Goal: Obtain resource: Download file/media

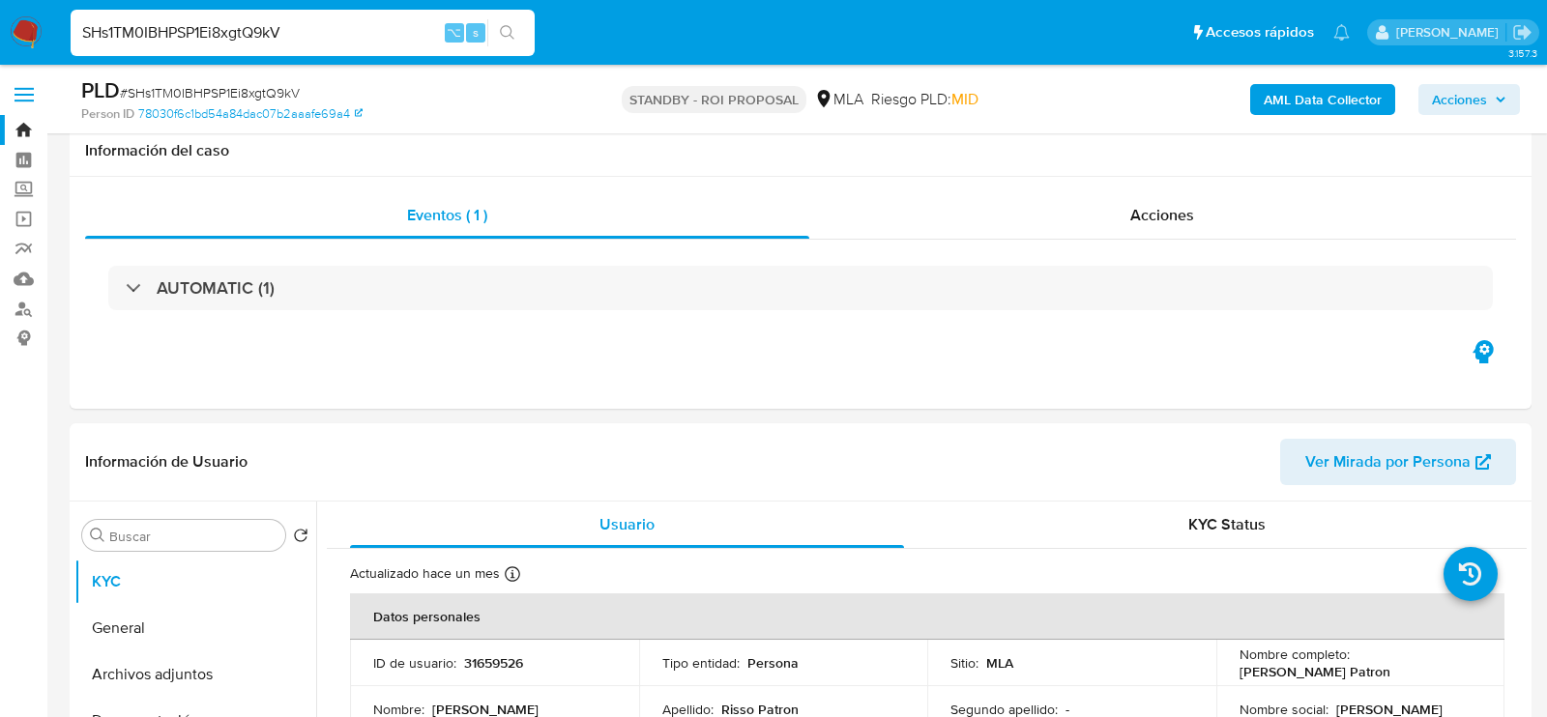
select select "10"
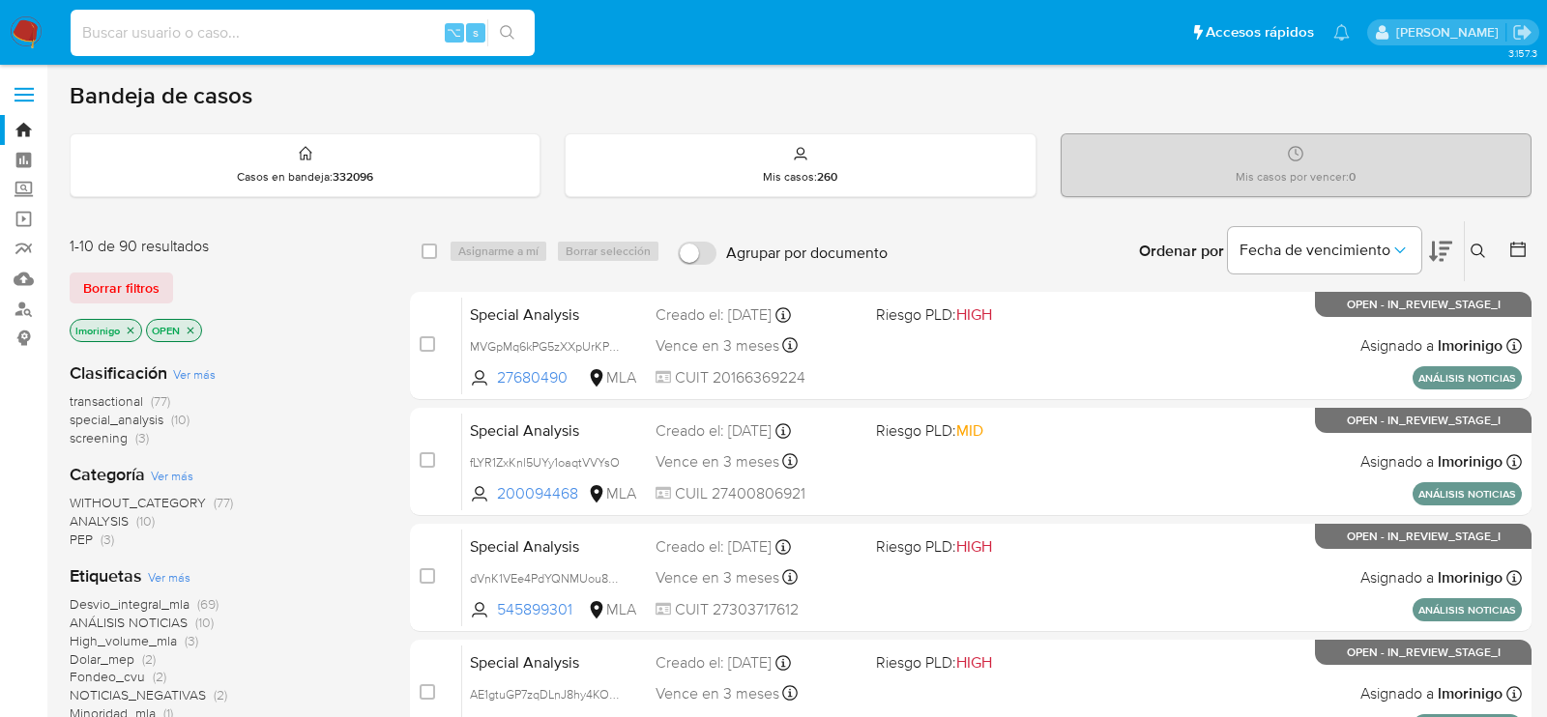
click at [263, 36] on input at bounding box center [303, 32] width 464 height 25
paste input "l0Uu8lWcVa0kteomqZ8yZWIK"
type input "l0Uu8lWcVa0kteomqZ8yZWIK"
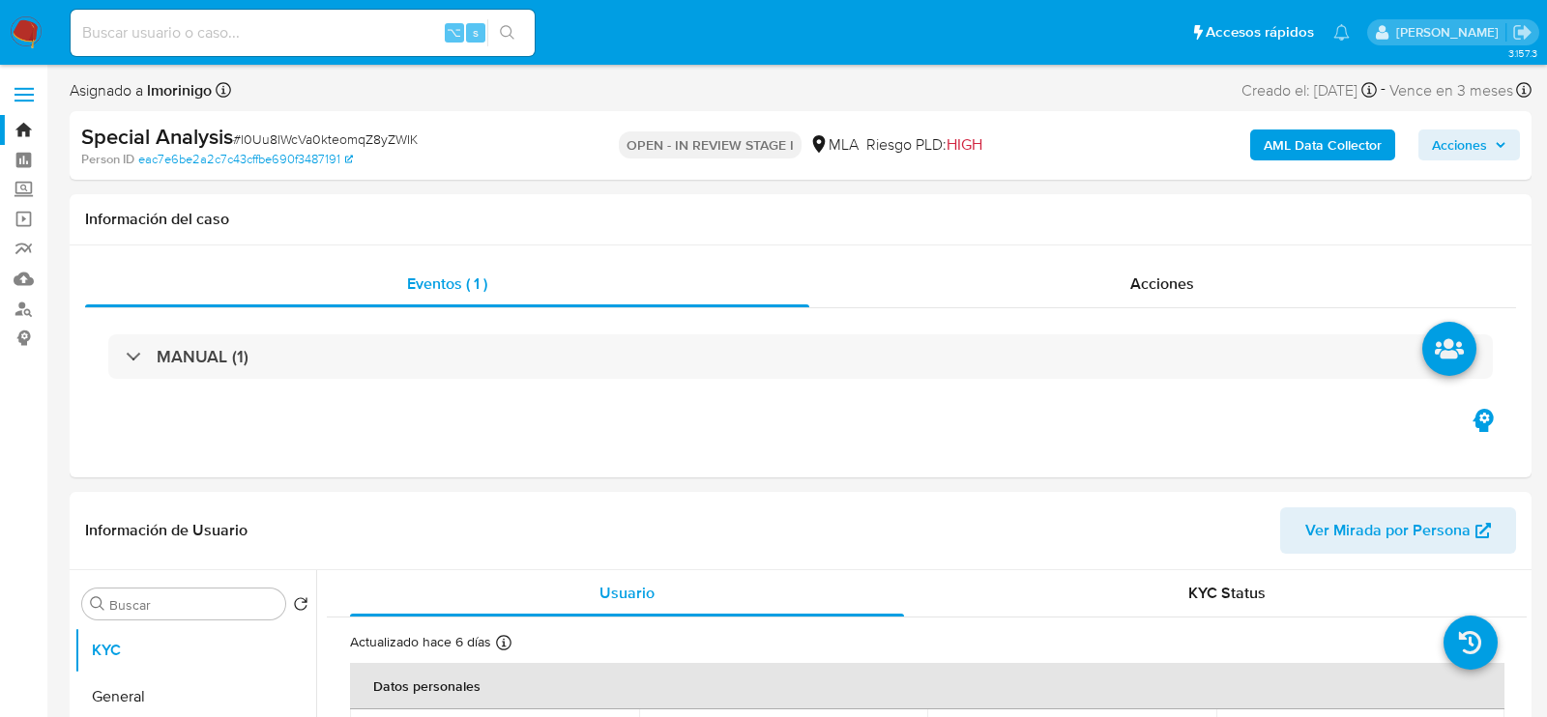
select select "10"
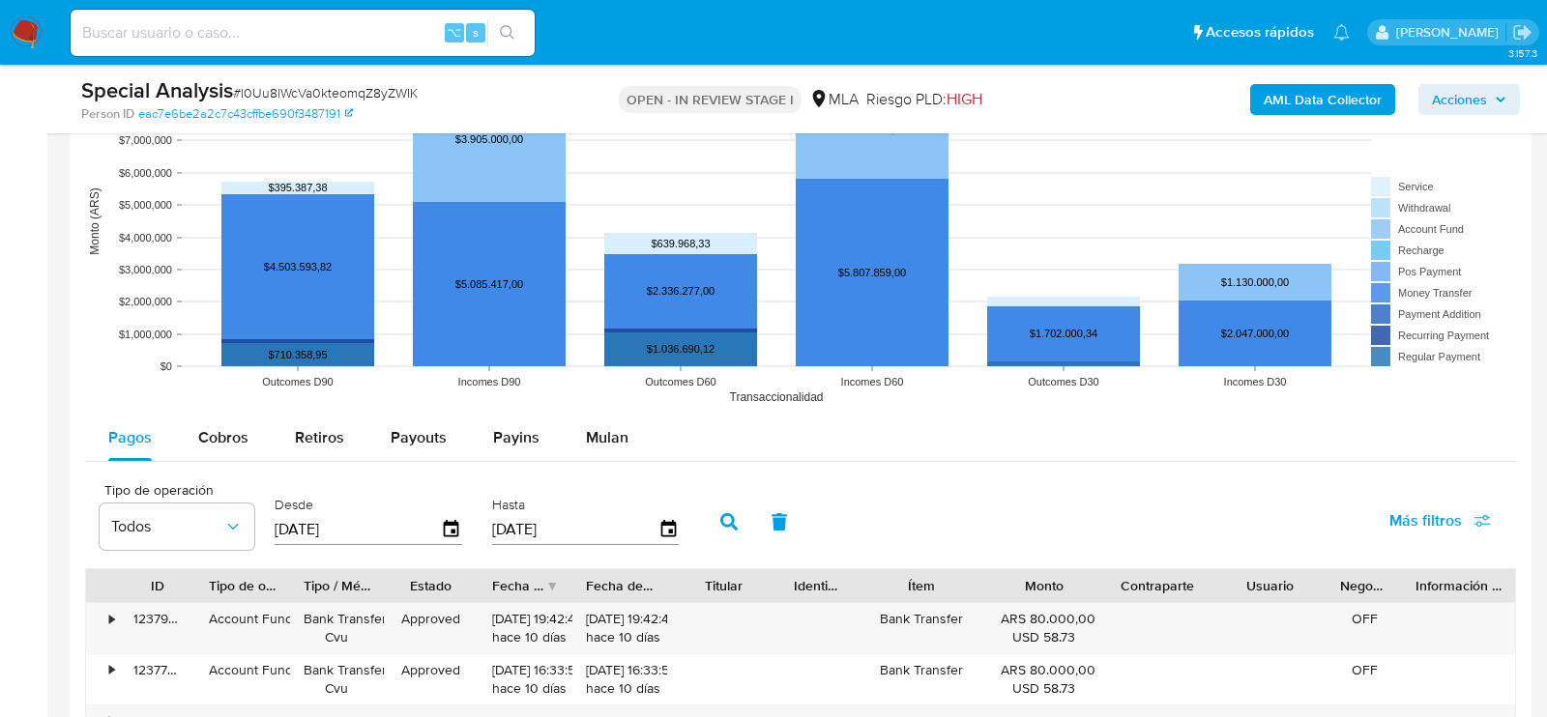
scroll to position [1745, 0]
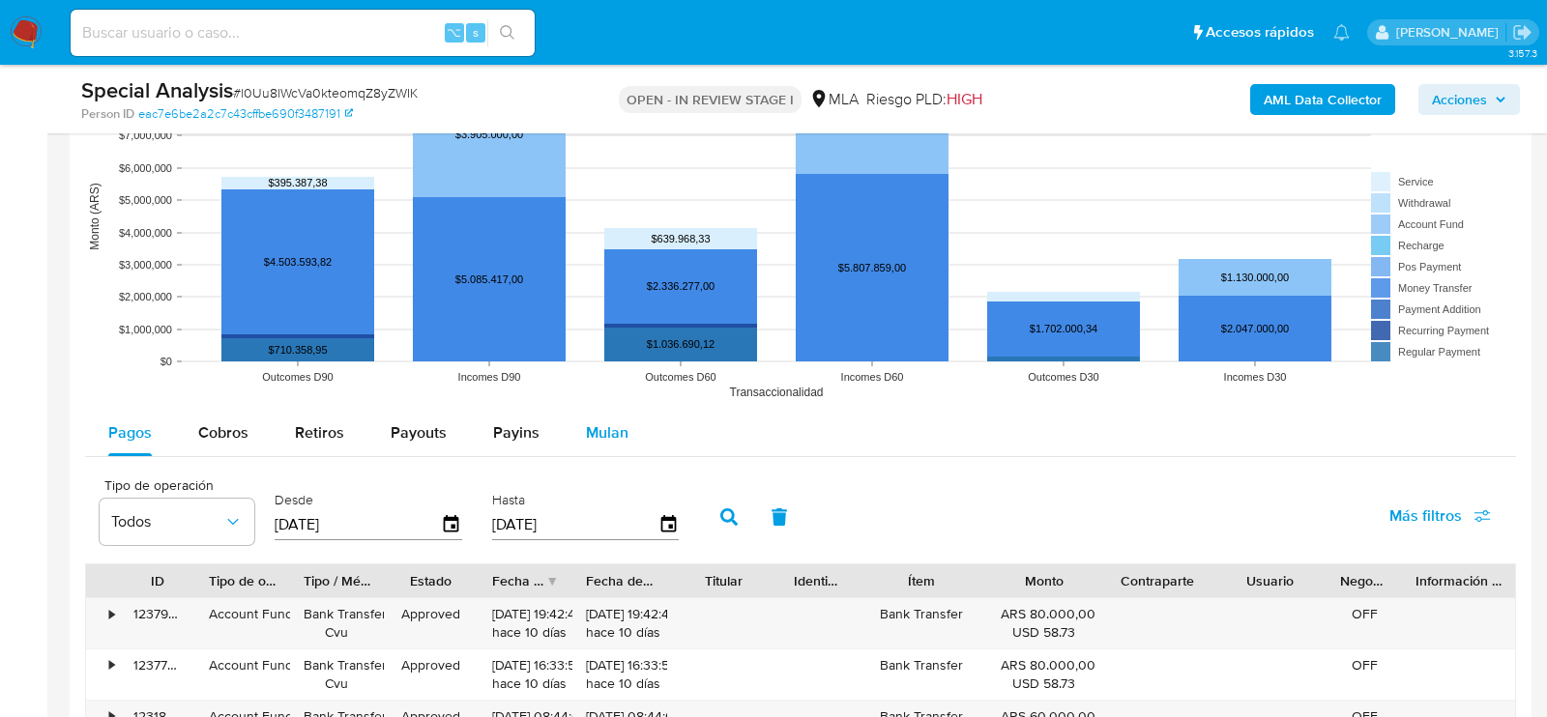
click at [622, 429] on span "Mulan" at bounding box center [607, 433] width 43 height 22
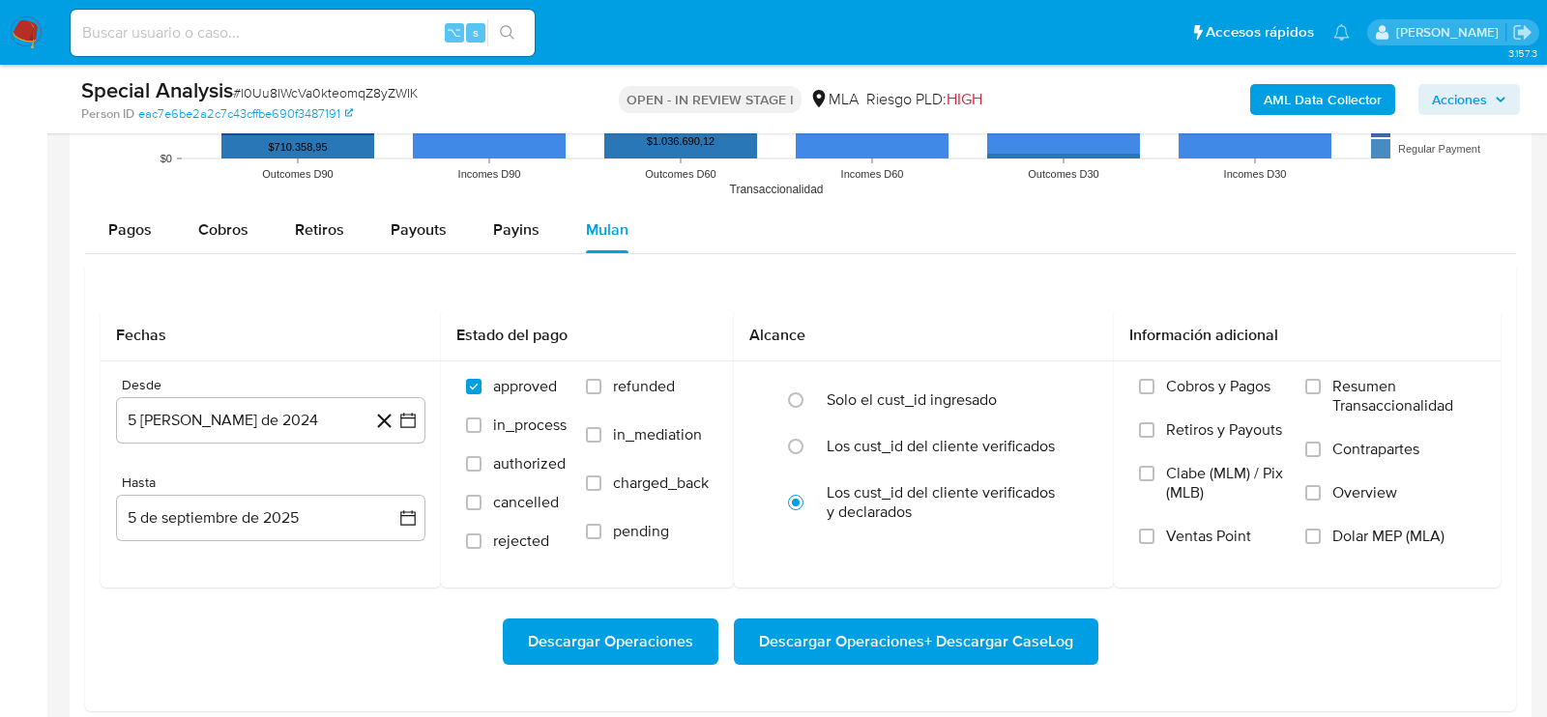
scroll to position [1957, 0]
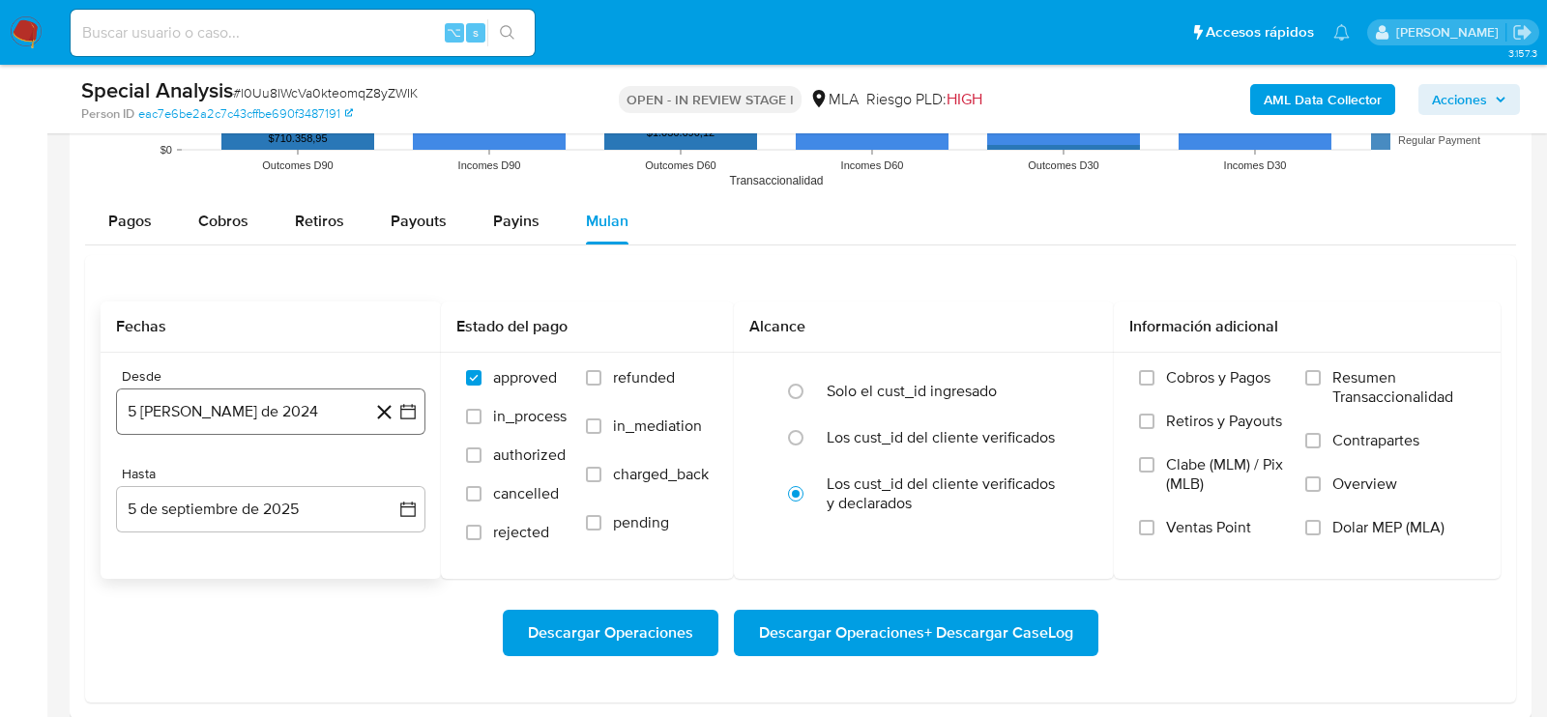
click at [176, 422] on button "5 [PERSON_NAME] de 2024" at bounding box center [270, 412] width 309 height 46
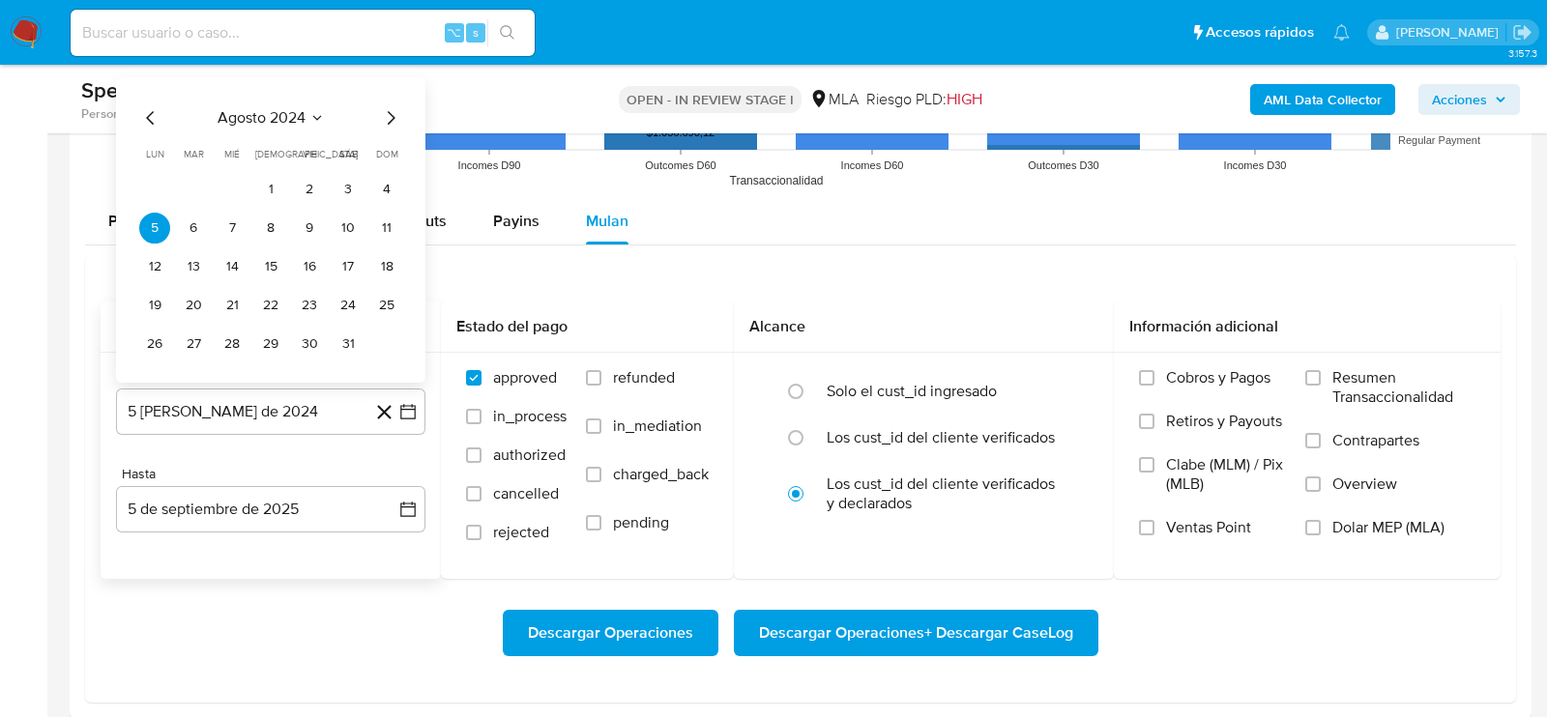
click at [395, 118] on icon "Mes siguiente" at bounding box center [390, 117] width 23 height 23
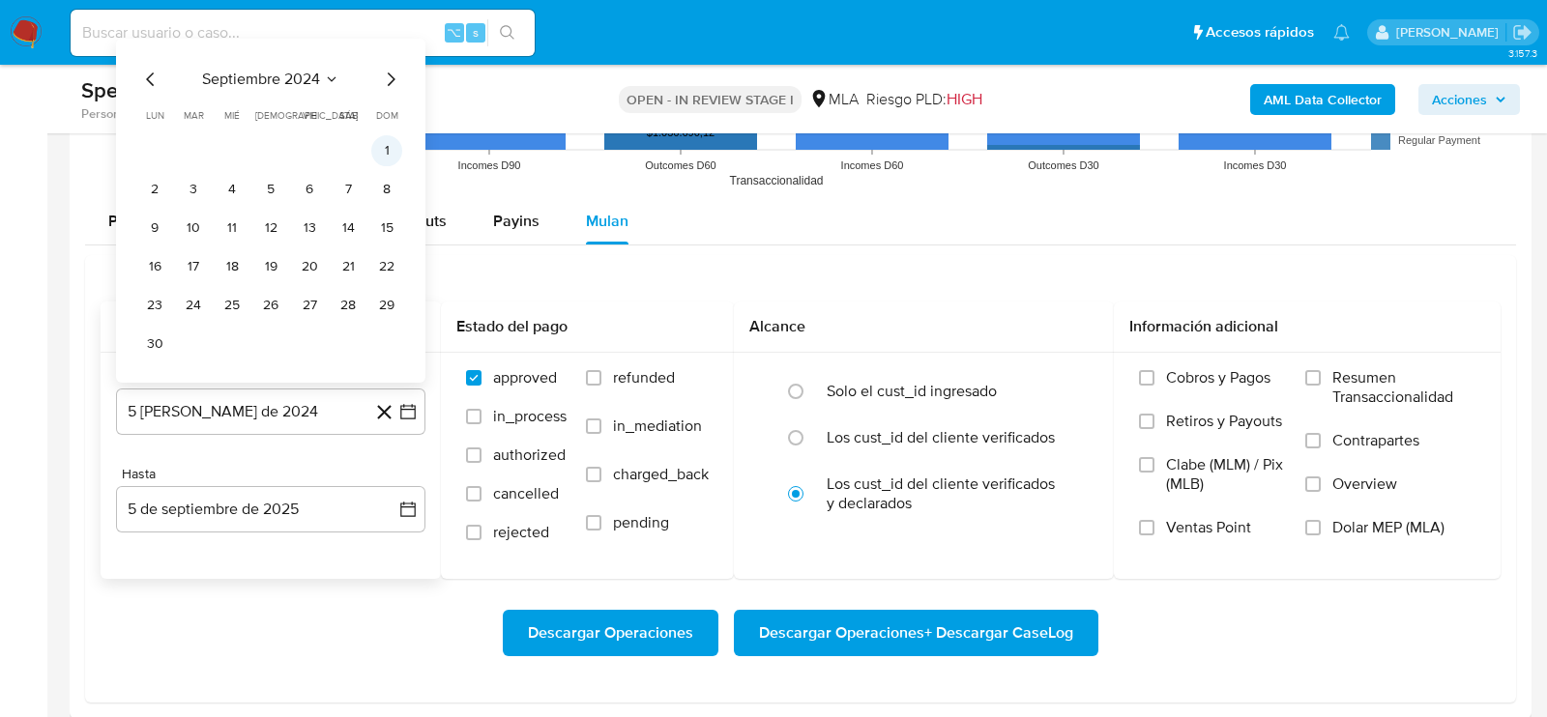
click at [389, 148] on button "1" at bounding box center [386, 150] width 31 height 31
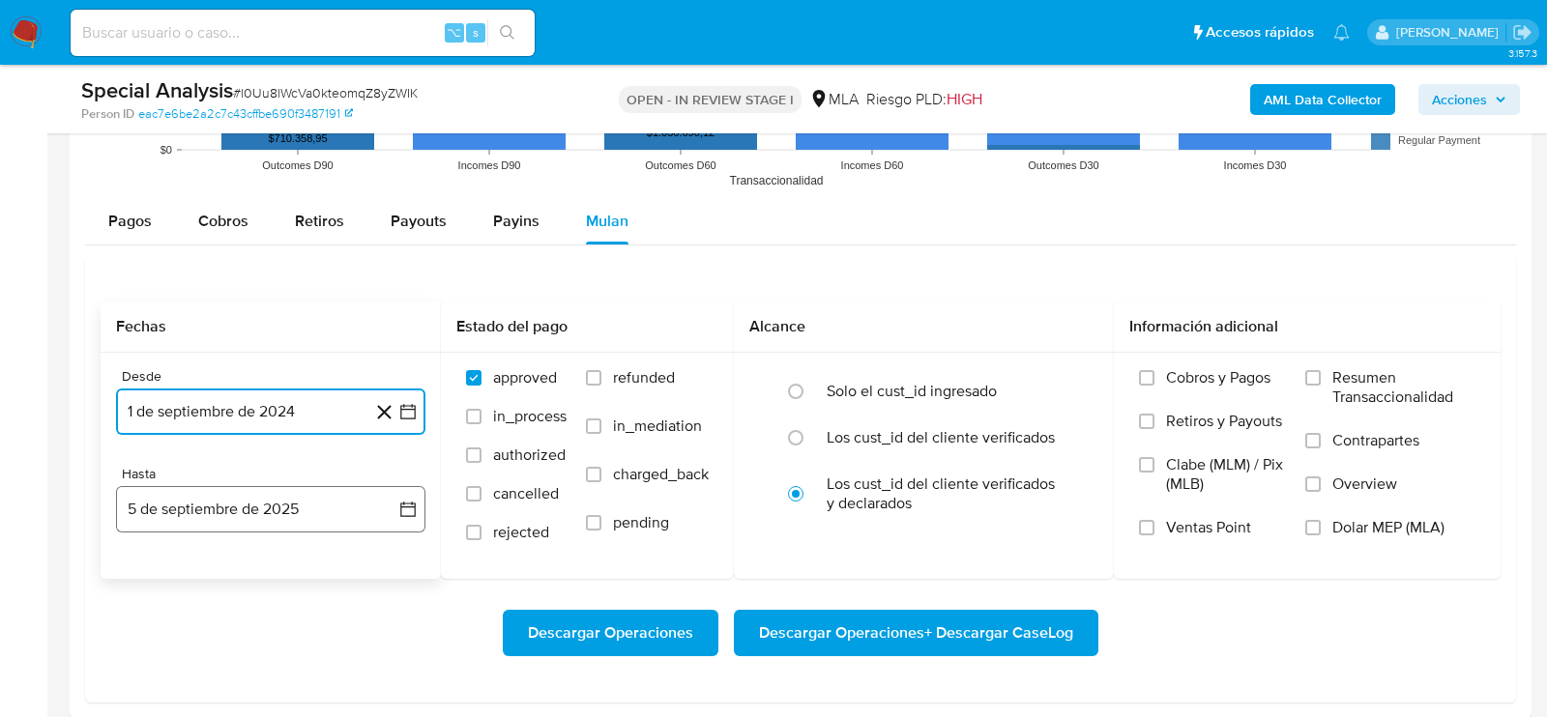
click at [206, 509] on button "5 de septiembre de 2025" at bounding box center [270, 509] width 309 height 46
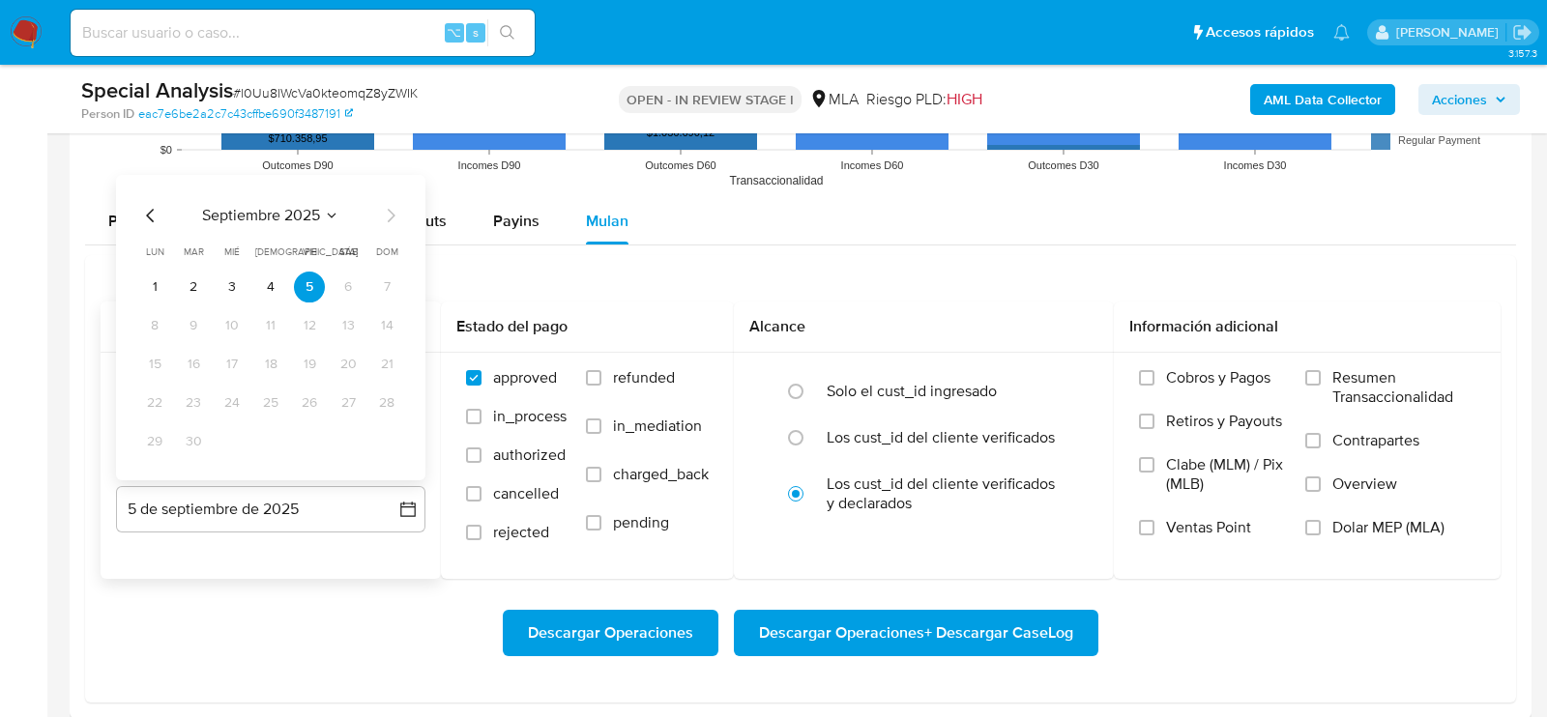
click at [151, 217] on icon "Mes anterior" at bounding box center [150, 215] width 23 height 23
click at [315, 438] on button "29" at bounding box center [309, 441] width 31 height 31
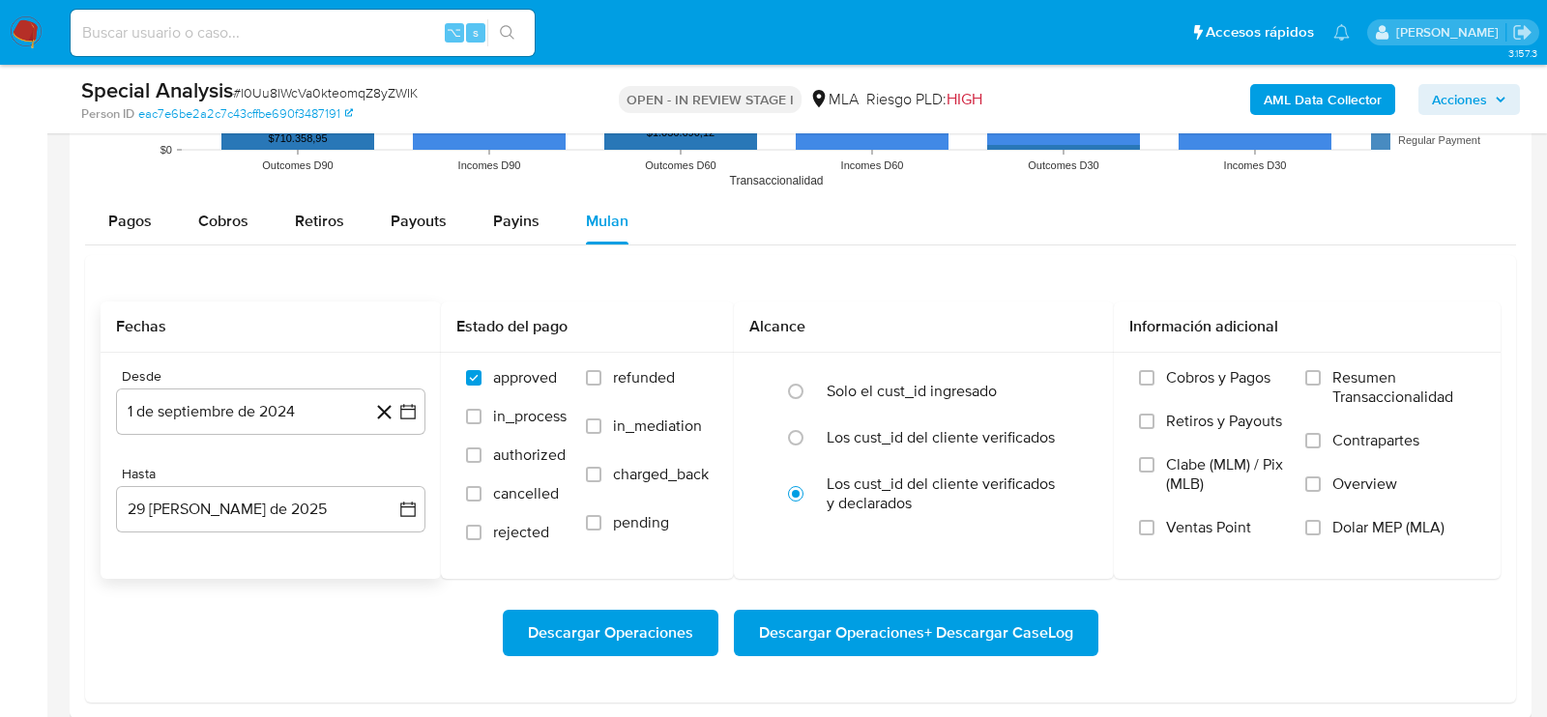
click at [308, 588] on div "Descargar Operaciones Descargar Operaciones + Descargar CaseLog" at bounding box center [801, 633] width 1400 height 108
click at [1363, 518] on span "Dolar MEP (MLA)" at bounding box center [1388, 527] width 112 height 19
click at [1321, 520] on input "Dolar MEP (MLA)" at bounding box center [1312, 527] width 15 height 15
click at [1317, 613] on div "Descargar Operaciones Descargar Operaciones + Descargar CaseLog" at bounding box center [801, 633] width 1400 height 46
click at [1062, 614] on span "Descargar Operaciones + Descargar CaseLog" at bounding box center [916, 633] width 314 height 43
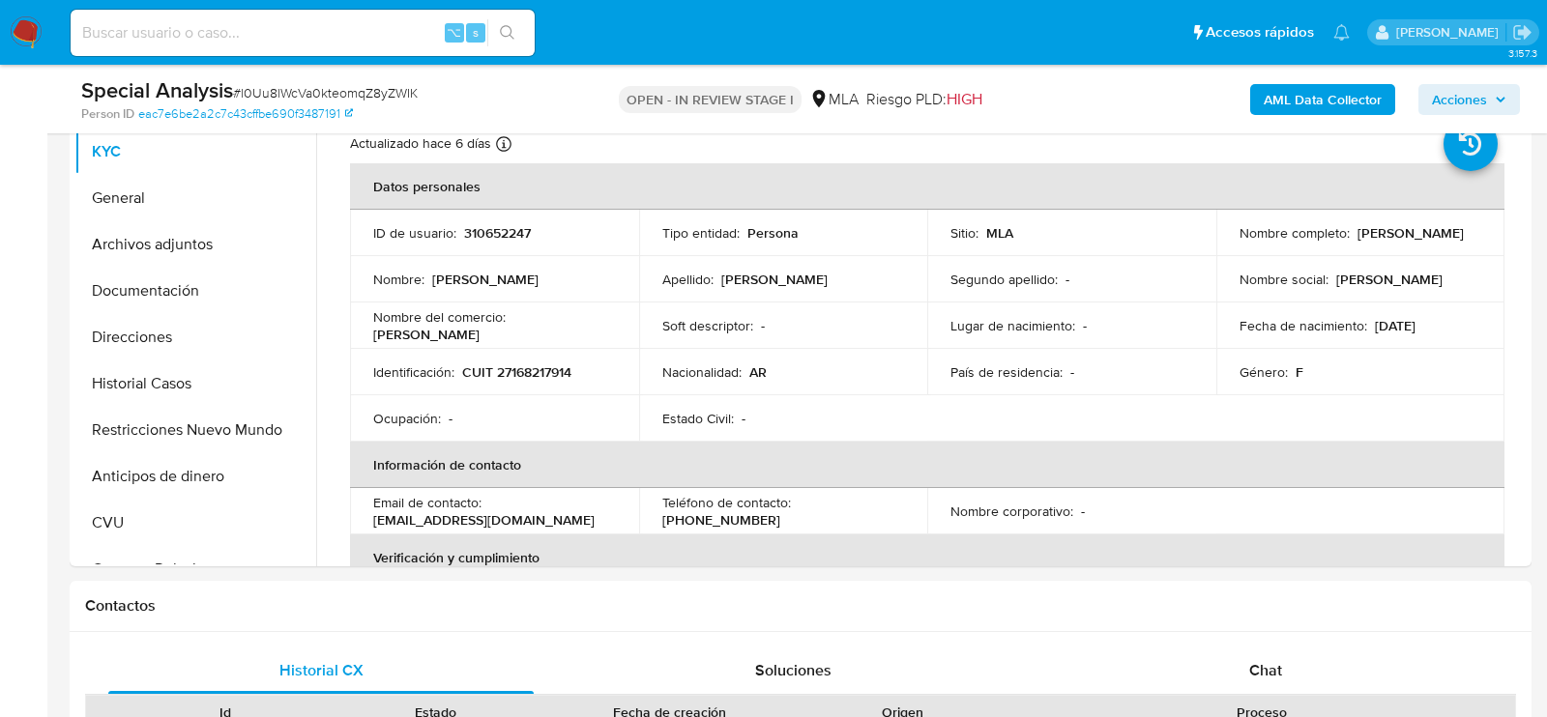
scroll to position [379, 0]
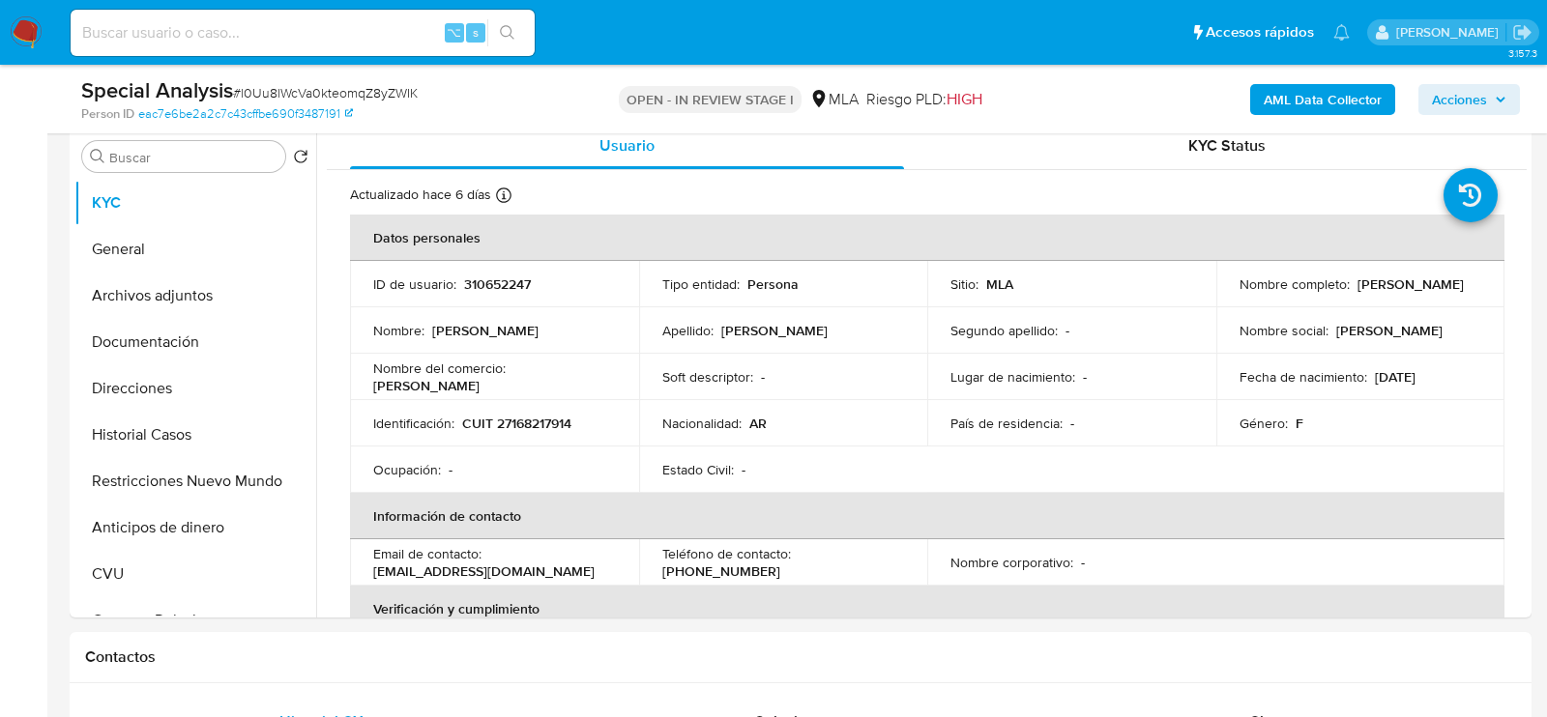
click at [292, 35] on input at bounding box center [303, 32] width 464 height 25
paste input "tzx8LxsFzag11NCiubsoPpiV"
type input "tzx8LxsFzag11NCiubsoPpiV"
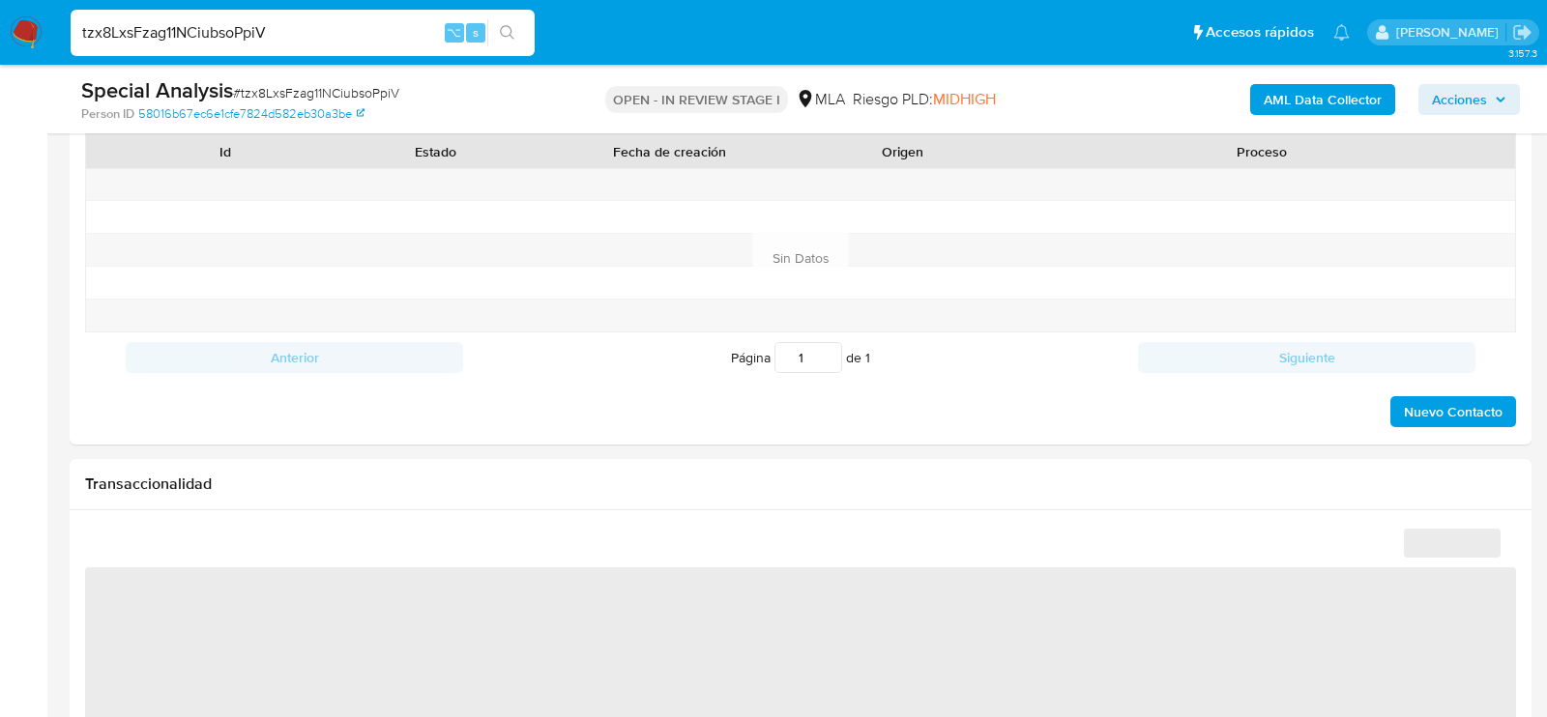
select select "10"
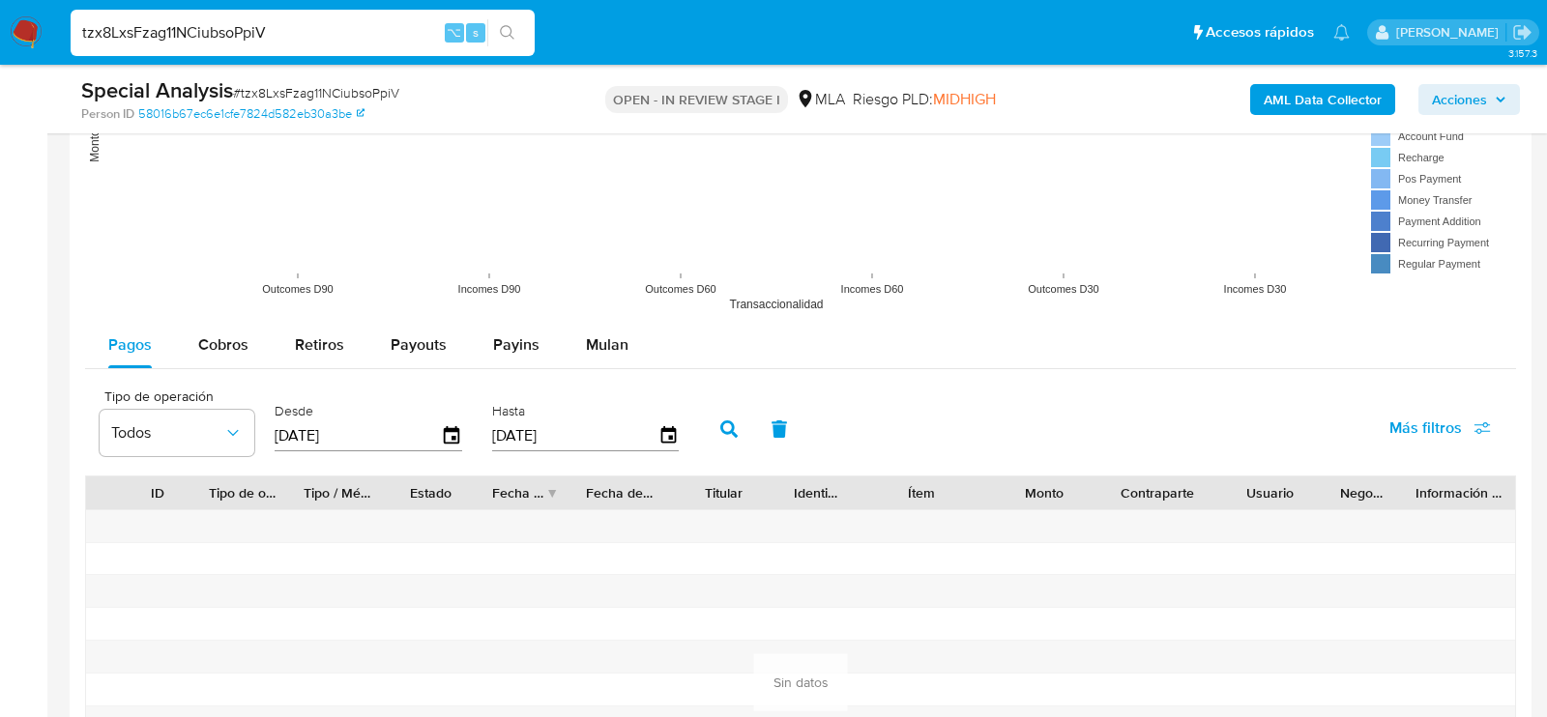
scroll to position [1978, 0]
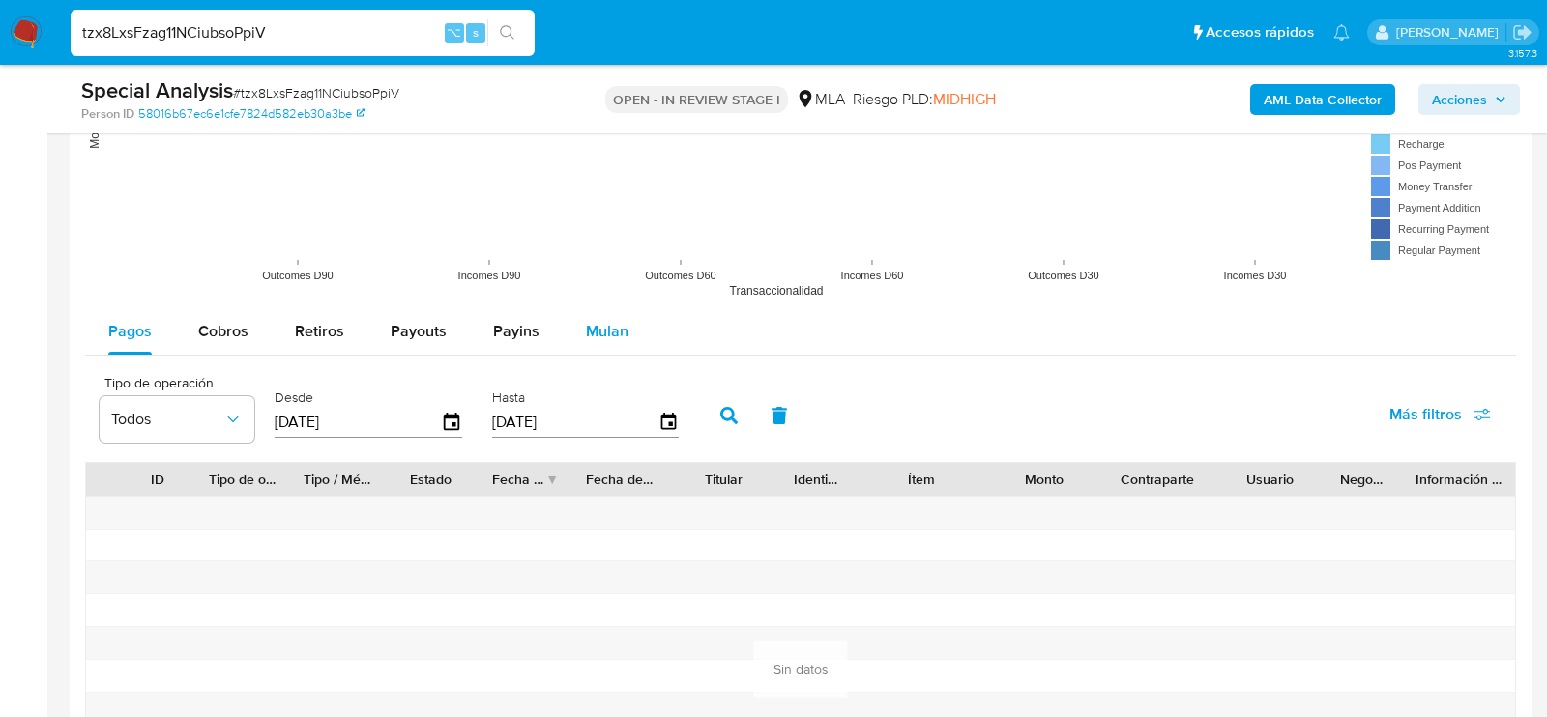
click at [591, 320] on span "Mulan" at bounding box center [607, 331] width 43 height 22
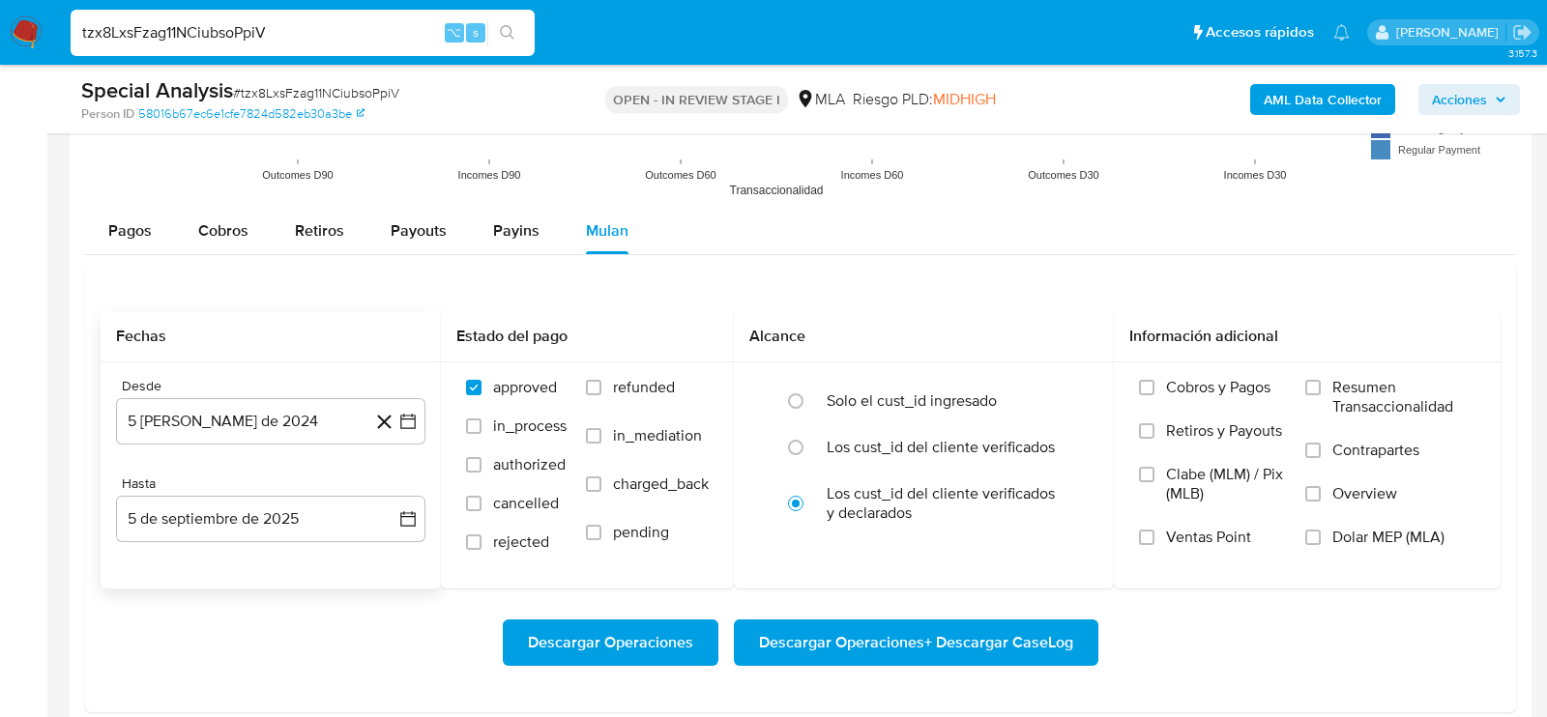
scroll to position [2095, 0]
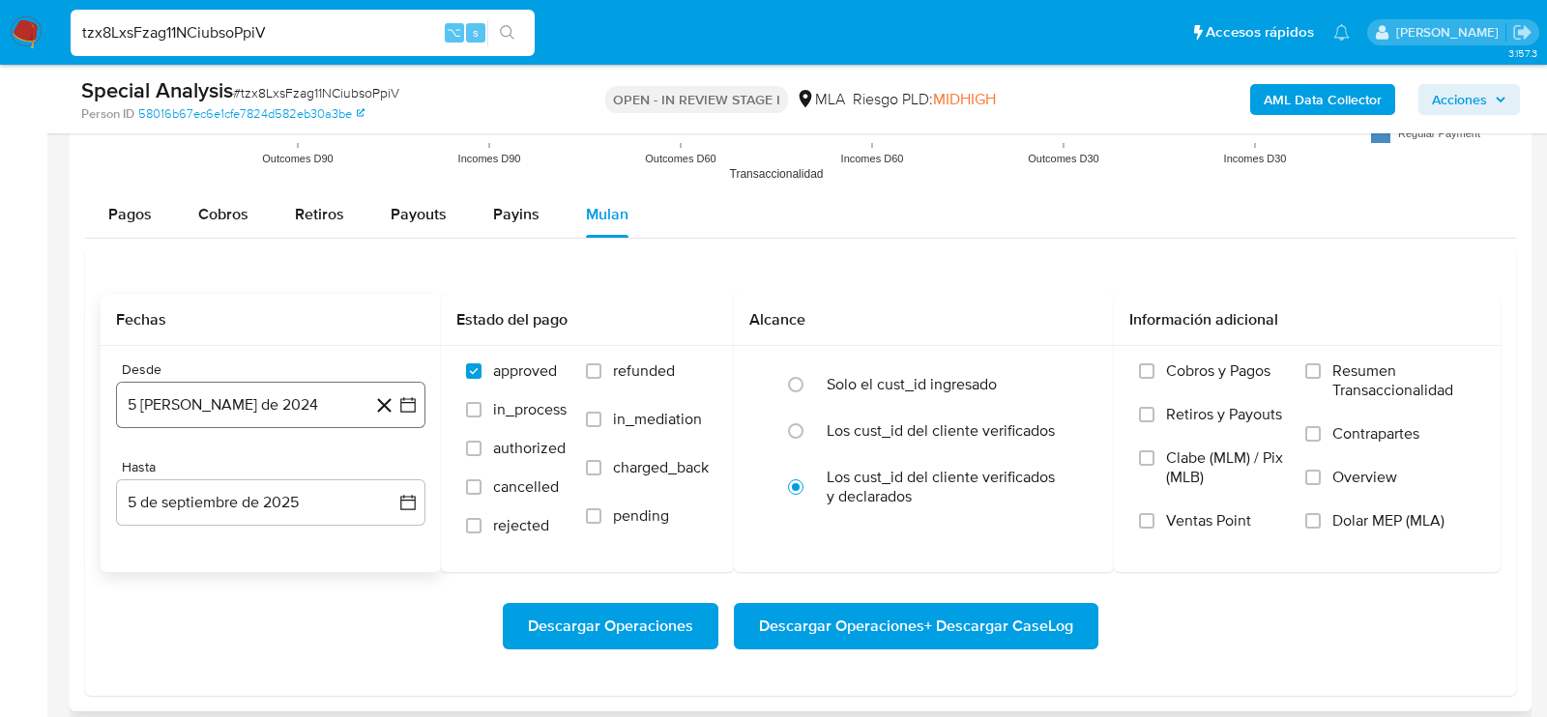
click at [178, 396] on button "5 [PERSON_NAME] de 2024" at bounding box center [270, 405] width 309 height 46
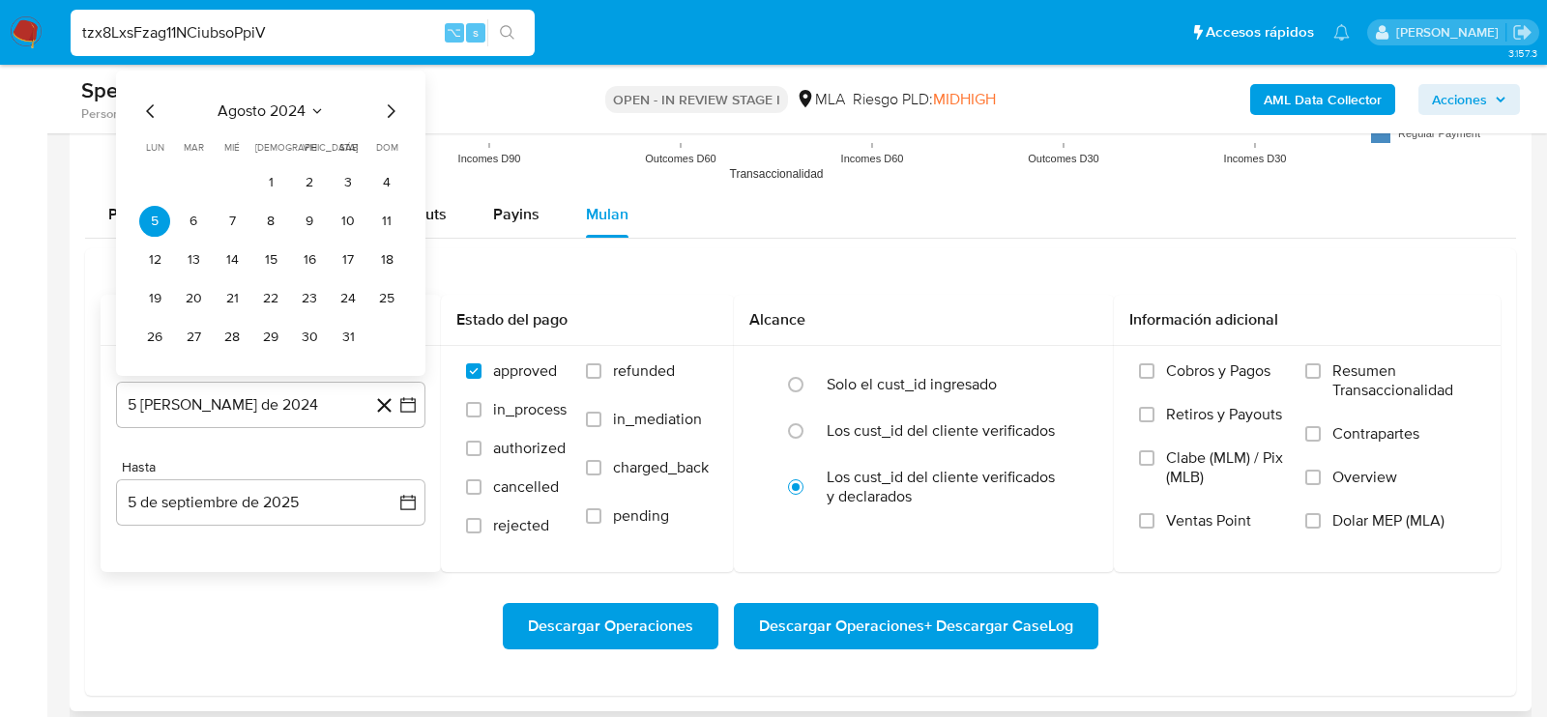
click at [385, 103] on icon "Mes siguiente" at bounding box center [390, 111] width 23 height 23
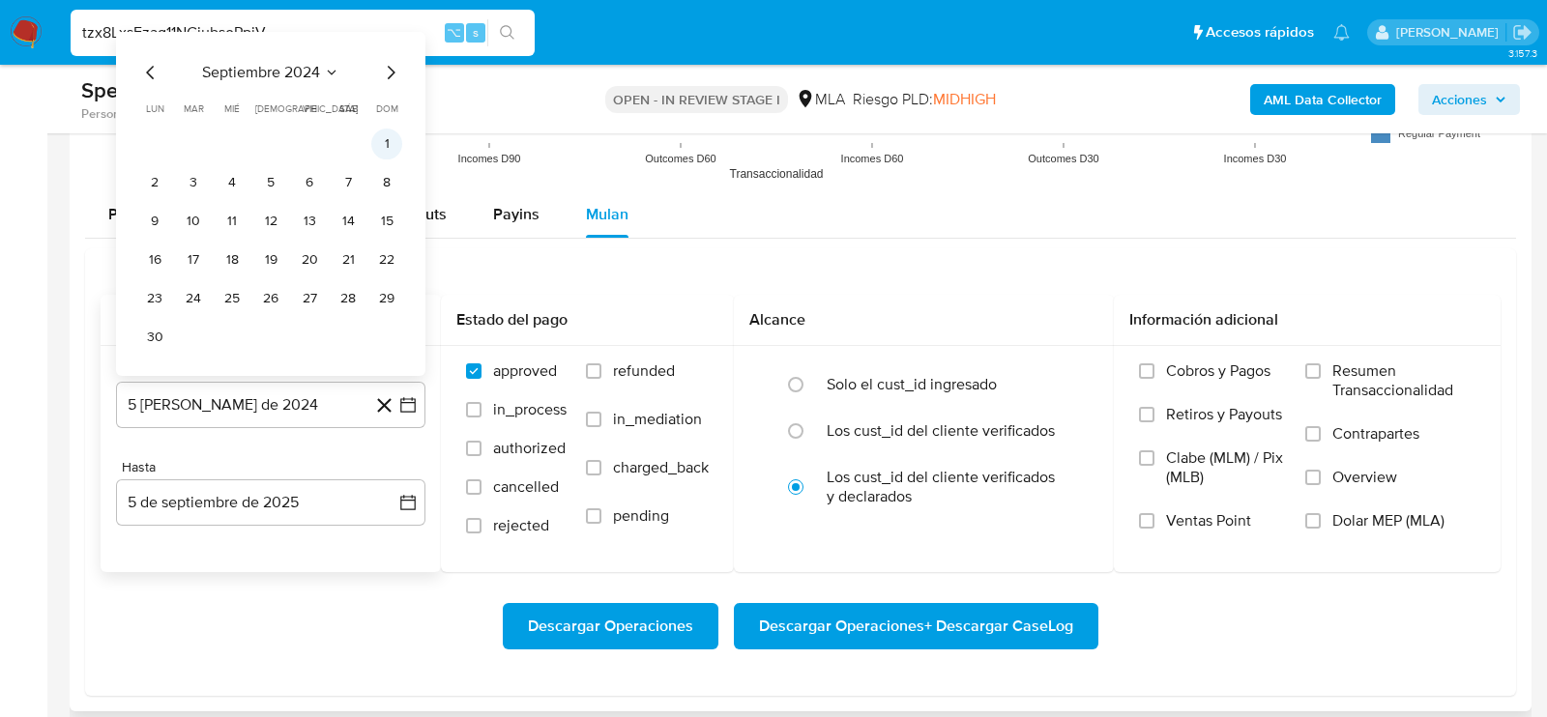
click at [386, 131] on button "1" at bounding box center [386, 144] width 31 height 31
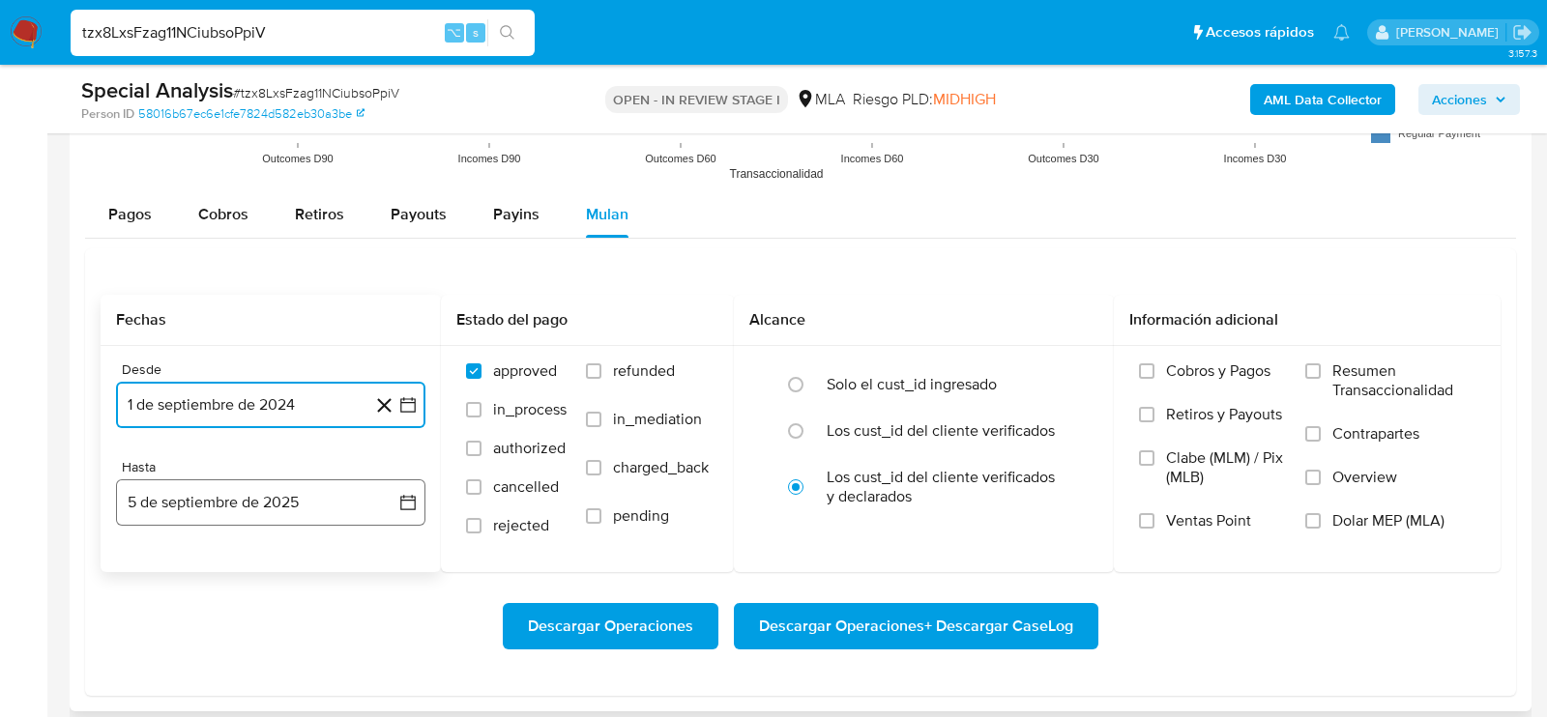
click at [244, 481] on button "5 de septiembre de 2025" at bounding box center [270, 503] width 309 height 46
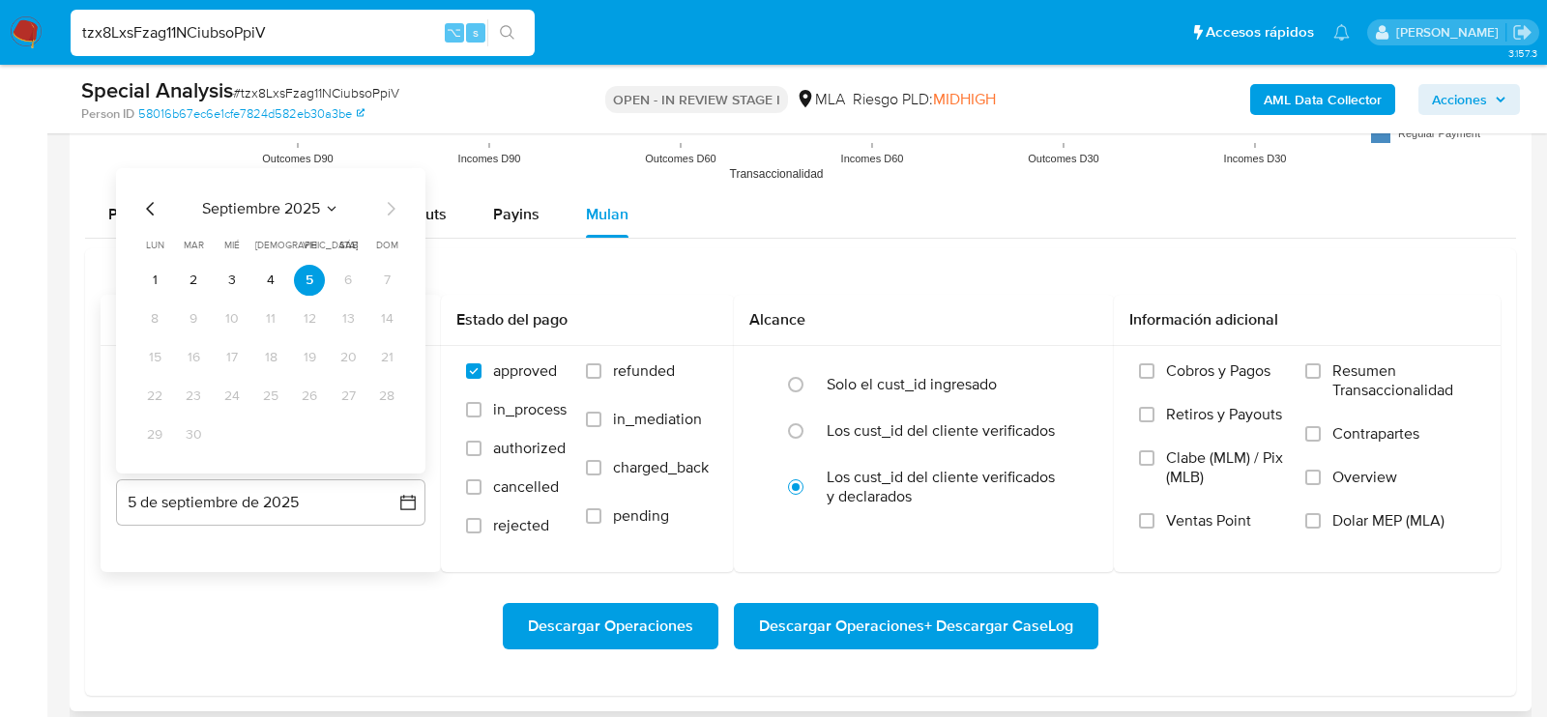
click at [139, 218] on div "septiembre 2025 septiembre 2025 lun lunes mar martes mié miércoles jue jueves v…" at bounding box center [270, 323] width 263 height 253
click at [141, 200] on icon "Mes anterior" at bounding box center [150, 208] width 23 height 23
click at [308, 427] on button "29" at bounding box center [309, 435] width 31 height 31
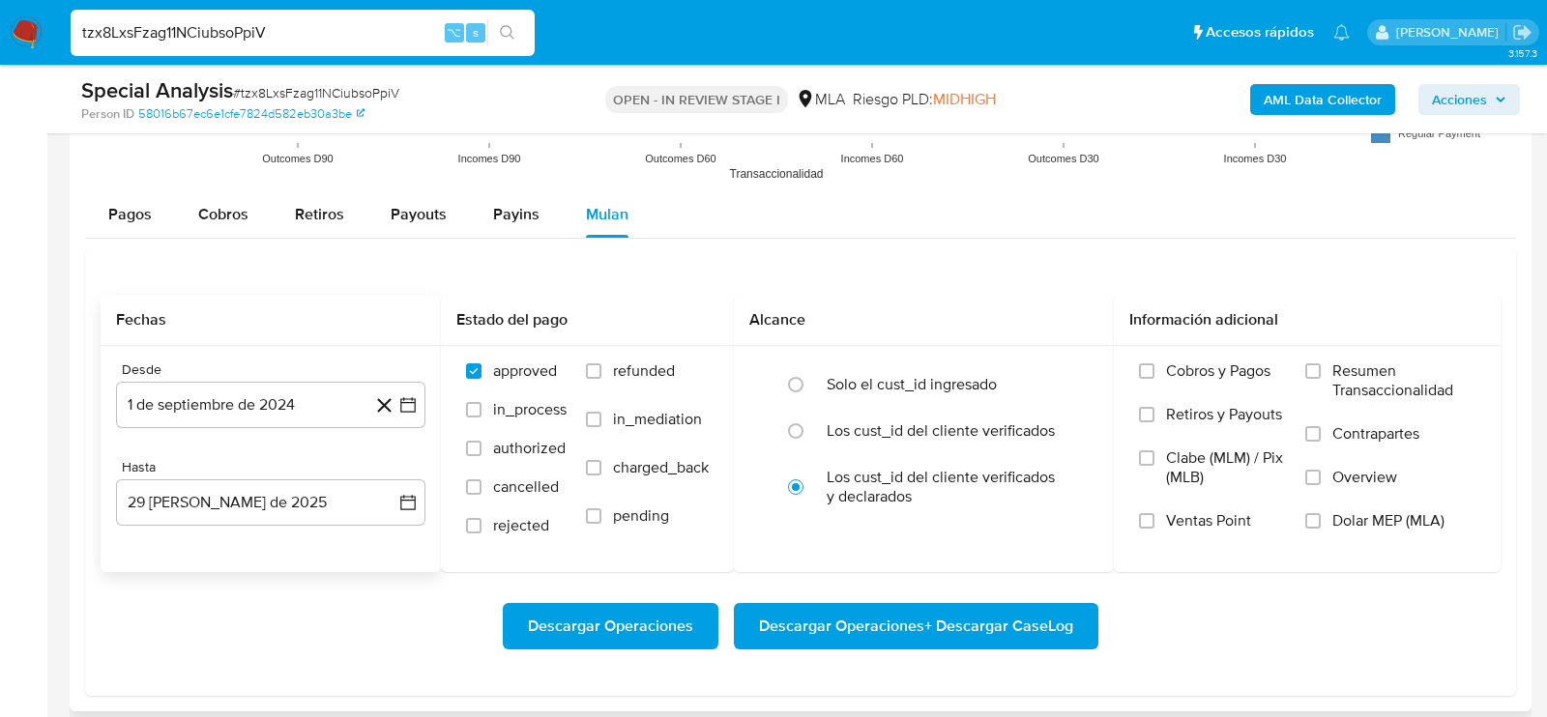
click at [338, 561] on div "Desde 1 de septiembre de 2024 [DATE] Hasta 29 [PERSON_NAME] de 2025 [DATE]" at bounding box center [271, 459] width 340 height 226
click at [1377, 527] on label "Dolar MEP (MLA)" at bounding box center [1390, 533] width 170 height 44
click at [1321, 527] on input "Dolar MEP (MLA)" at bounding box center [1312, 520] width 15 height 15
click at [998, 615] on span "Descargar Operaciones + Descargar CaseLog" at bounding box center [916, 626] width 314 height 43
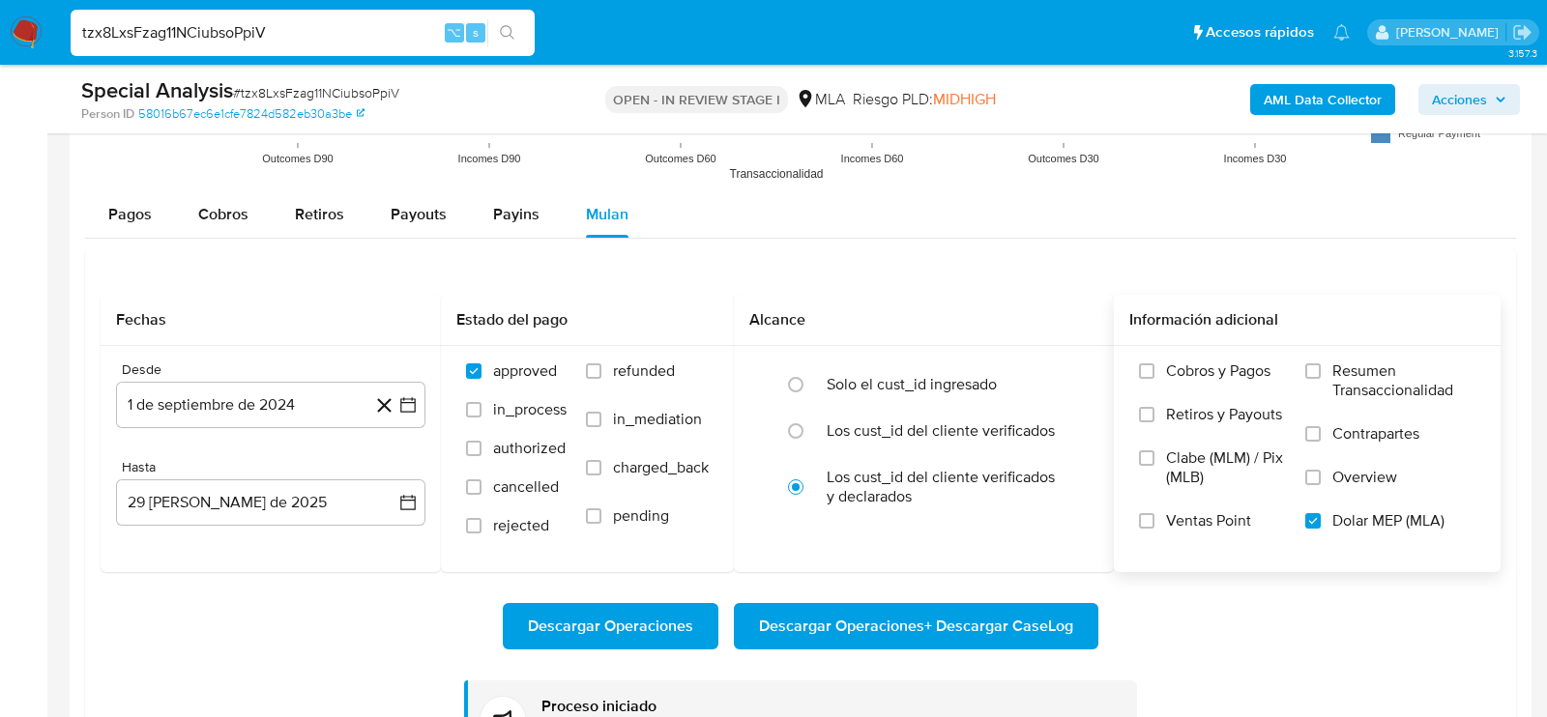
click at [374, 38] on input "tzx8LxsFzag11NCiubsoPpiV" at bounding box center [303, 32] width 464 height 25
click at [374, 32] on input "tzx8LxsFzag11NCiubsoPpiV" at bounding box center [303, 32] width 464 height 25
paste input "AE1gtuGP7zqDLnJ8hy4KOKxw"
type input "AE1gtuGP7zqDLnJ8hy4KOKxw"
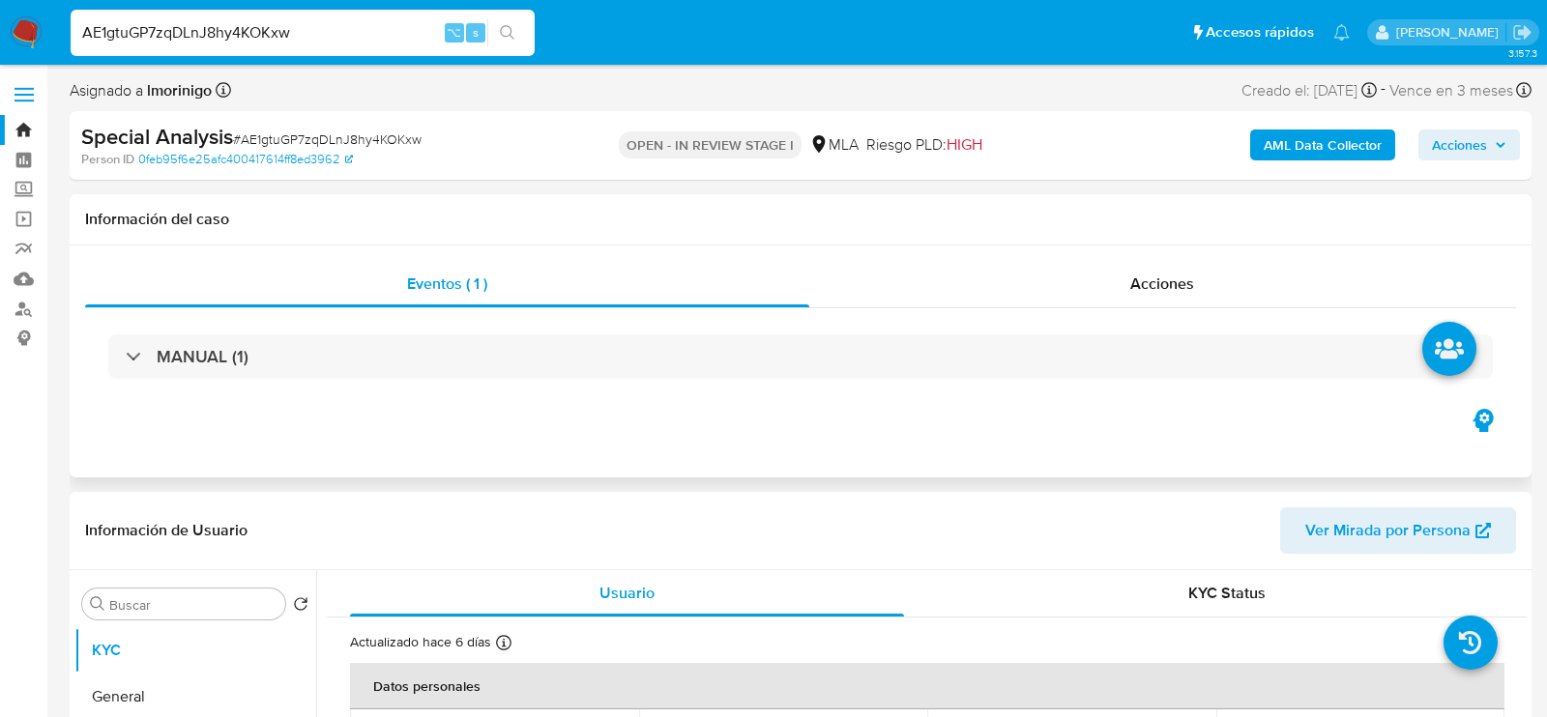
select select "10"
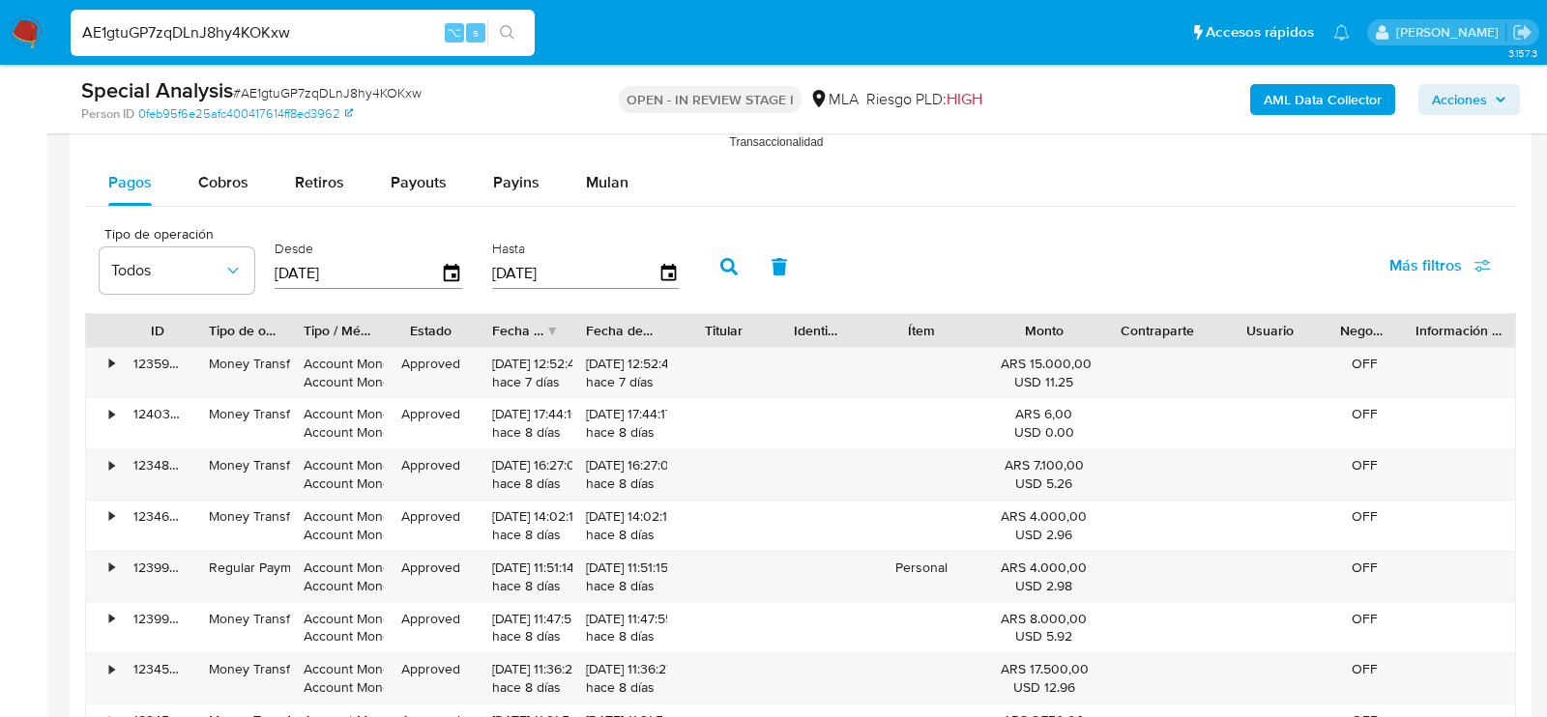
scroll to position [2132, 0]
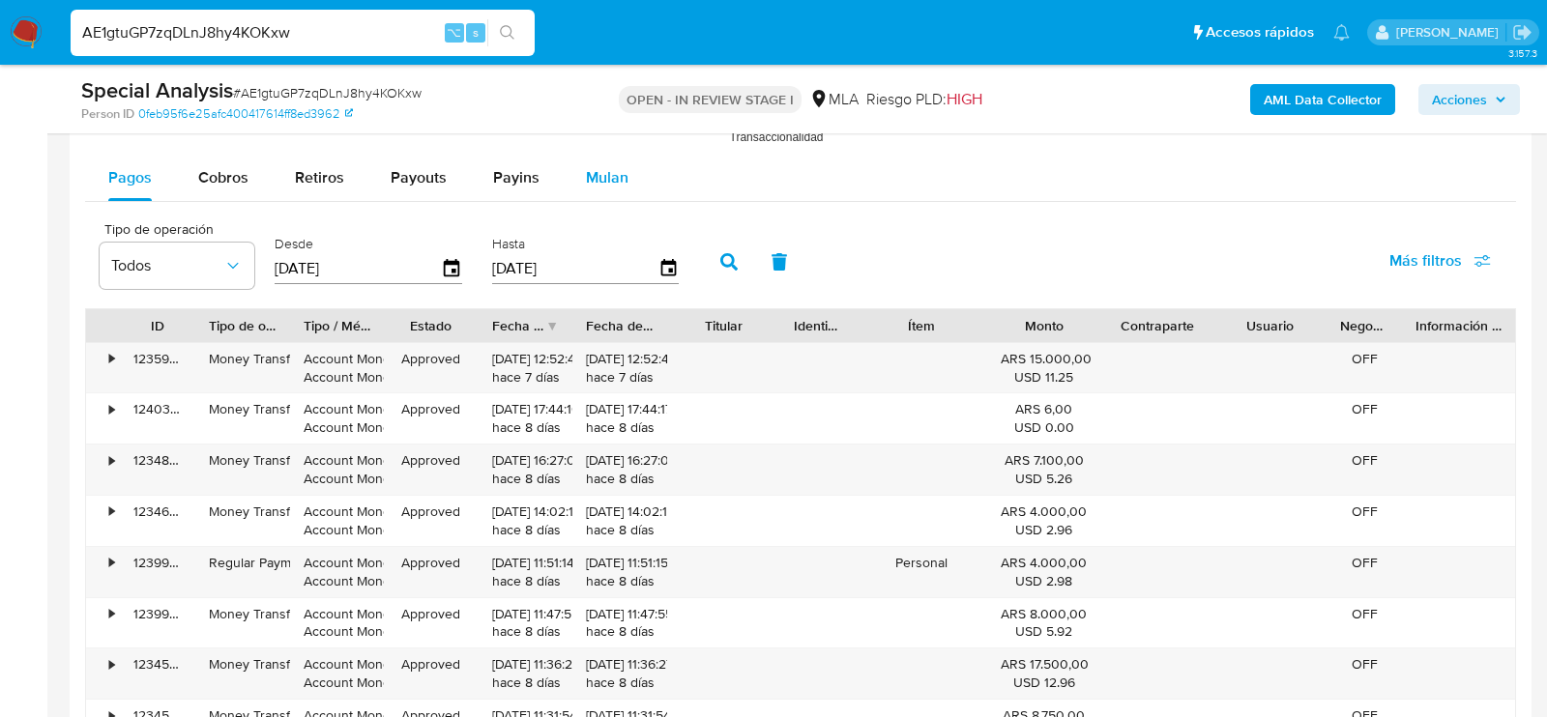
click at [613, 166] on span "Mulan" at bounding box center [607, 177] width 43 height 22
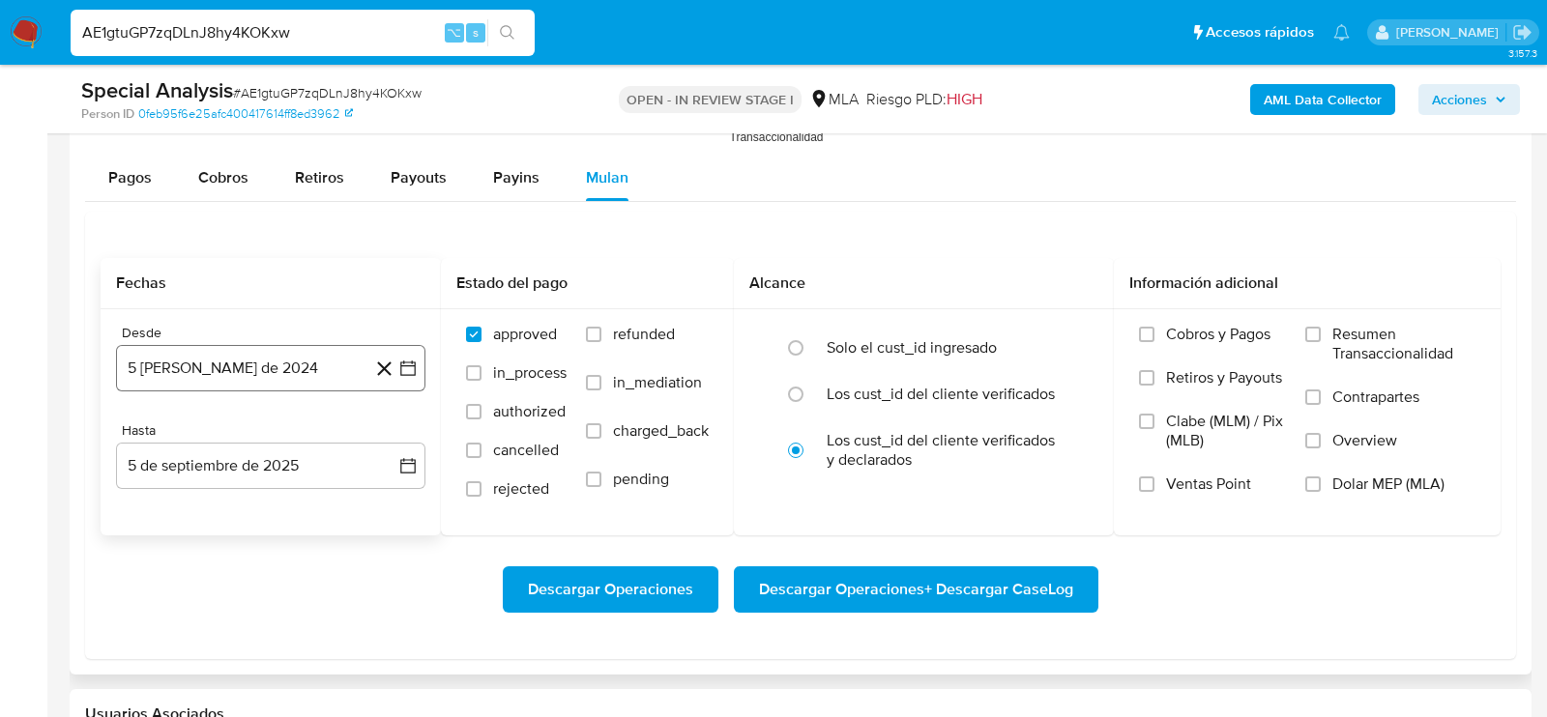
click at [246, 353] on button "5 [PERSON_NAME] de 2024" at bounding box center [270, 368] width 309 height 46
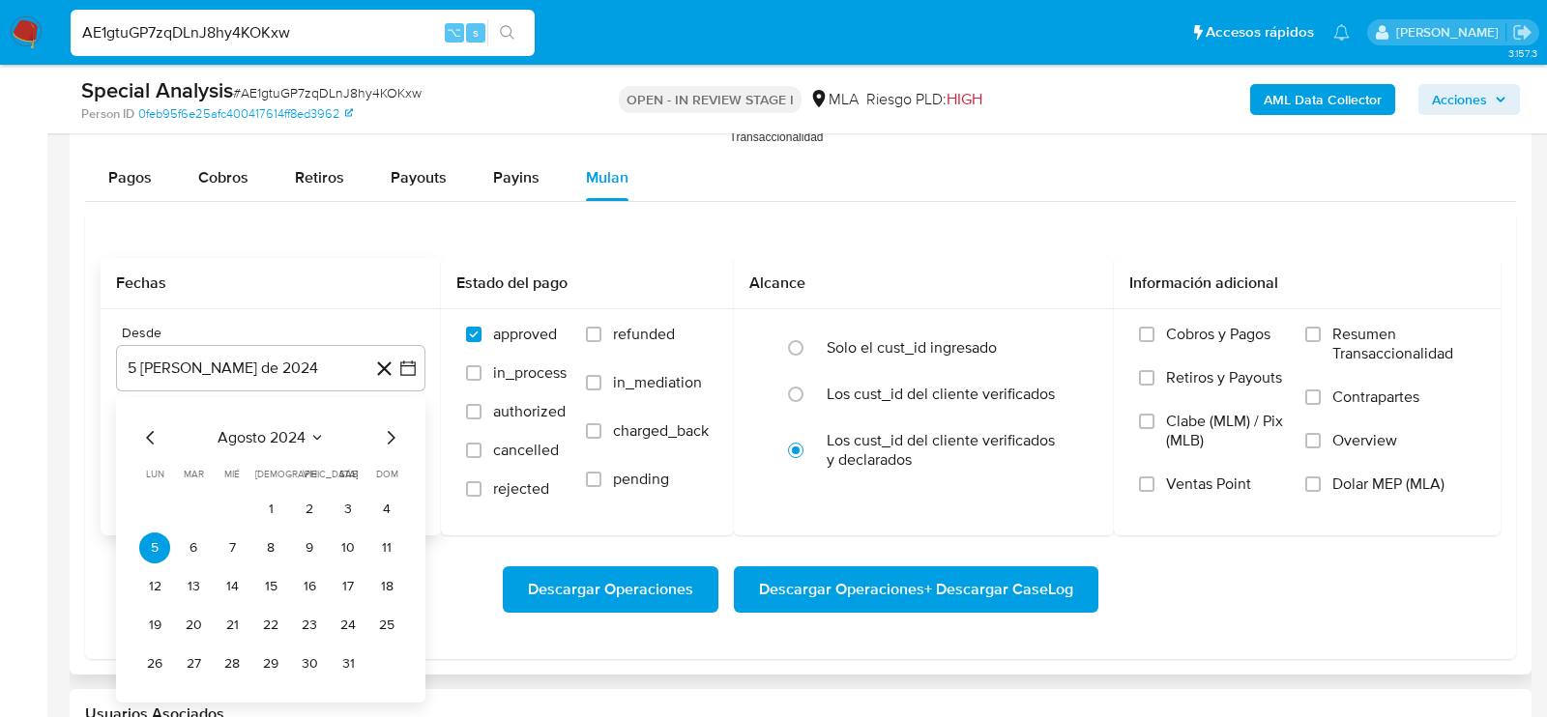
click at [403, 425] on div "agosto 2024 agosto 2024 lun lunes mar martes mié miércoles jue jueves vie viern…" at bounding box center [270, 550] width 309 height 306
click at [393, 439] on icon "Mes siguiente" at bounding box center [390, 437] width 23 height 23
click at [395, 496] on button "1" at bounding box center [386, 509] width 31 height 31
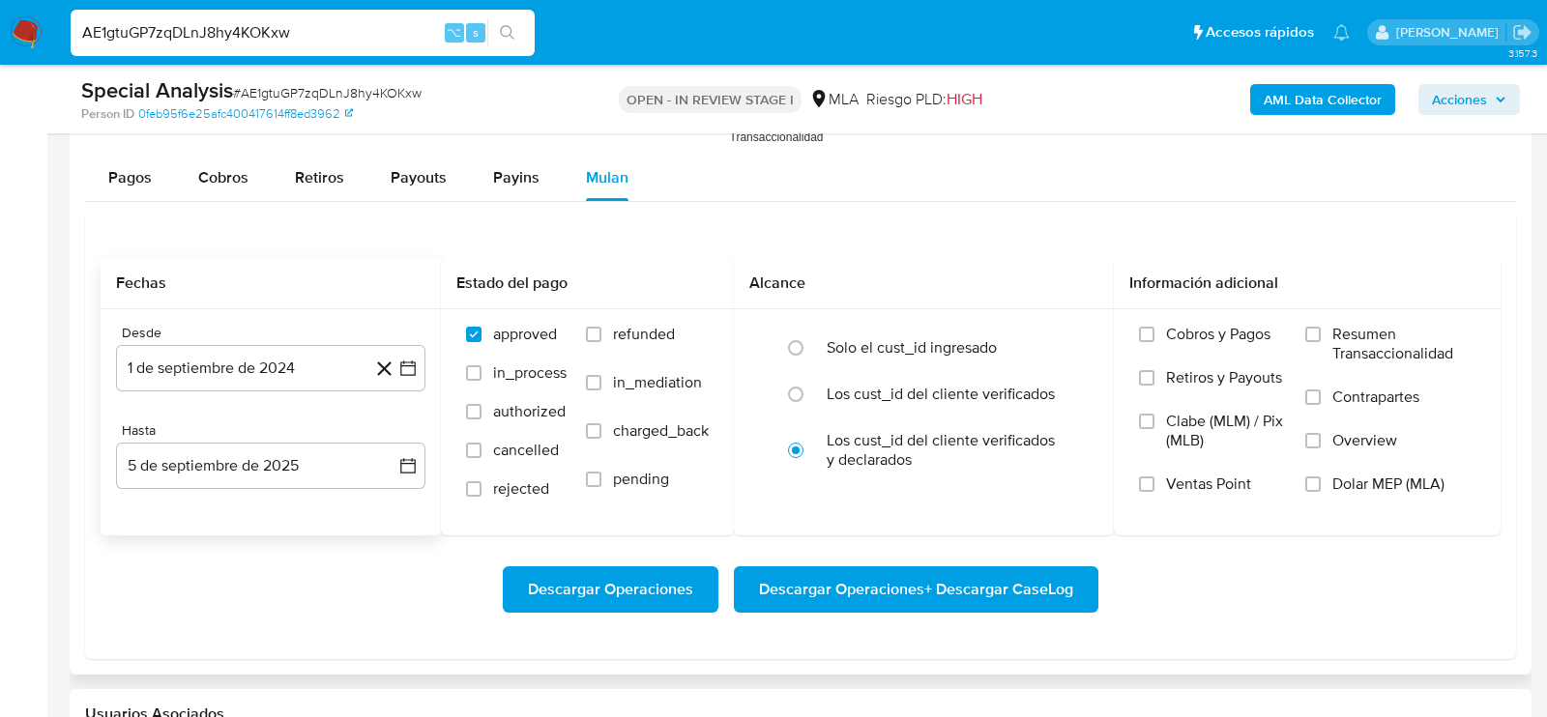
click at [317, 426] on div "Hasta" at bounding box center [270, 430] width 309 height 17
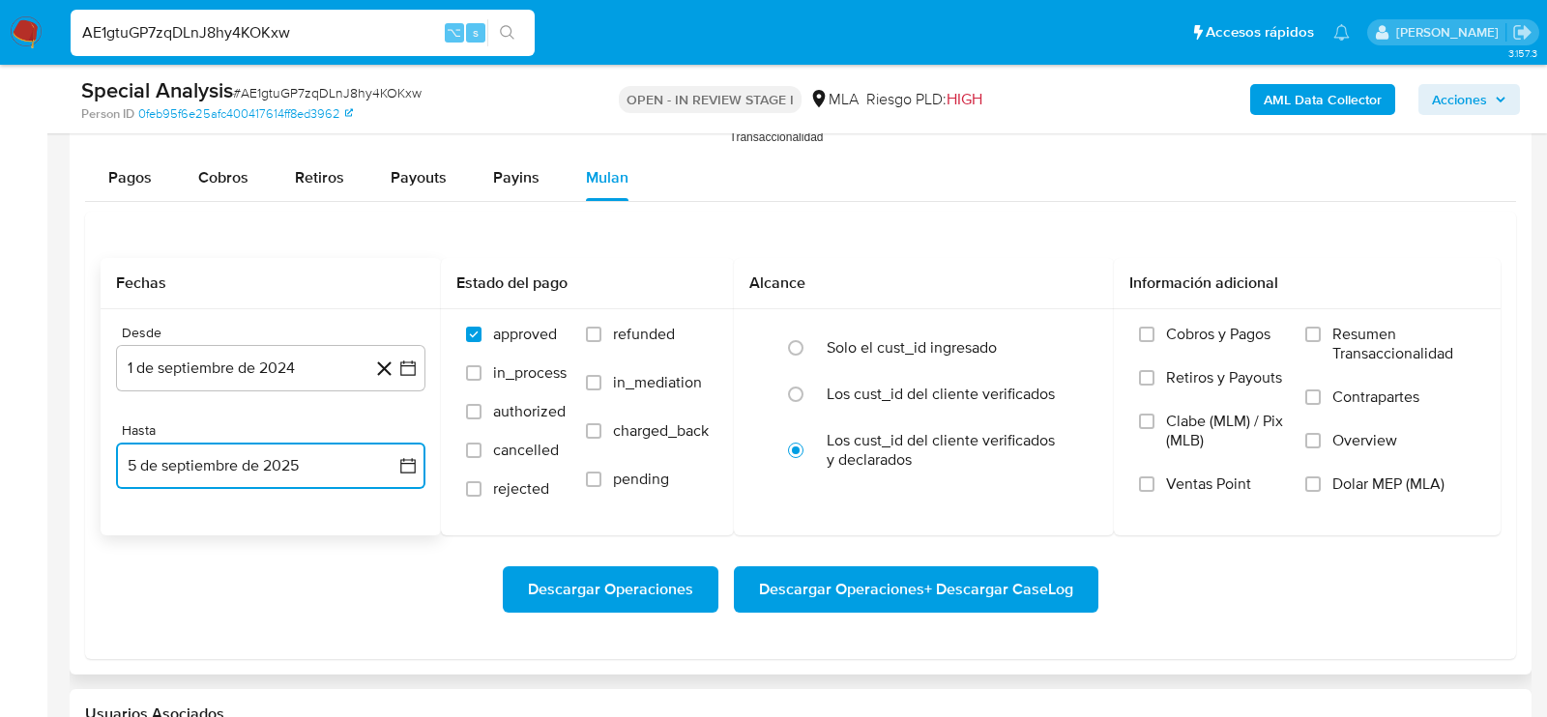
click at [316, 451] on button "5 de septiembre de 2025" at bounding box center [270, 466] width 309 height 46
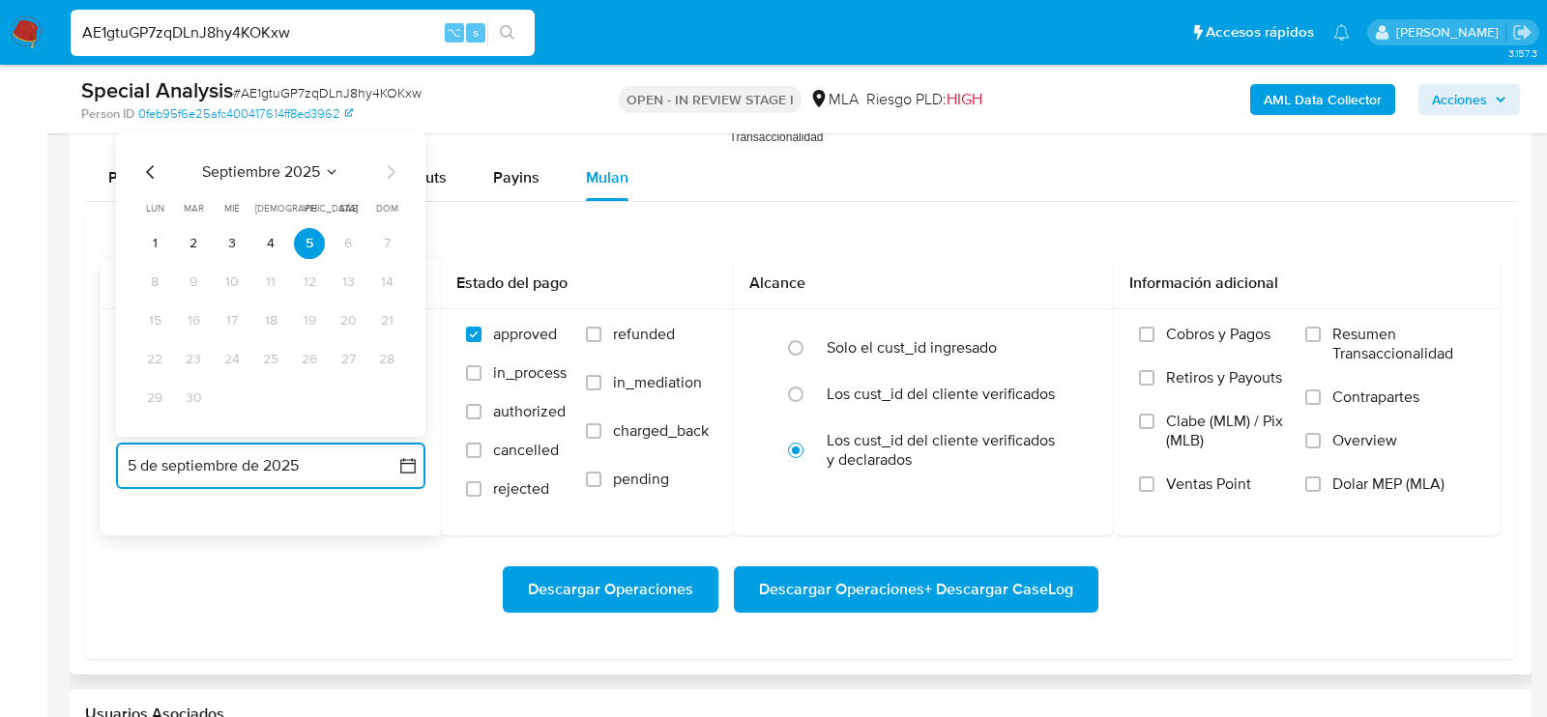
click at [150, 160] on icon "Mes anterior" at bounding box center [150, 171] width 23 height 23
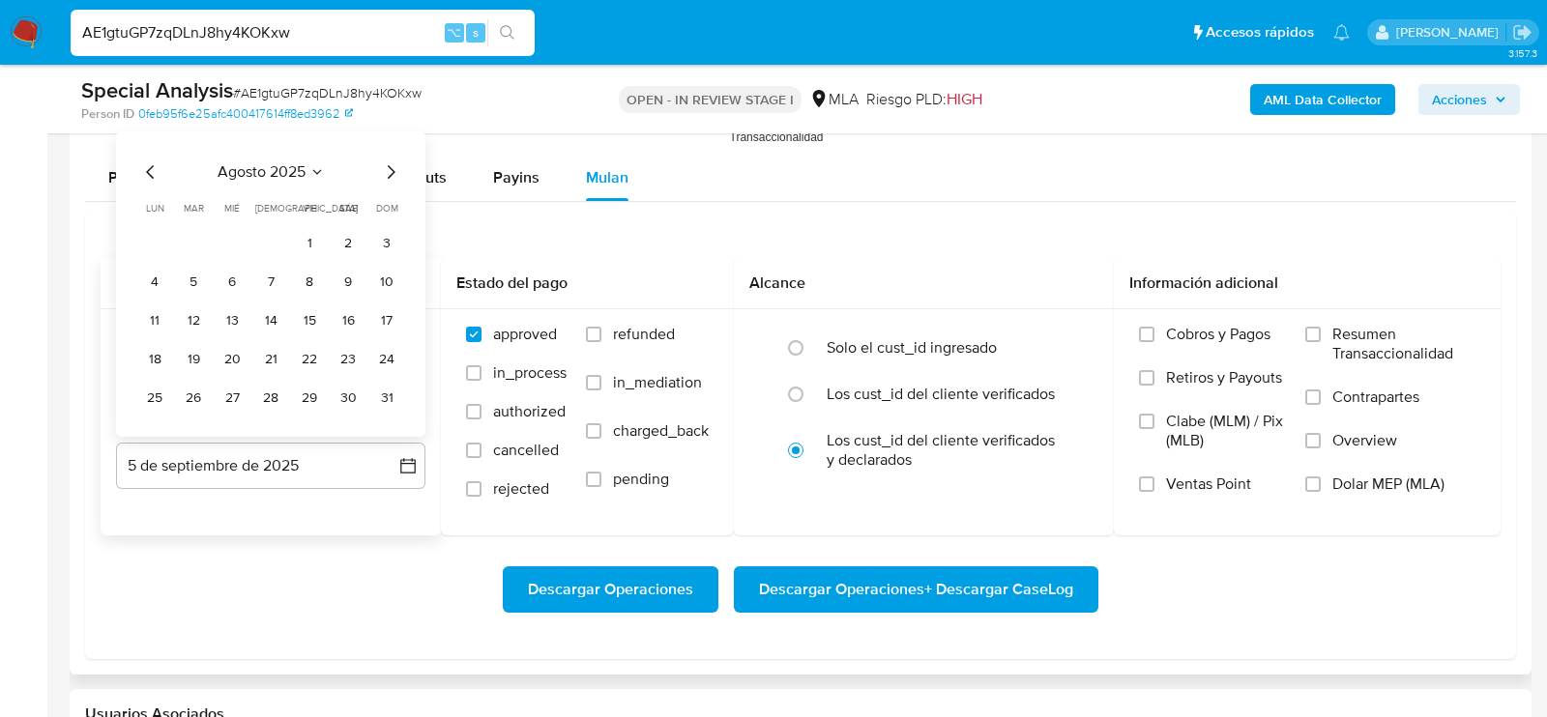
click at [315, 375] on tbody "1 2 3 4 5 6 7 8 9 10 11 12 13 14 15 16 17 18 19 20 21 22 23 24 25 26 27 28 29 3…" at bounding box center [270, 321] width 263 height 186
click at [315, 392] on button "29" at bounding box center [309, 398] width 31 height 31
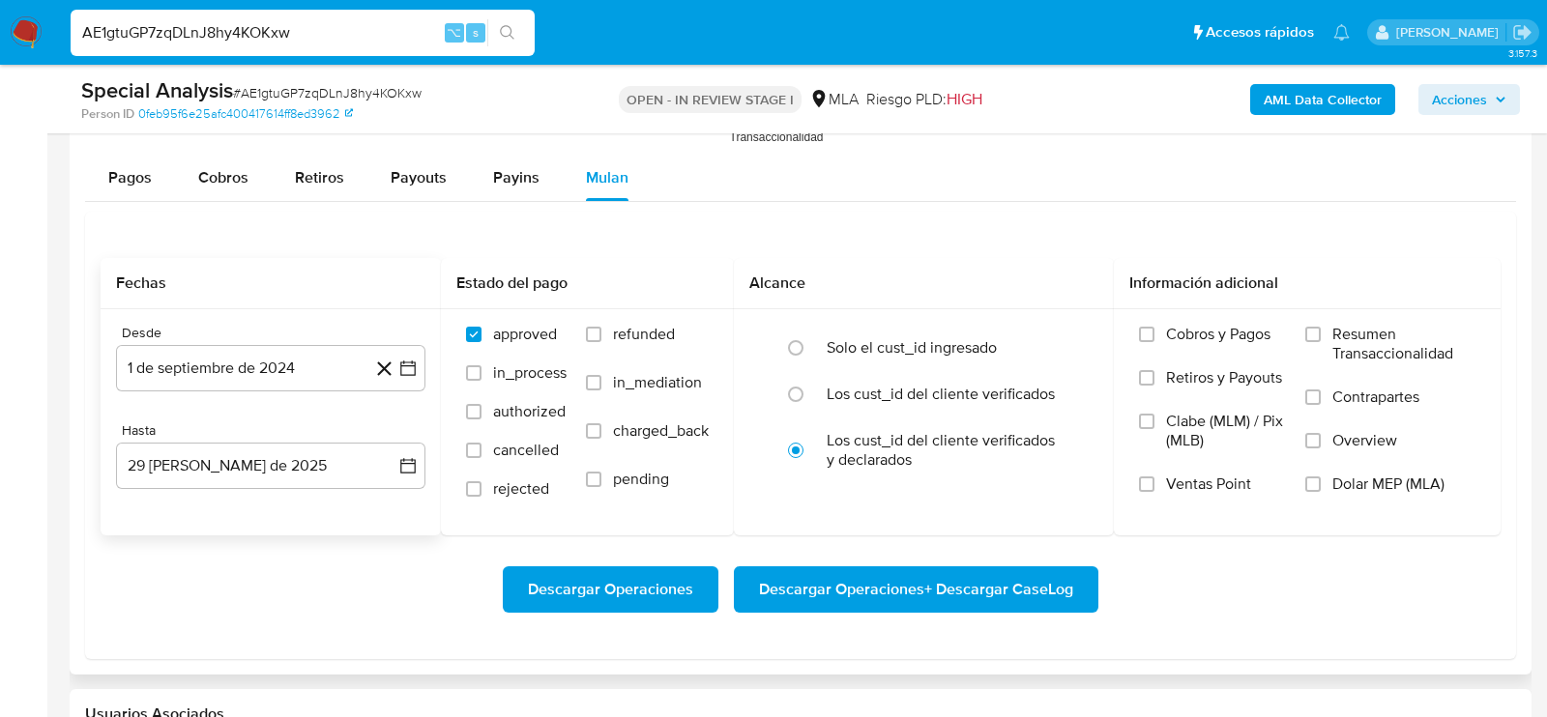
click at [341, 567] on div "Descargar Operaciones Descargar Operaciones + Descargar CaseLog" at bounding box center [801, 590] width 1400 height 46
click at [1382, 484] on span "Dolar MEP (MLA)" at bounding box center [1388, 484] width 112 height 19
click at [1321, 484] on input "Dolar MEP (MLA)" at bounding box center [1312, 484] width 15 height 15
click at [1013, 580] on span "Descargar Operaciones + Descargar CaseLog" at bounding box center [916, 589] width 314 height 43
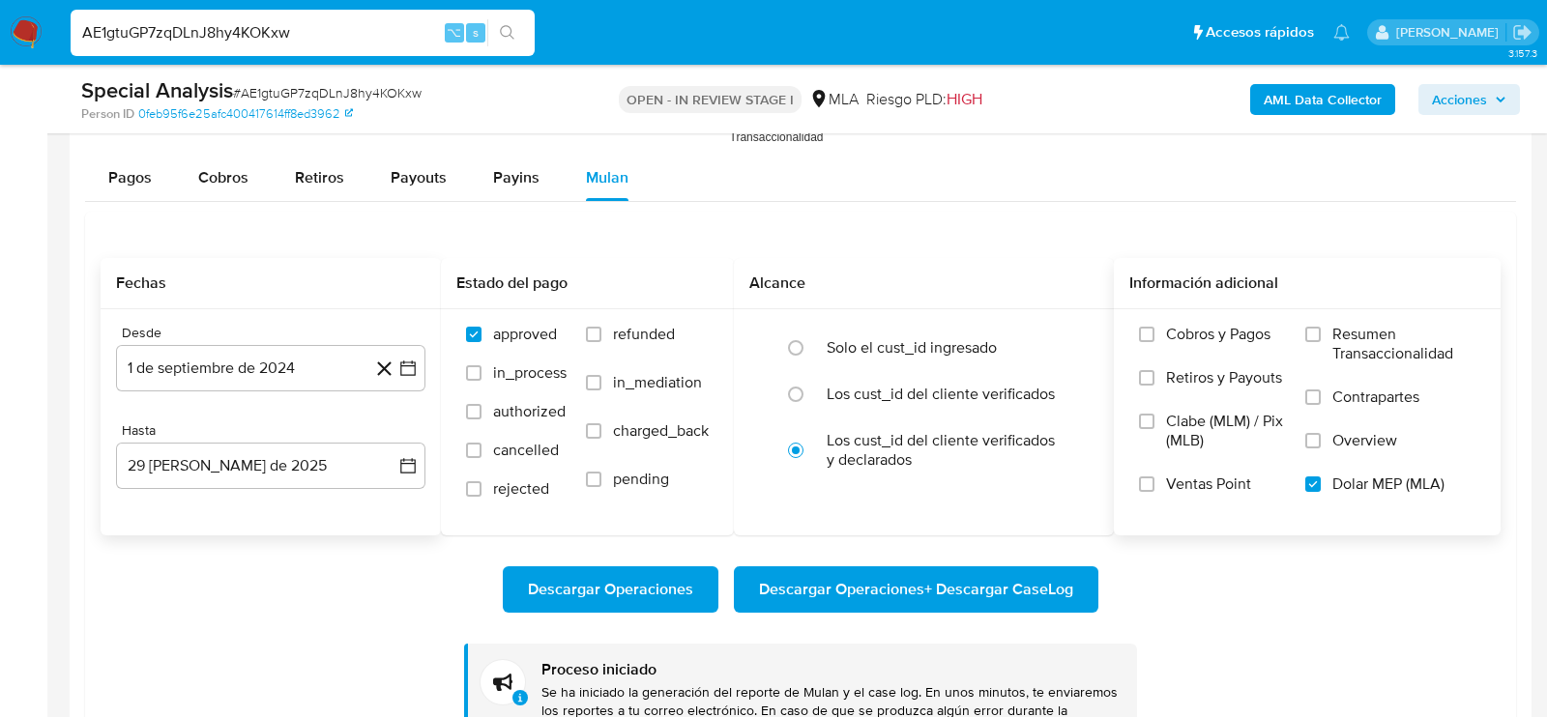
click at [229, 34] on input "AE1gtuGP7zqDLnJ8hy4KOKxw" at bounding box center [303, 32] width 464 height 25
paste input "fLYR1ZxKnl5UYy1oaqtVVYsO"
type input "fLYR1ZxKnl5UYy1oaqtVVYsO"
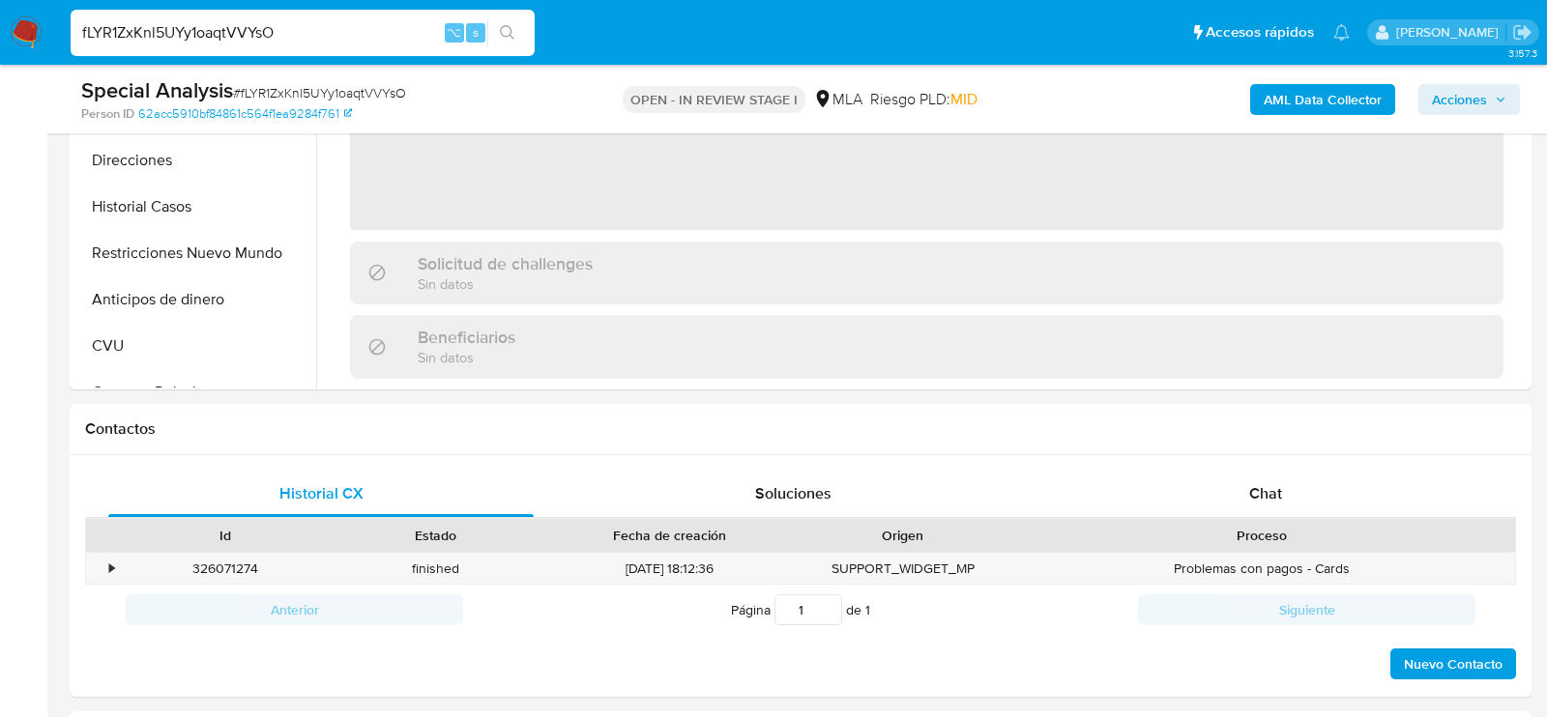
scroll to position [769, 0]
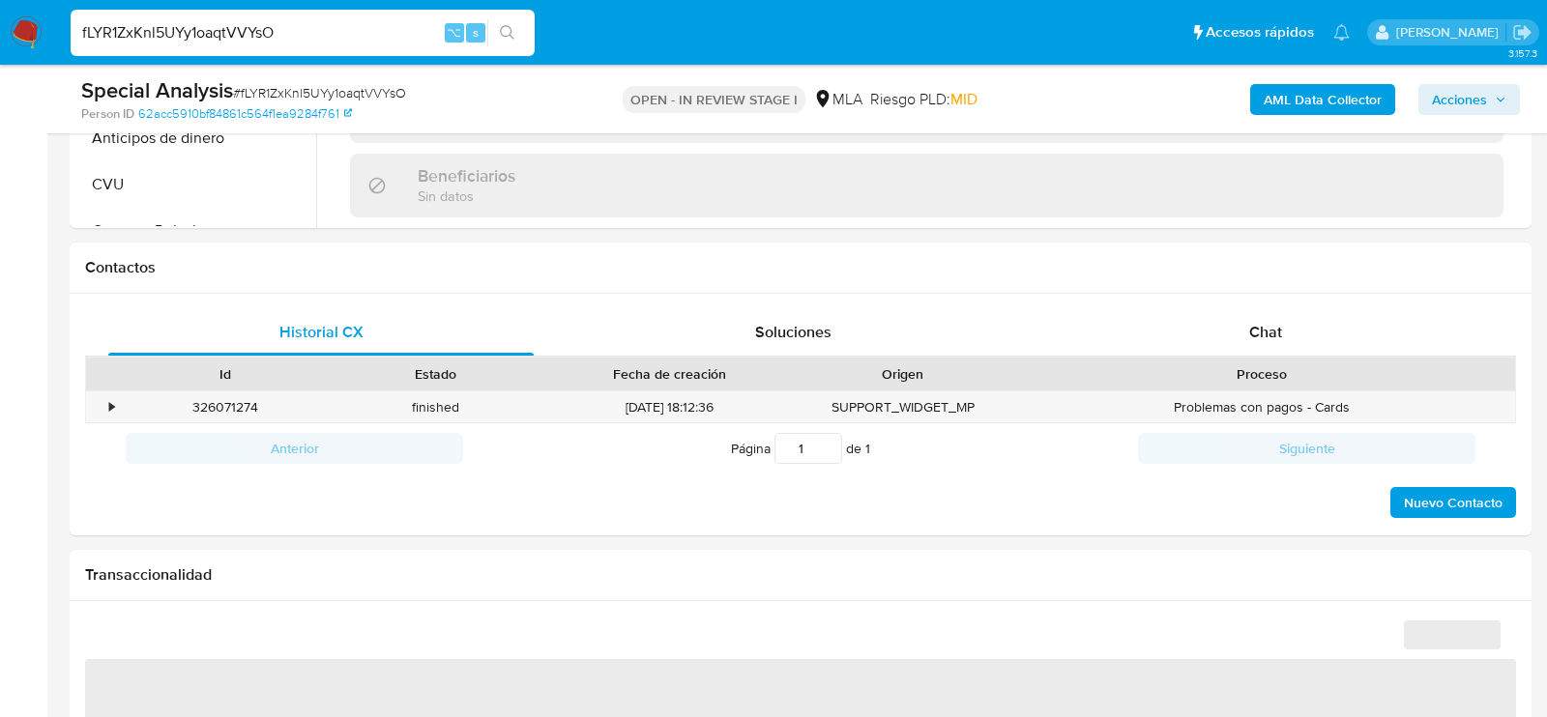
select select "10"
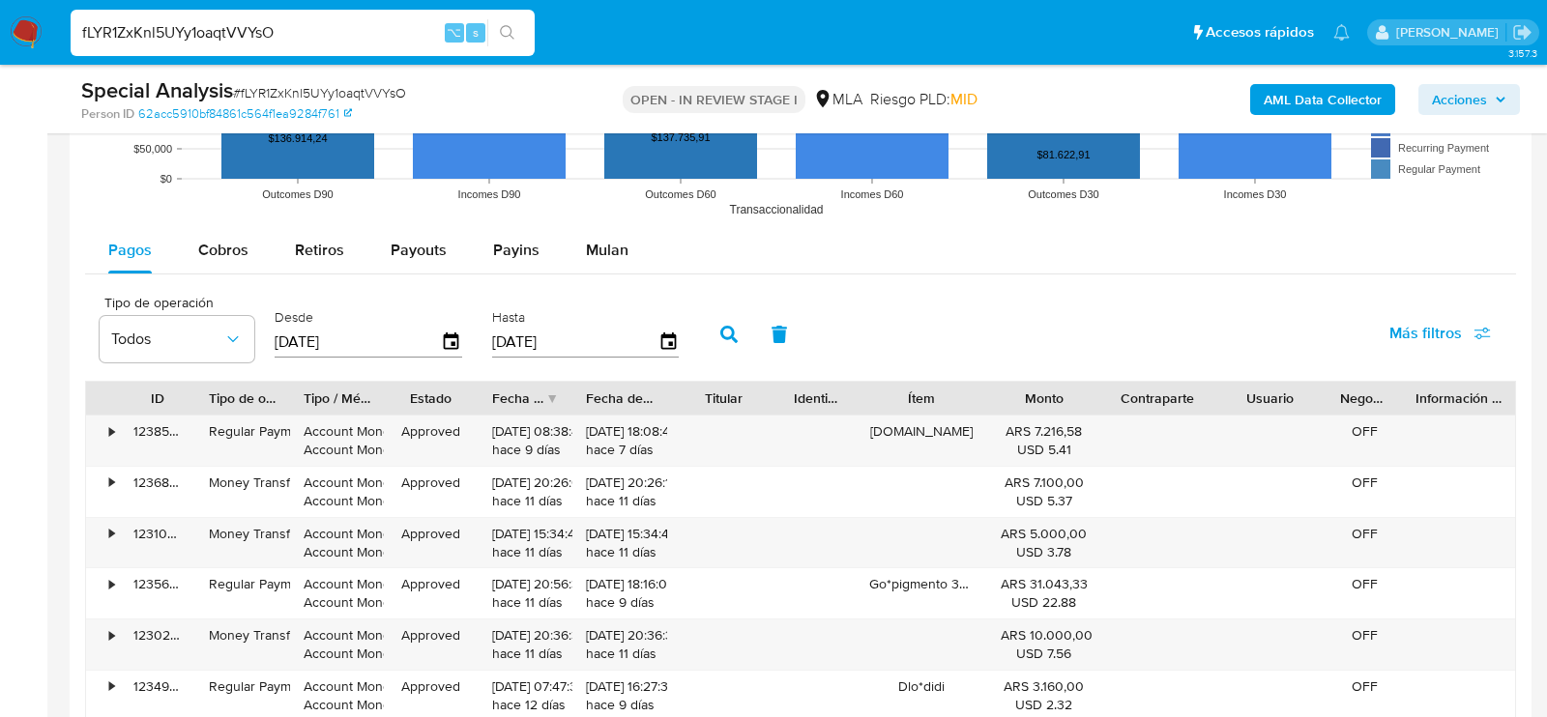
scroll to position [1931, 0]
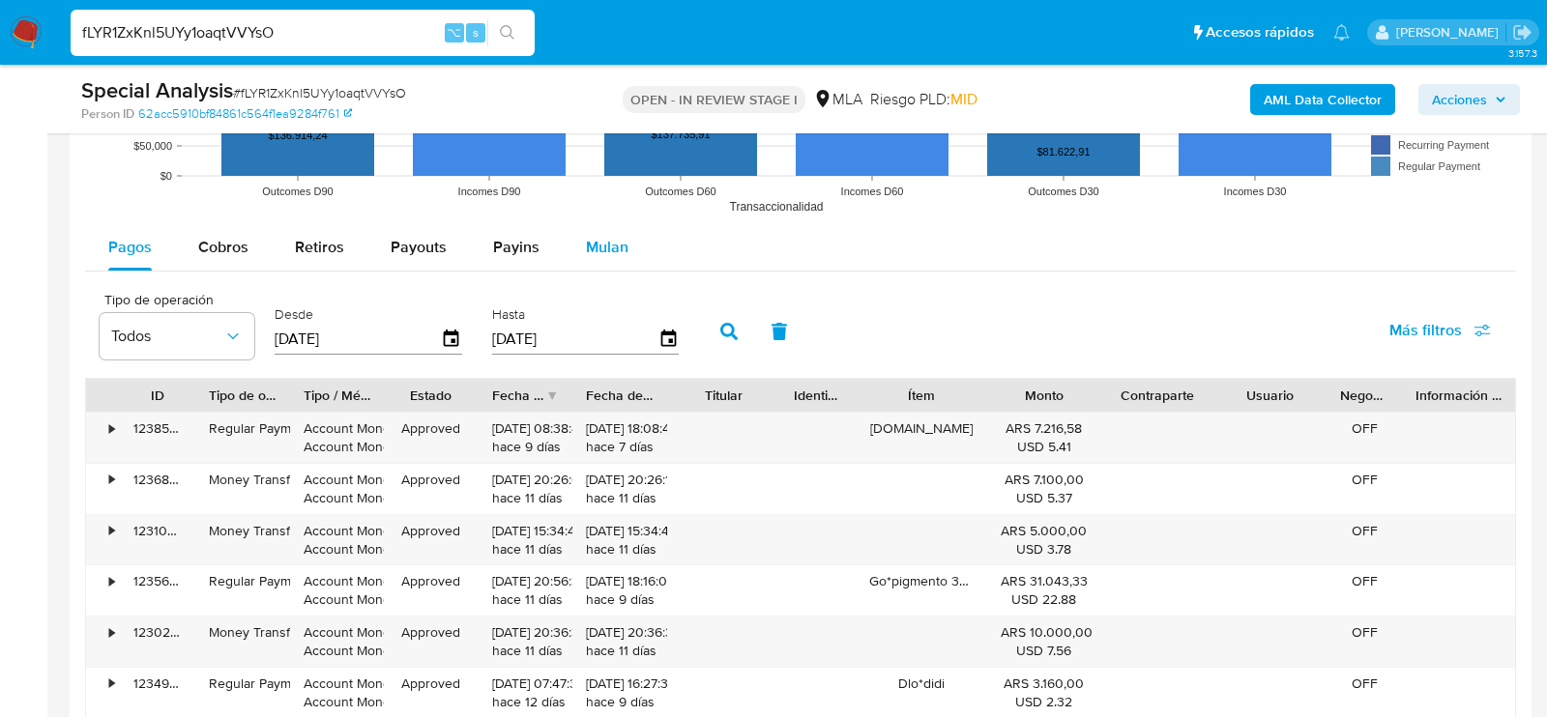
click at [597, 238] on span "Mulan" at bounding box center [607, 247] width 43 height 22
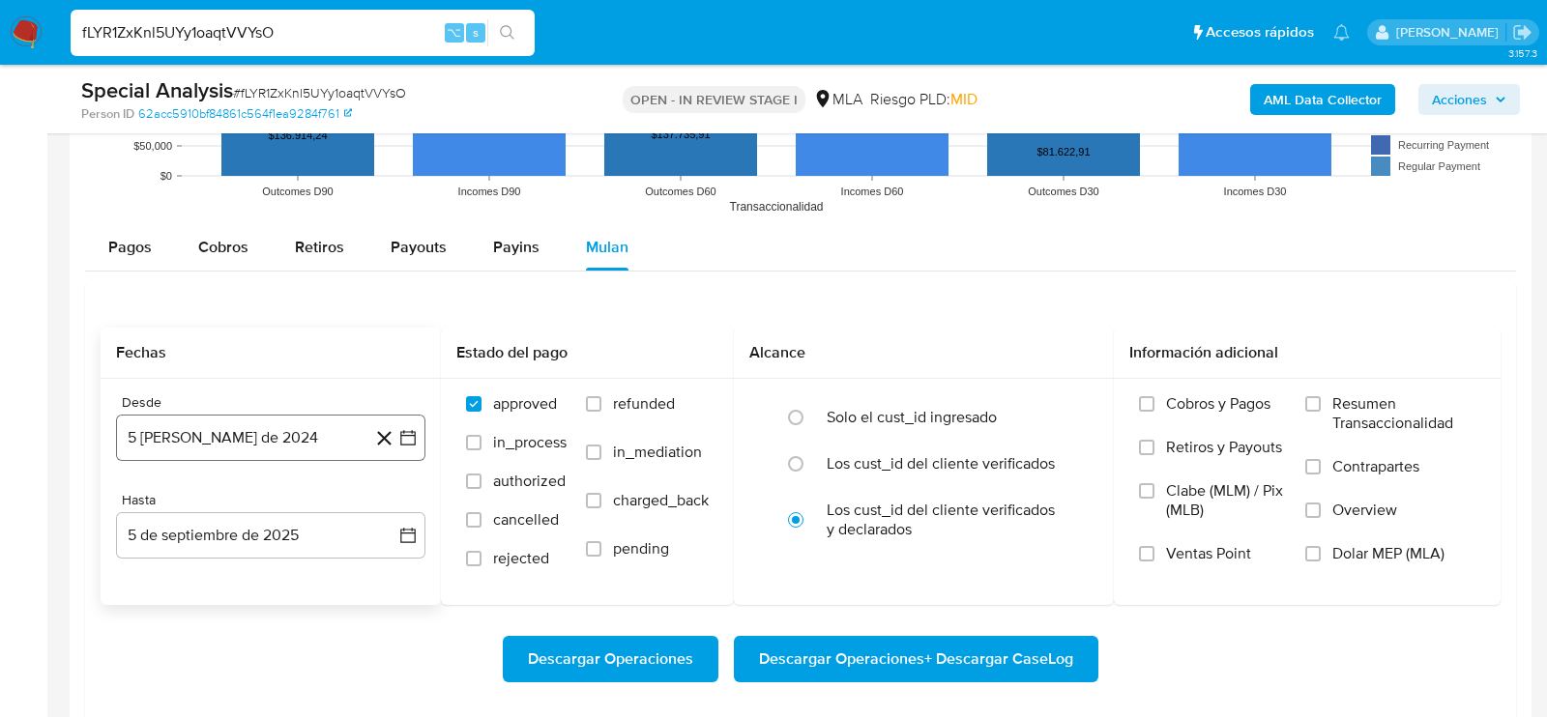
click at [320, 428] on button "5 [PERSON_NAME] de 2024" at bounding box center [270, 438] width 309 height 46
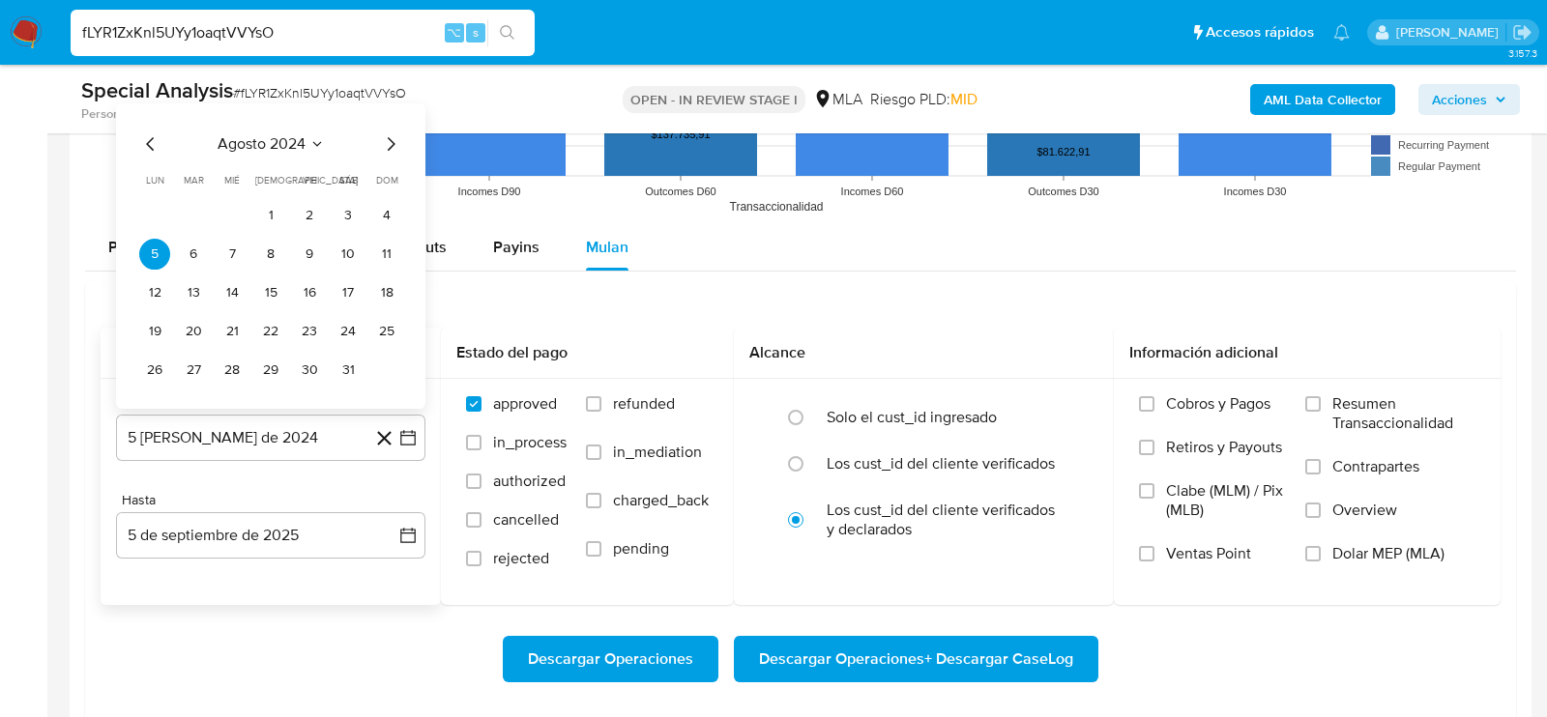
click at [152, 148] on icon "Mes anterior" at bounding box center [150, 143] width 23 height 23
click at [399, 149] on icon "Mes siguiente" at bounding box center [390, 143] width 23 height 23
click at [397, 145] on icon "Mes siguiente" at bounding box center [390, 143] width 23 height 23
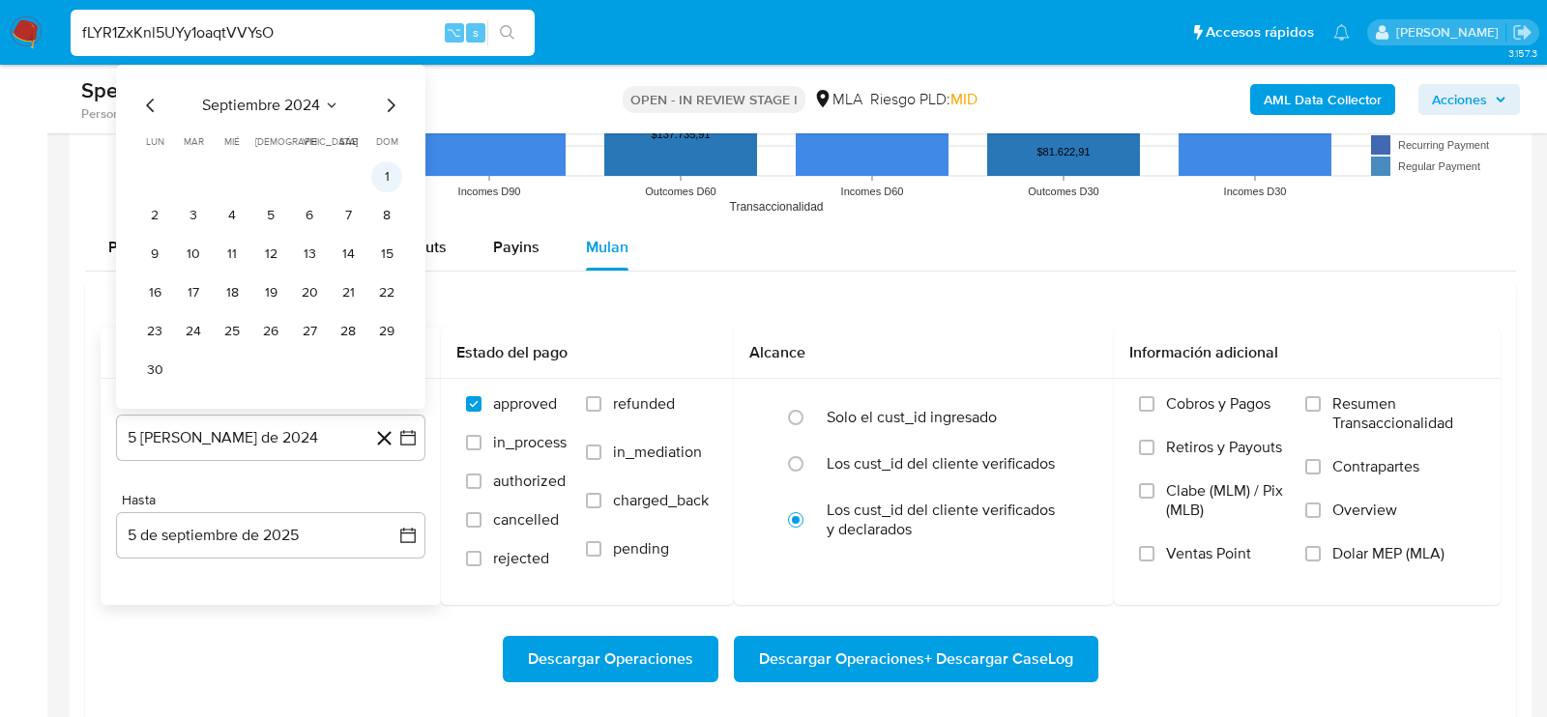
click at [389, 179] on button "1" at bounding box center [386, 176] width 31 height 31
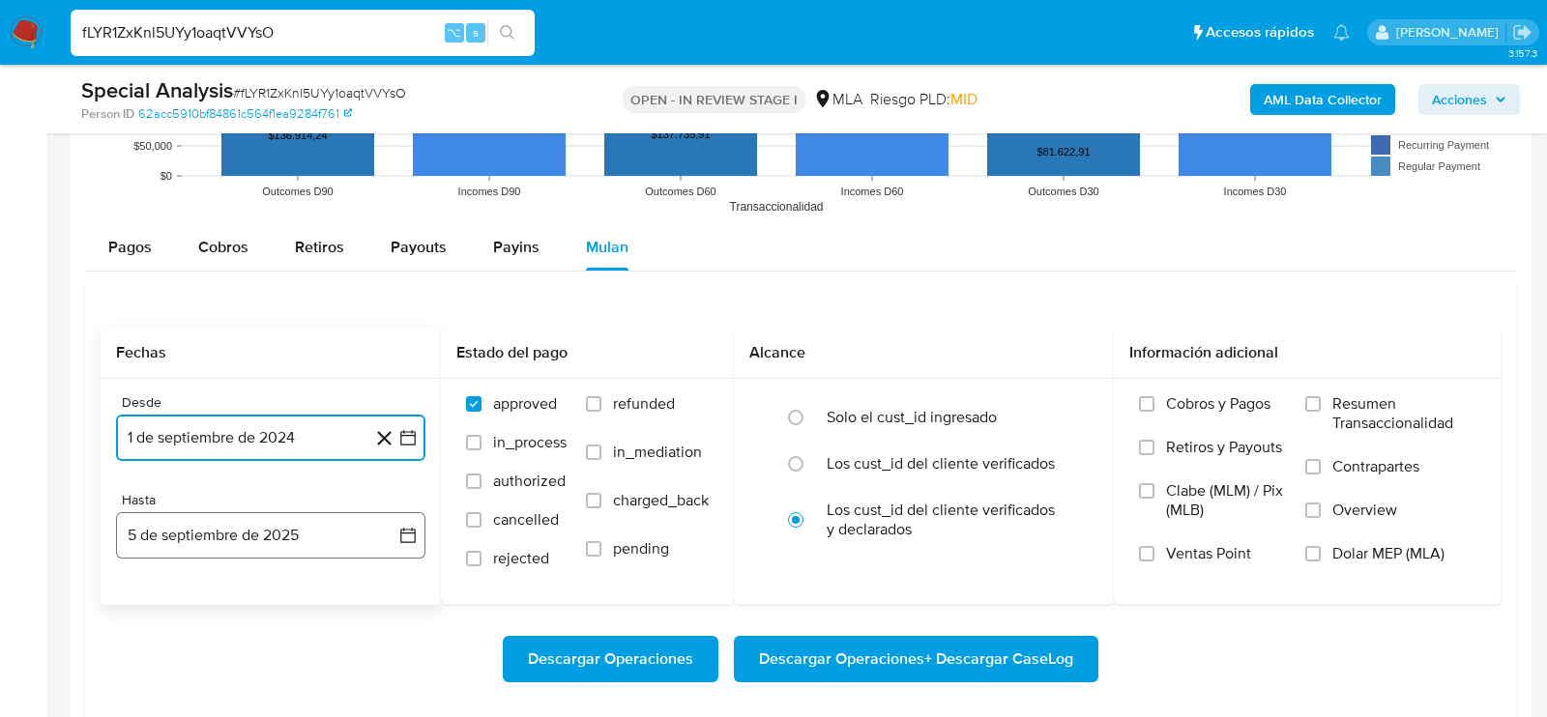
click at [204, 515] on button "5 de septiembre de 2025" at bounding box center [270, 535] width 309 height 46
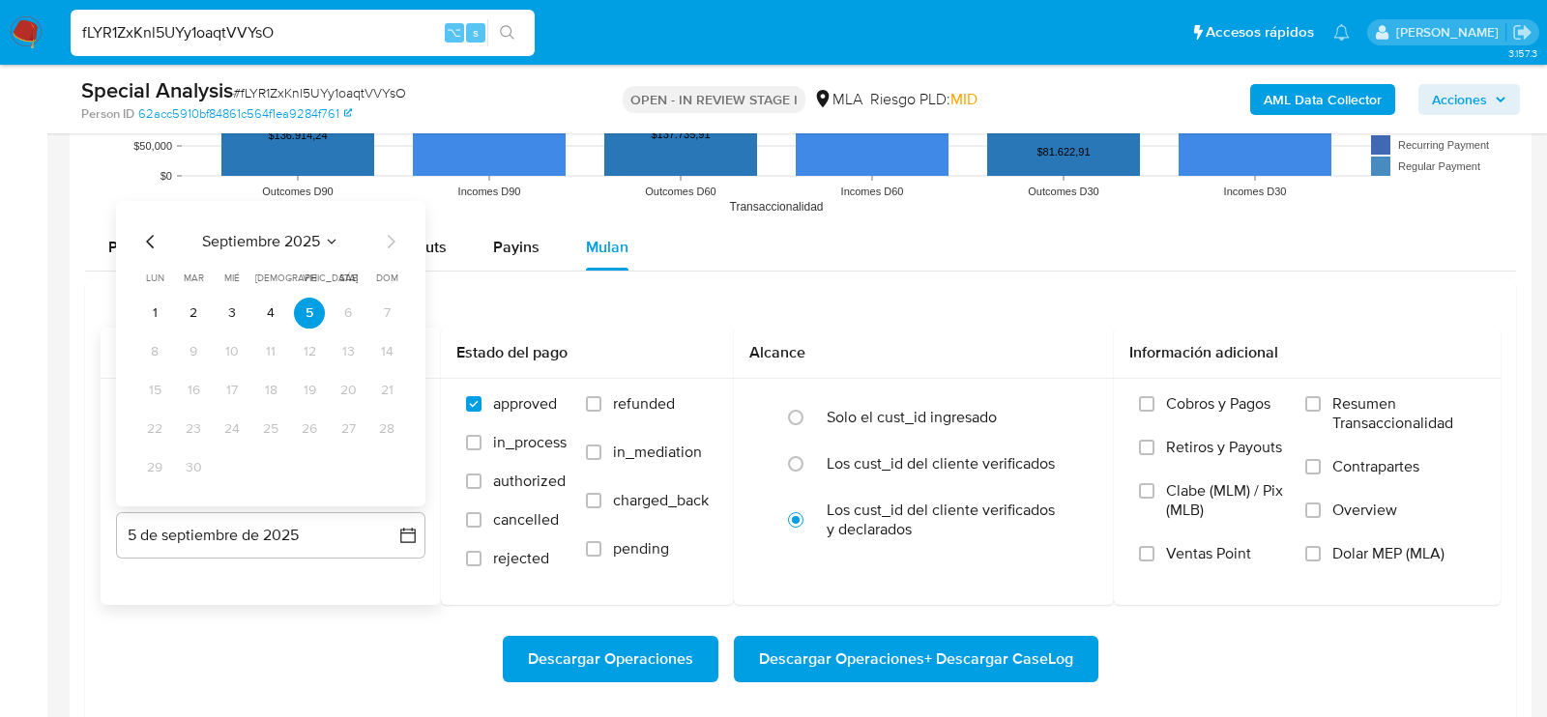
click at [141, 254] on div "septiembre 2025 septiembre 2025 lun lunes mar martes mié miércoles jue jueves v…" at bounding box center [270, 356] width 263 height 253
click at [141, 238] on icon "Mes anterior" at bounding box center [150, 241] width 23 height 23
click at [303, 461] on button "29" at bounding box center [309, 467] width 31 height 31
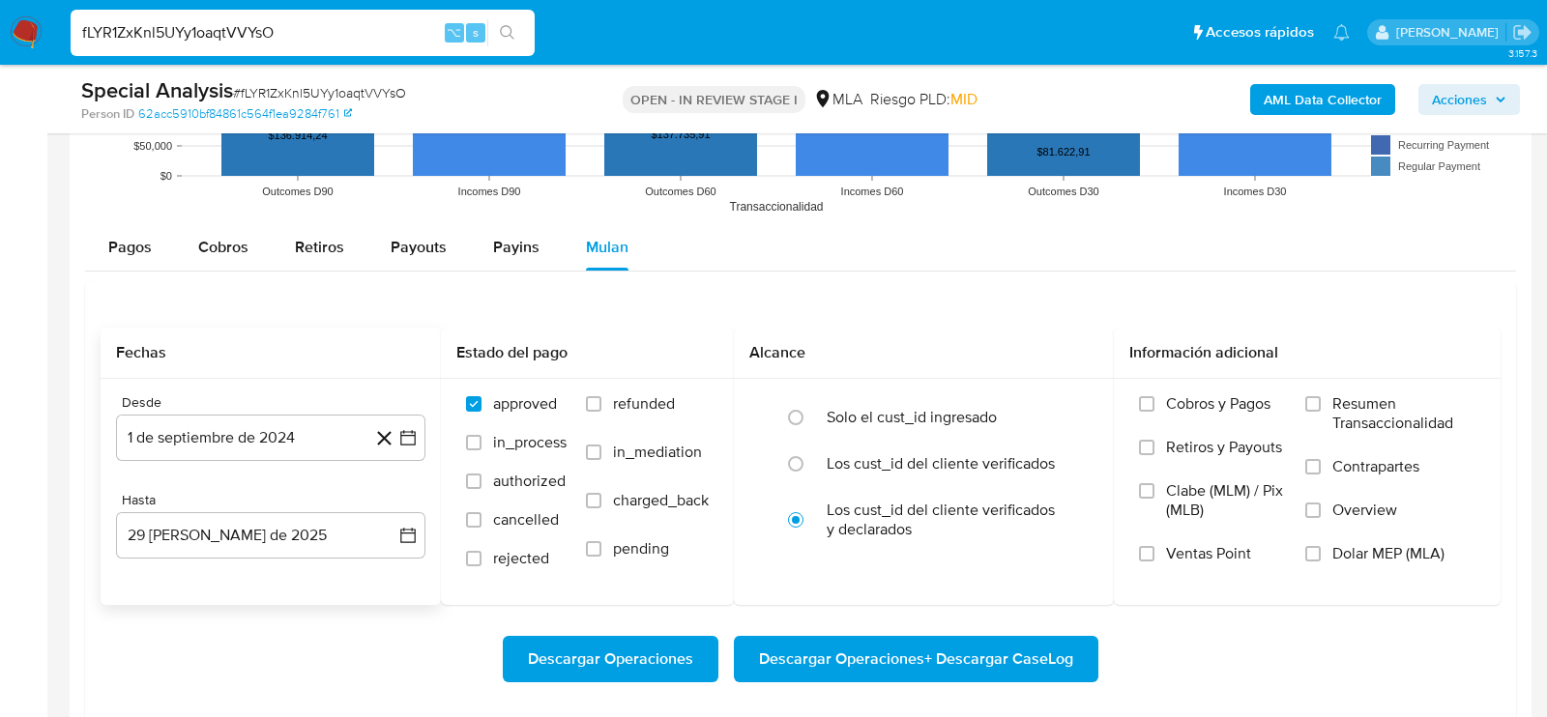
click at [310, 605] on div "Descargar Operaciones Descargar Operaciones + Descargar CaseLog" at bounding box center [801, 659] width 1400 height 108
click at [1313, 557] on input "Dolar MEP (MLA)" at bounding box center [1312, 553] width 15 height 15
click at [1052, 665] on span "Descargar Operaciones + Descargar CaseLog" at bounding box center [916, 659] width 314 height 43
click at [271, 28] on input "fLYR1ZxKnl5UYy1oaqtVVYsO" at bounding box center [303, 32] width 464 height 25
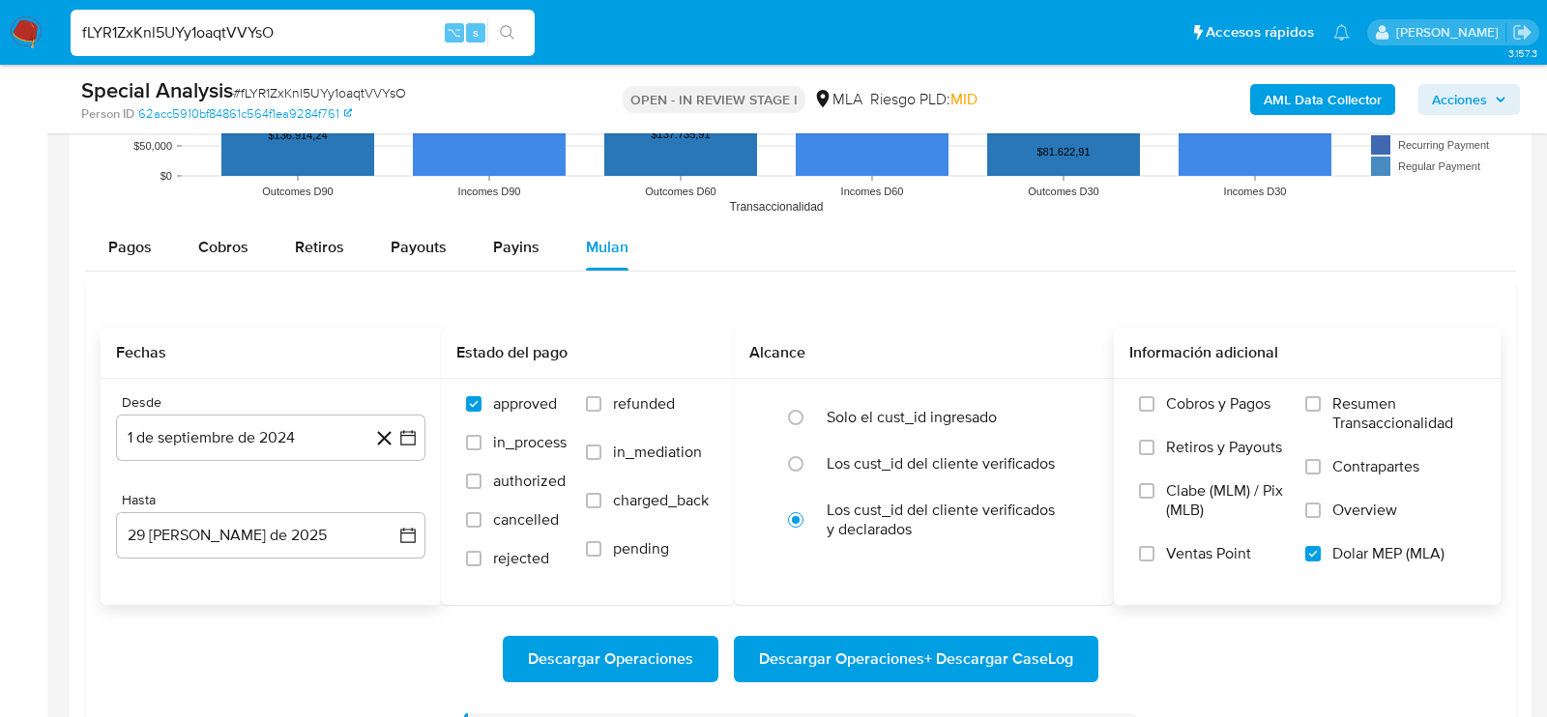
paste input "dVnK1VEe4PdYQNMUou8BgUQ4"
type input "dVnK1VEe4PdYQNMUou8BgUQ4"
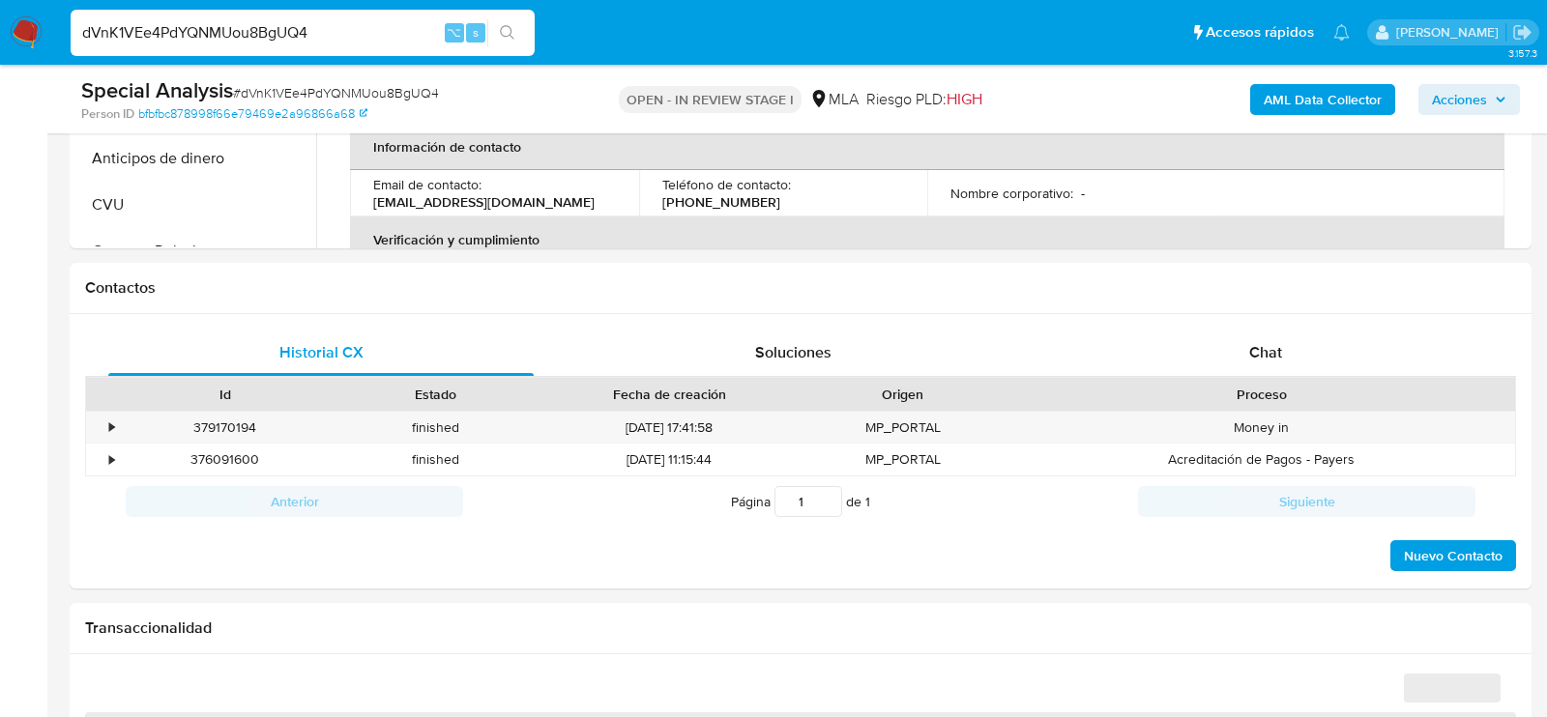
select select "10"
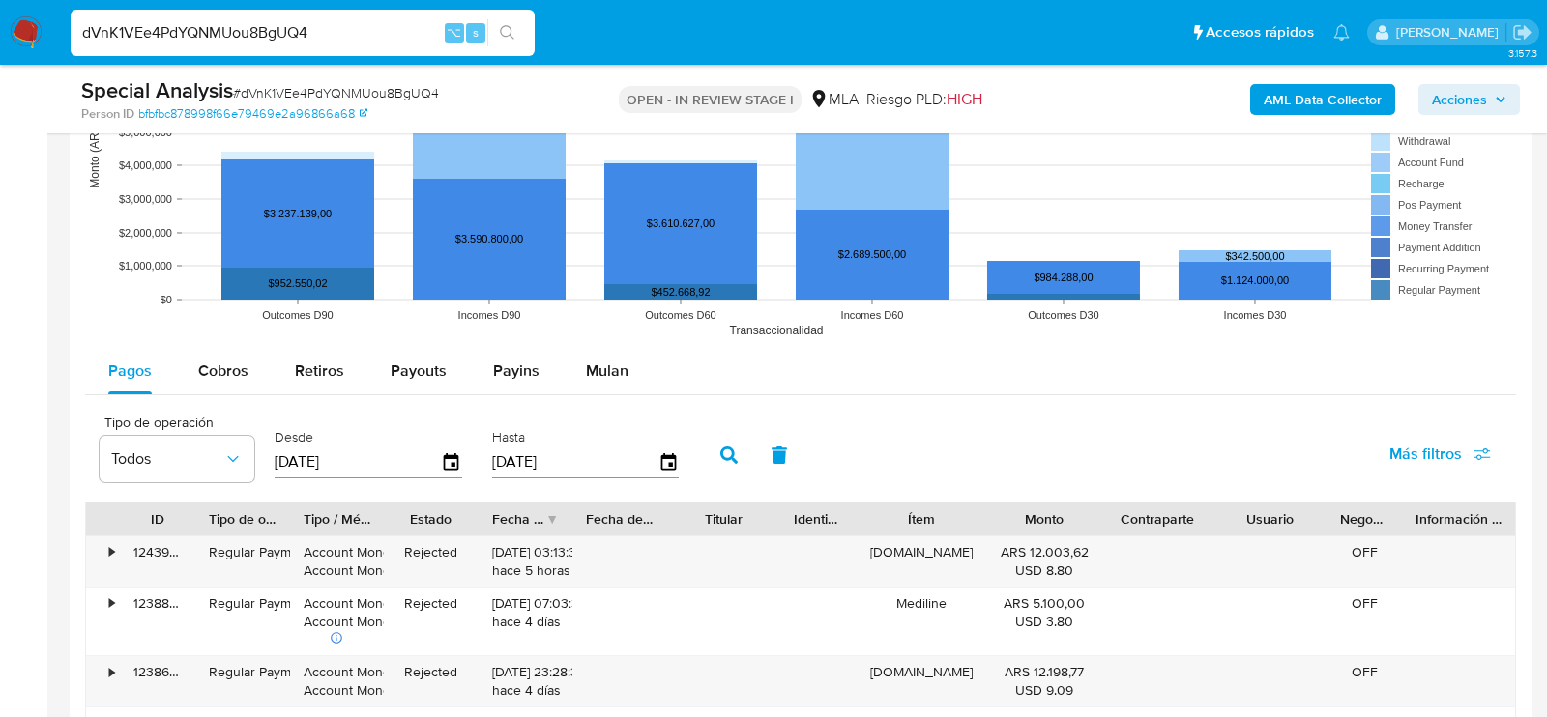
scroll to position [1839, 0]
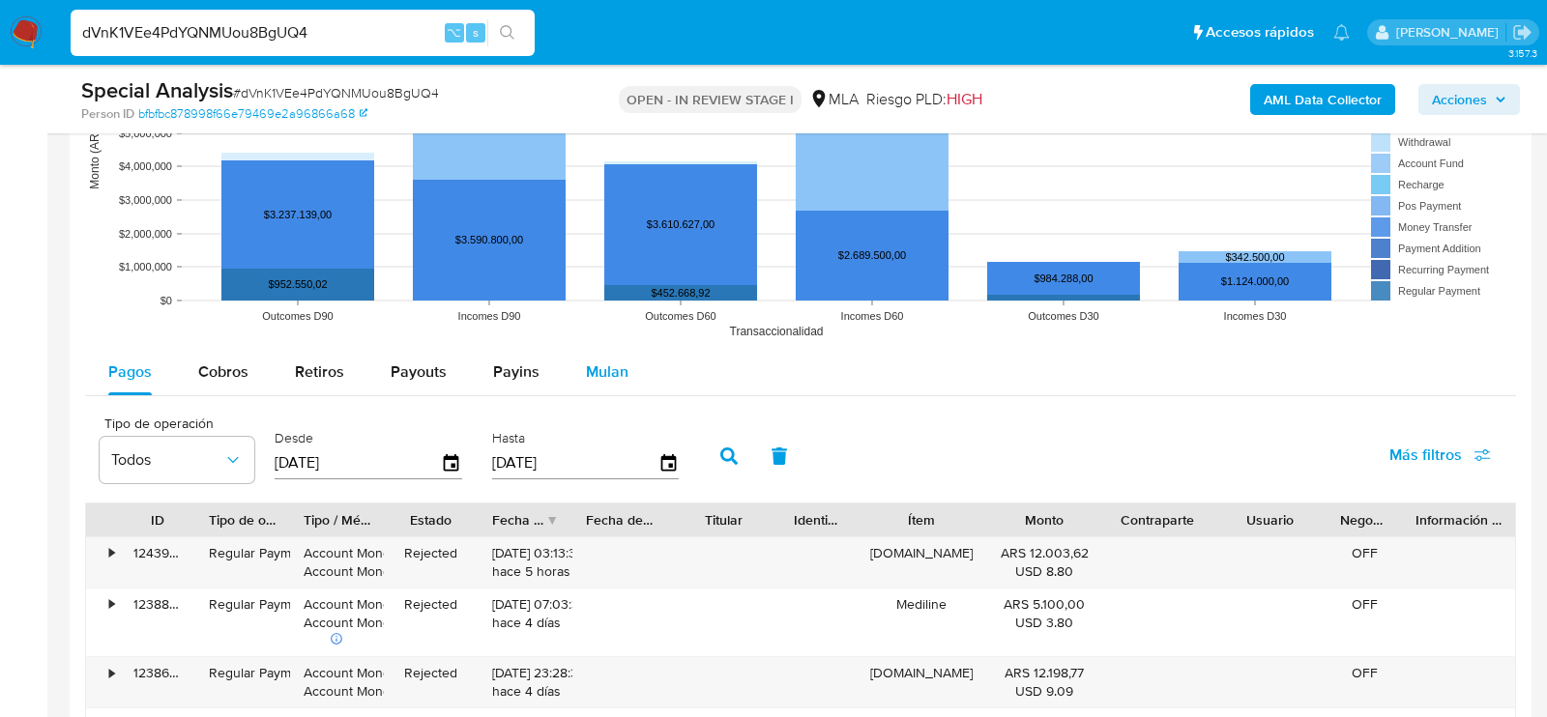
click at [590, 366] on span "Mulan" at bounding box center [607, 372] width 43 height 22
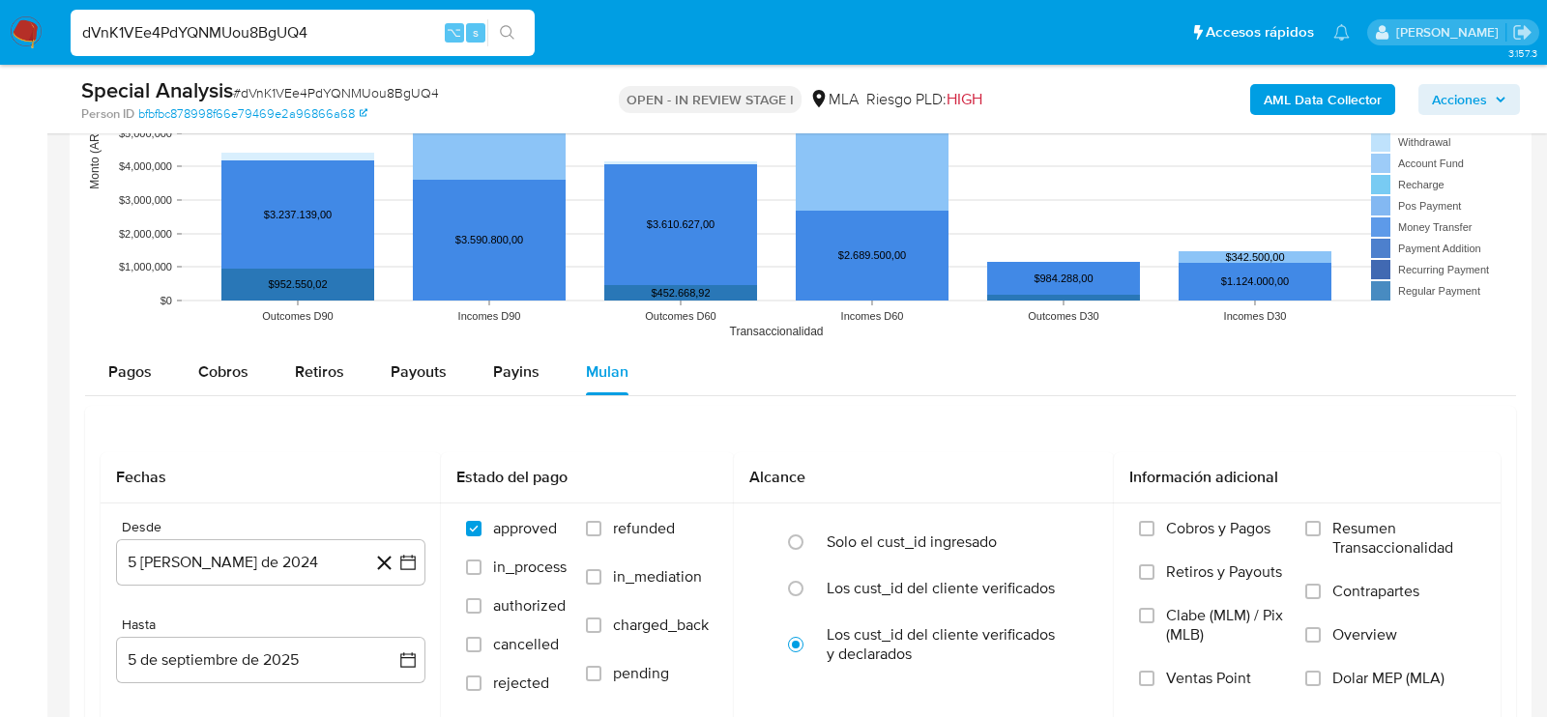
scroll to position [1954, 0]
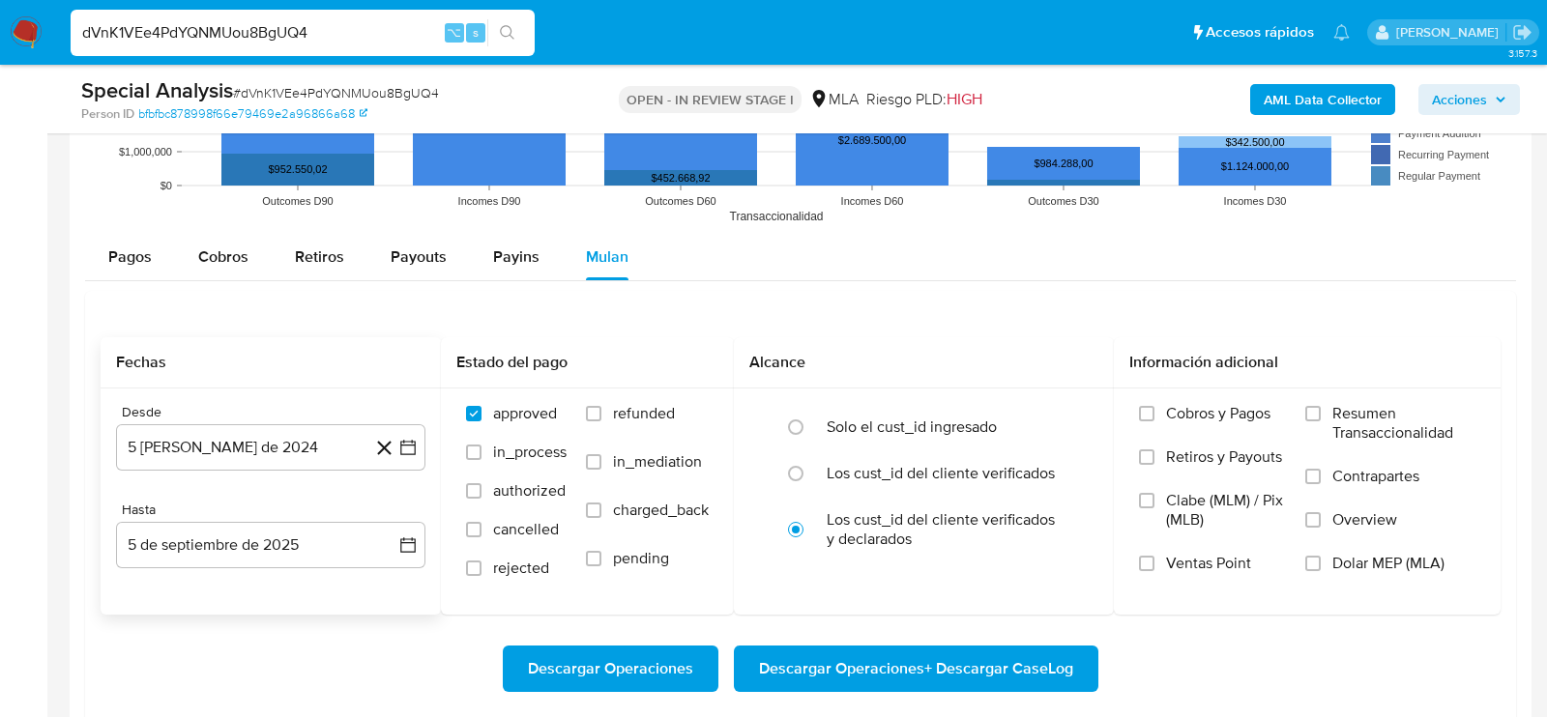
click at [215, 405] on div "Desde" at bounding box center [270, 412] width 309 height 17
click at [215, 428] on button "5 [PERSON_NAME] de 2024" at bounding box center [270, 447] width 309 height 46
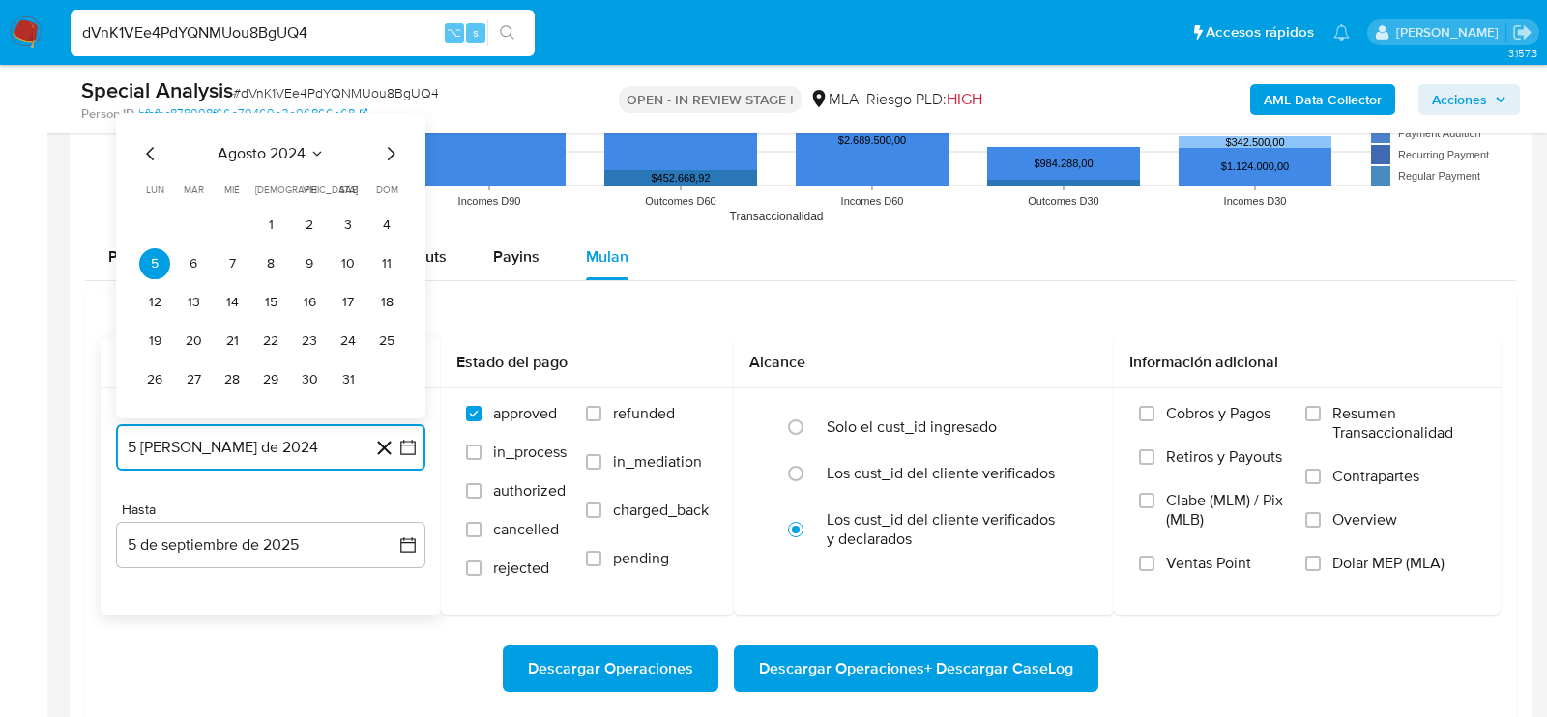
click at [390, 143] on icon "Mes siguiente" at bounding box center [390, 153] width 23 height 23
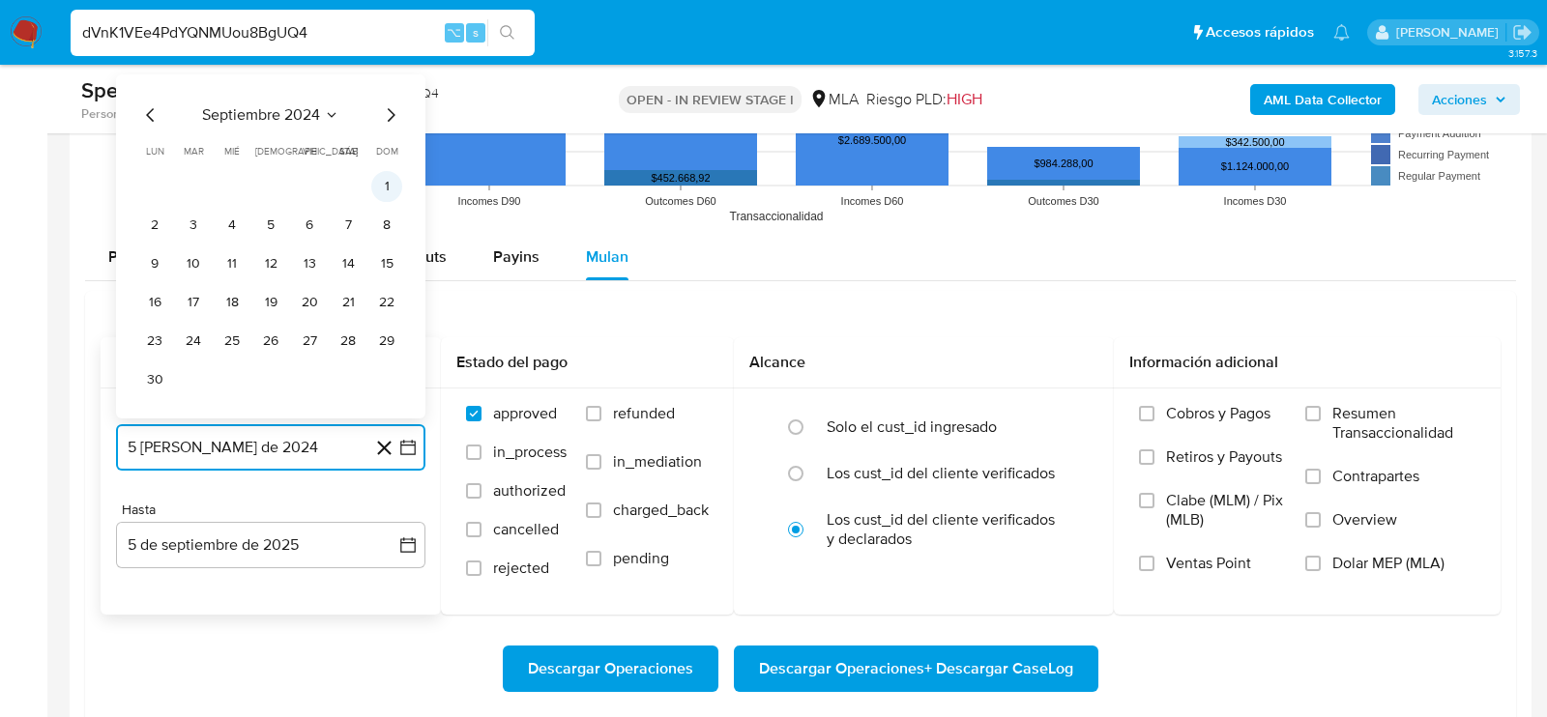
click at [386, 178] on button "1" at bounding box center [386, 186] width 31 height 31
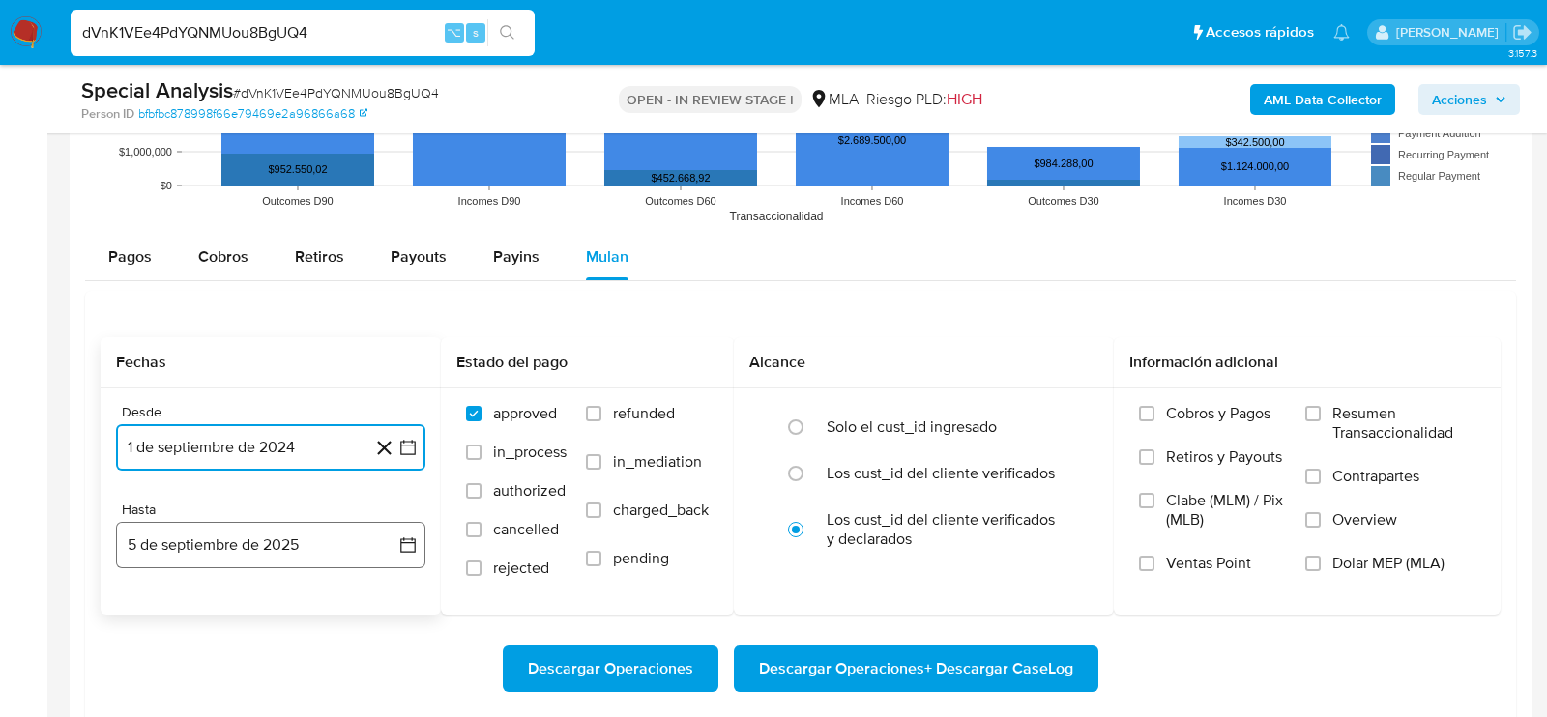
click at [210, 534] on button "5 de septiembre de 2025" at bounding box center [270, 545] width 309 height 46
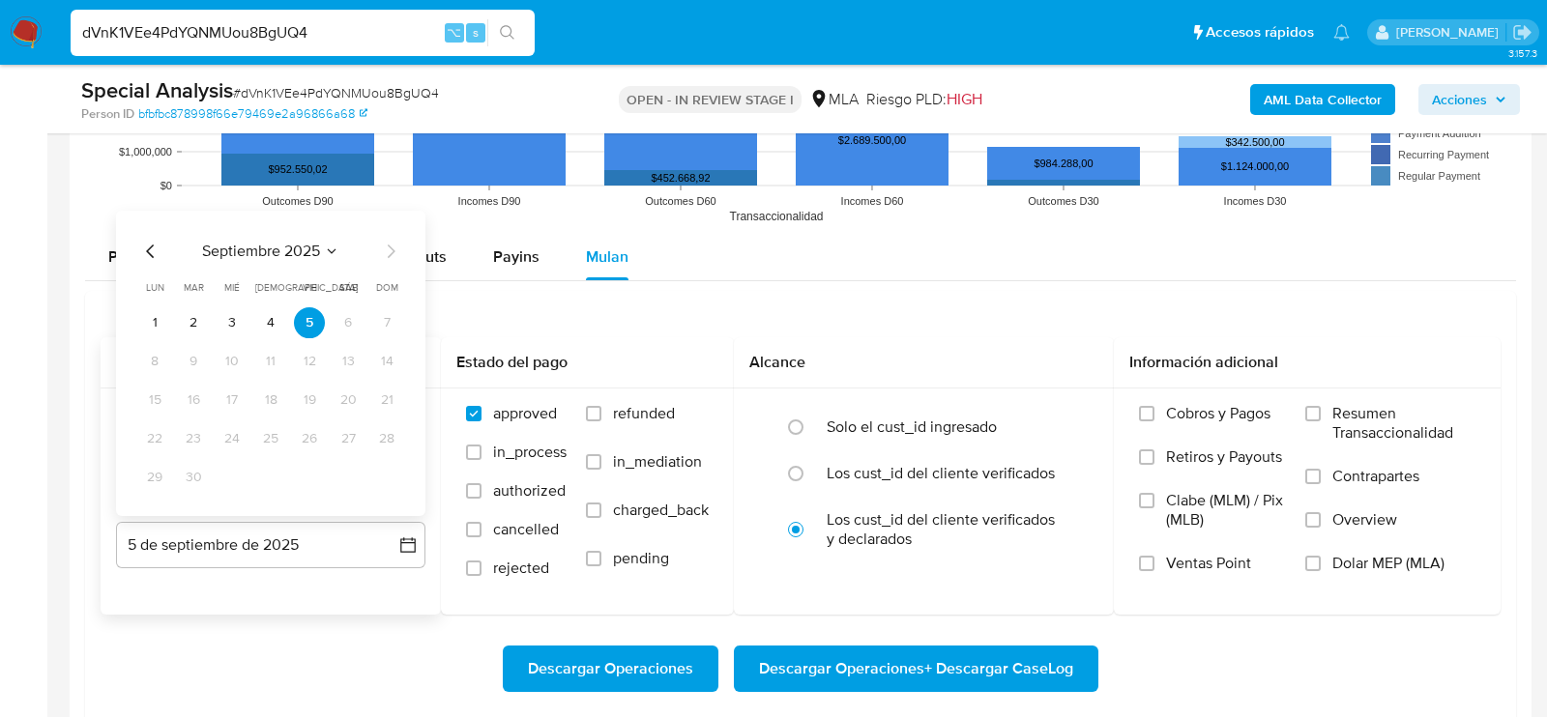
click at [153, 247] on icon "Mes anterior" at bounding box center [150, 251] width 23 height 23
click at [318, 473] on button "29" at bounding box center [309, 477] width 31 height 31
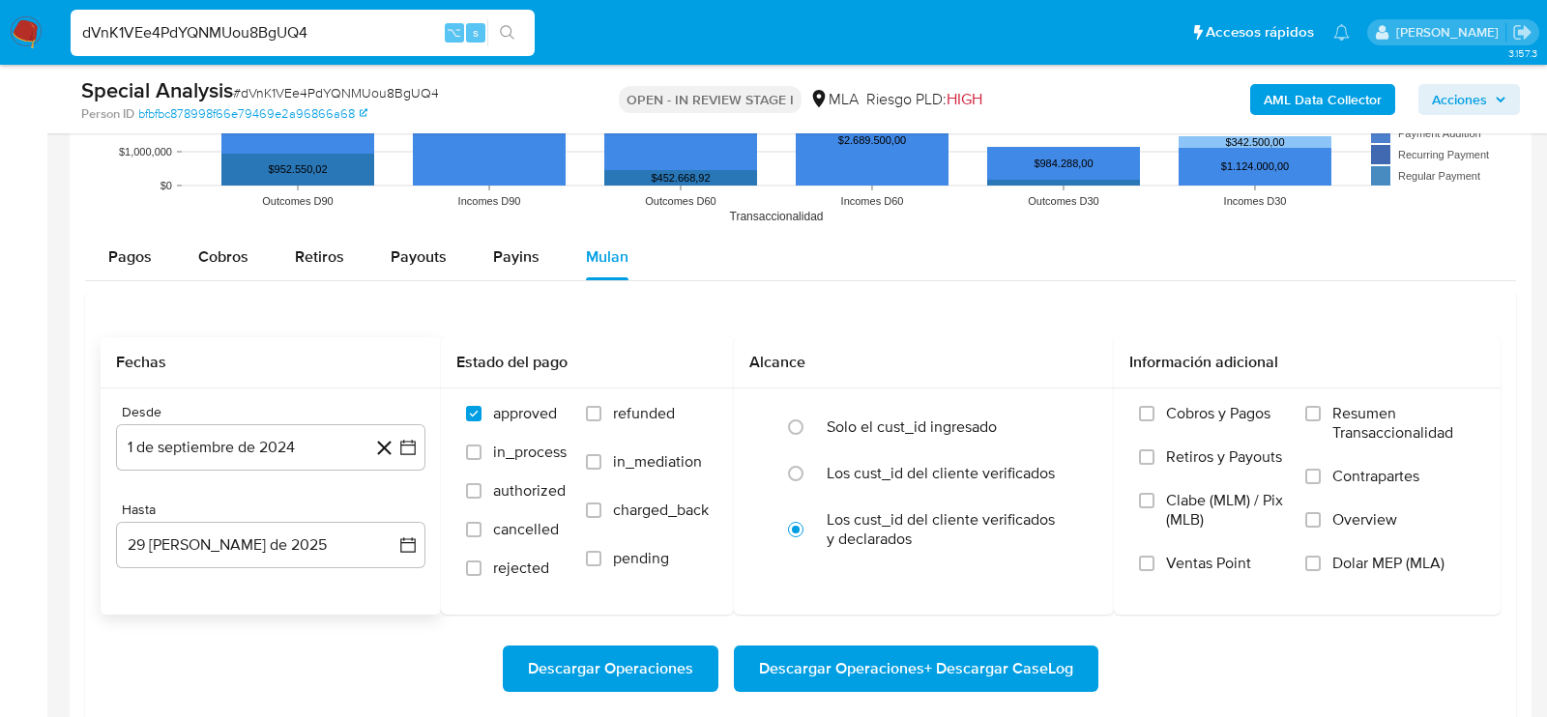
click at [362, 646] on div "Descargar Operaciones Descargar Operaciones + Descargar CaseLog" at bounding box center [801, 669] width 1400 height 46
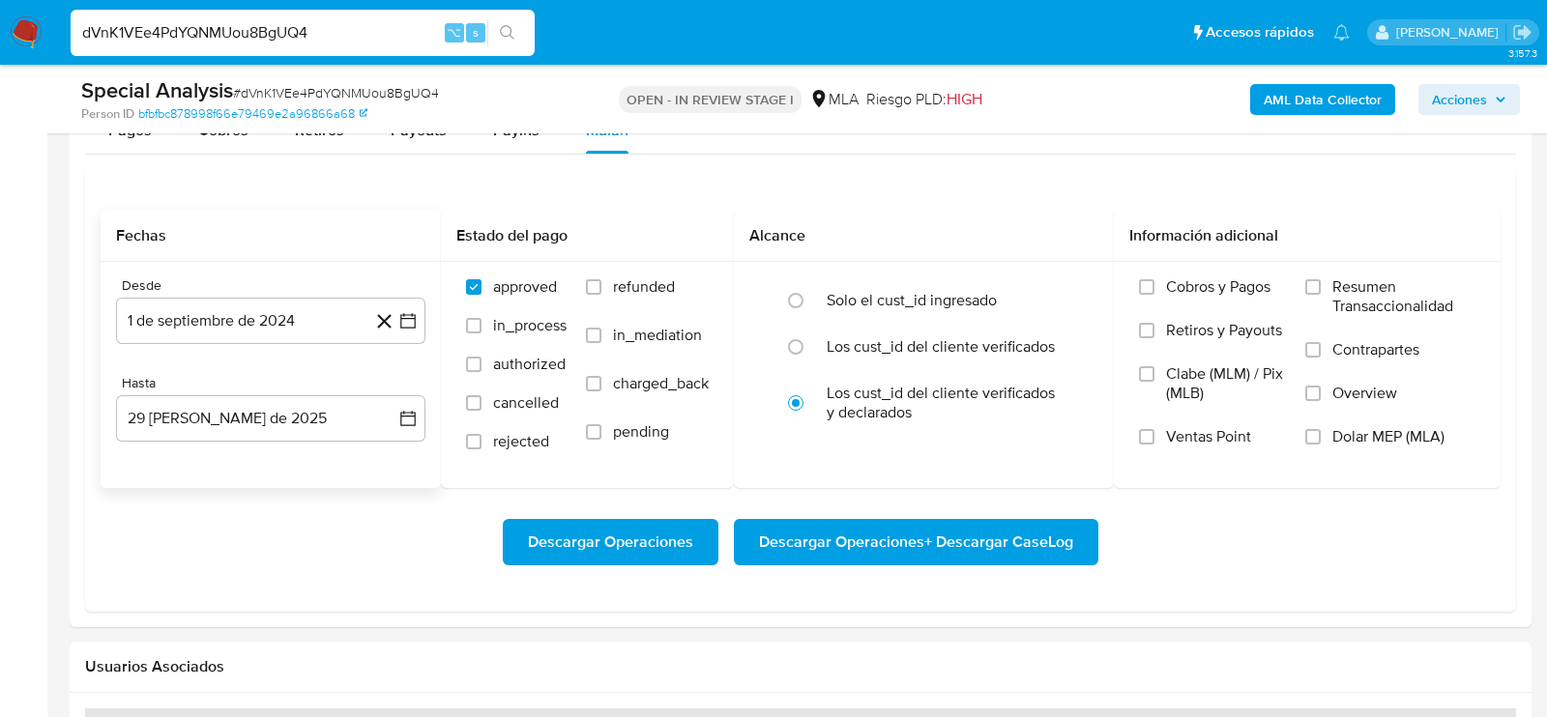
scroll to position [2119, 0]
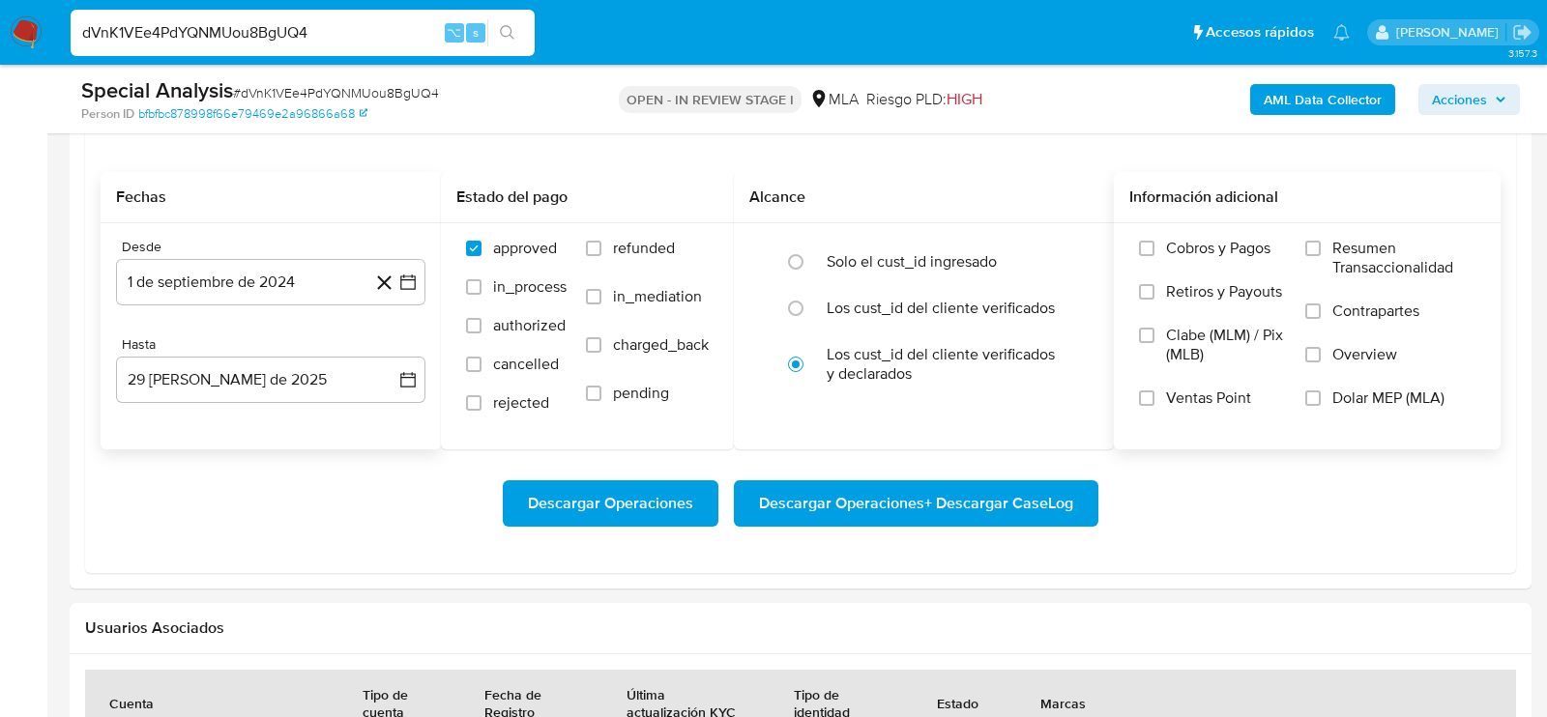
click at [1383, 392] on span "Dolar MEP (MLA)" at bounding box center [1388, 398] width 112 height 19
click at [1321, 392] on input "Dolar MEP (MLA)" at bounding box center [1312, 398] width 15 height 15
click at [1032, 497] on span "Descargar Operaciones + Descargar CaseLog" at bounding box center [916, 503] width 314 height 43
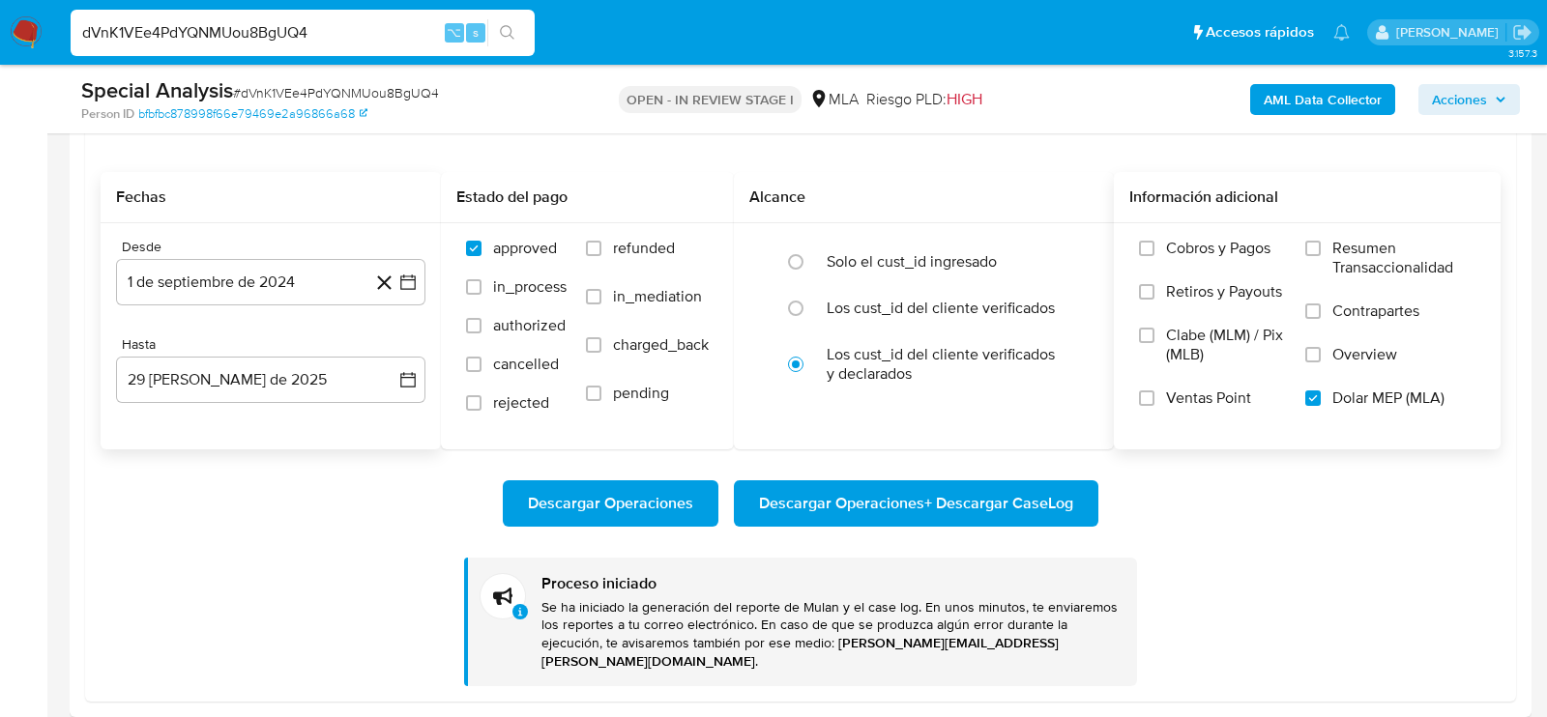
click at [276, 21] on input "dVnK1VEe4PdYQNMUou8BgUQ4" at bounding box center [303, 32] width 464 height 25
paste input "MVGpMq6kPG5zXXpUrKPk8fnf"
type input "MVGpMq6kPG5zXXpUrKPk8fnf"
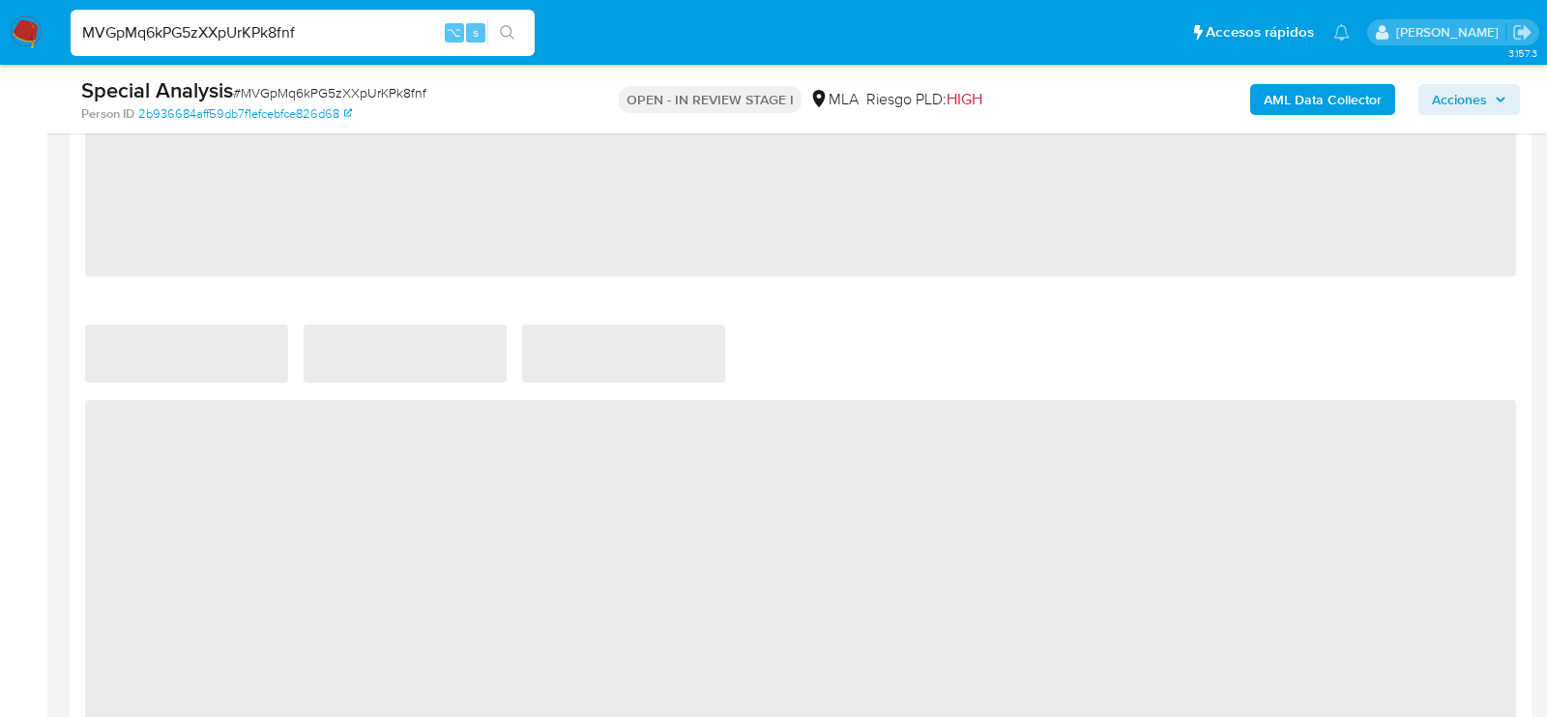
select select "10"
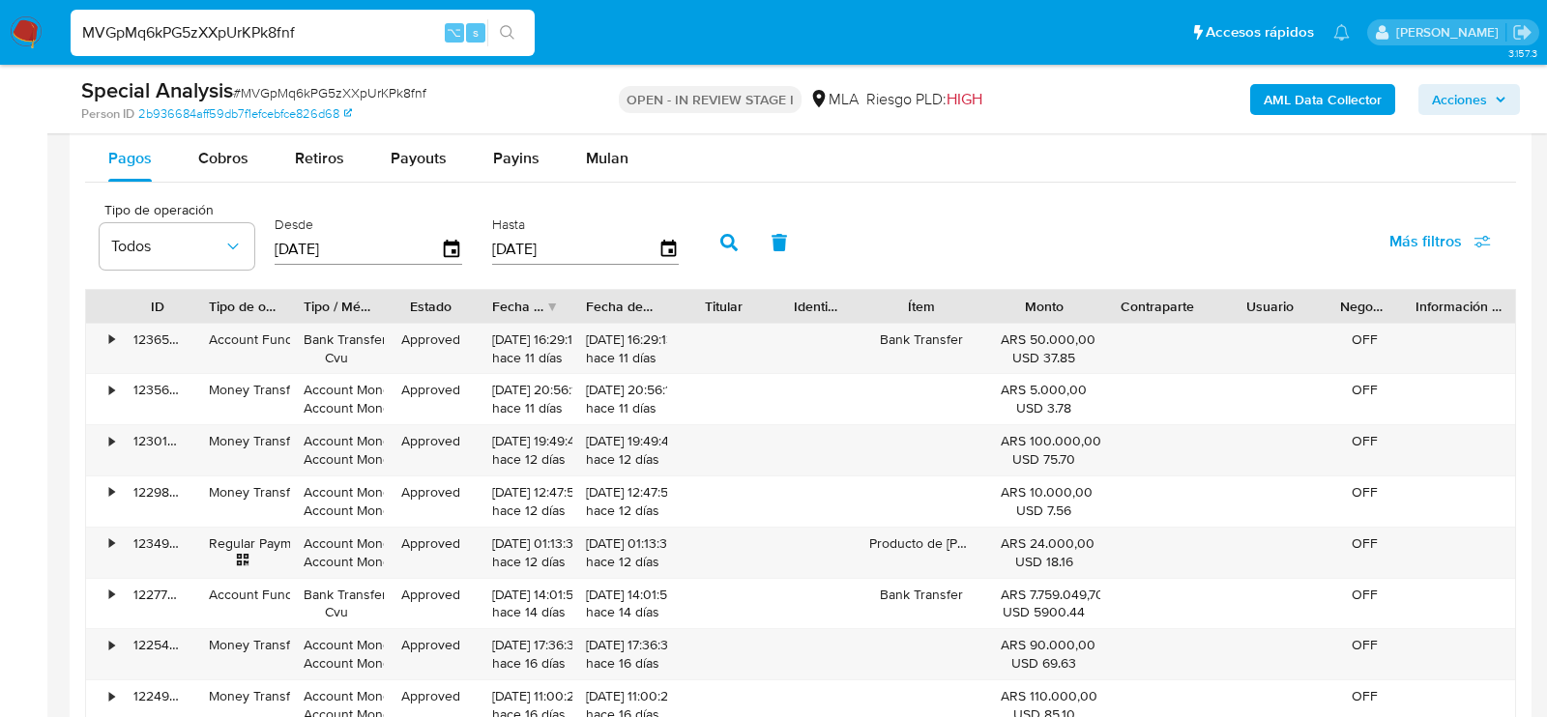
scroll to position [2146, 0]
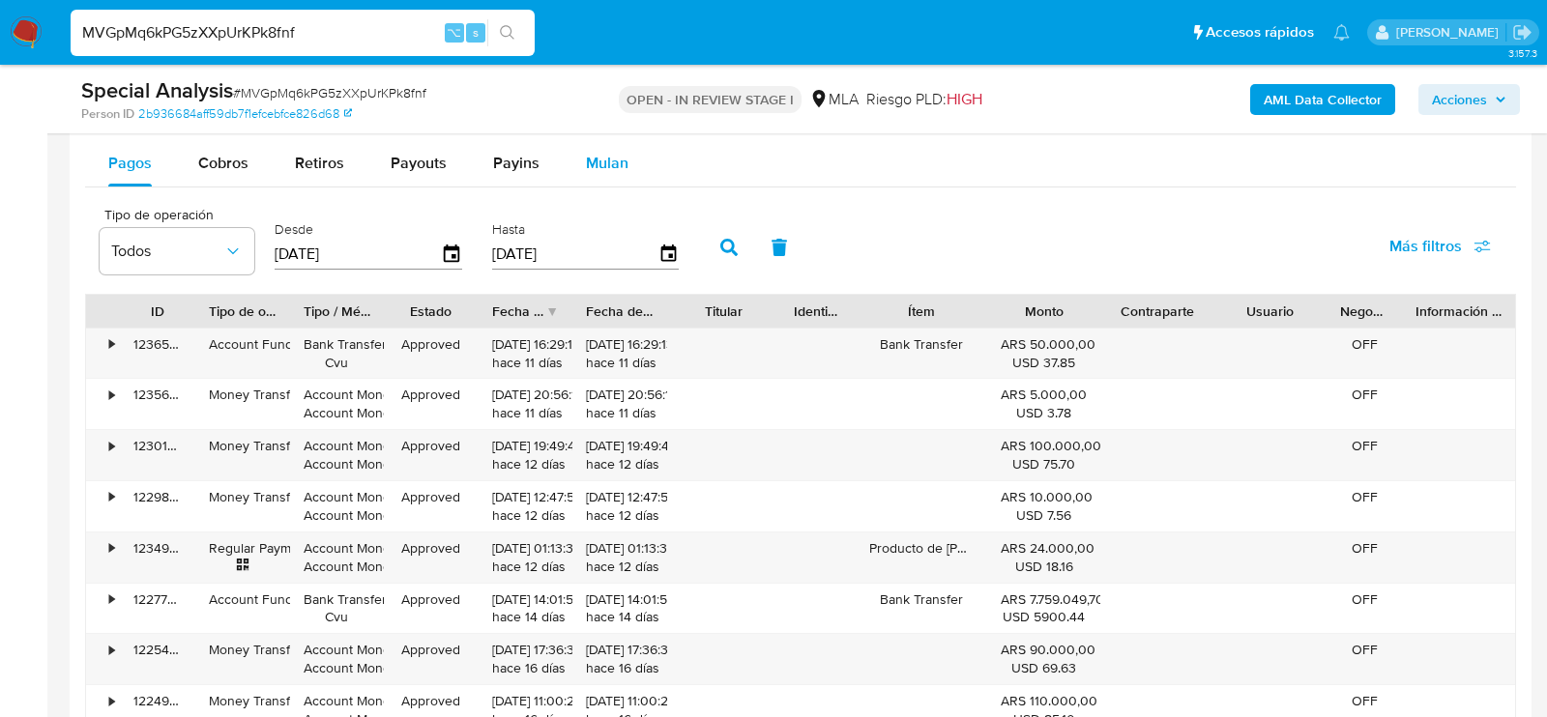
click at [602, 162] on span "Mulan" at bounding box center [607, 163] width 43 height 22
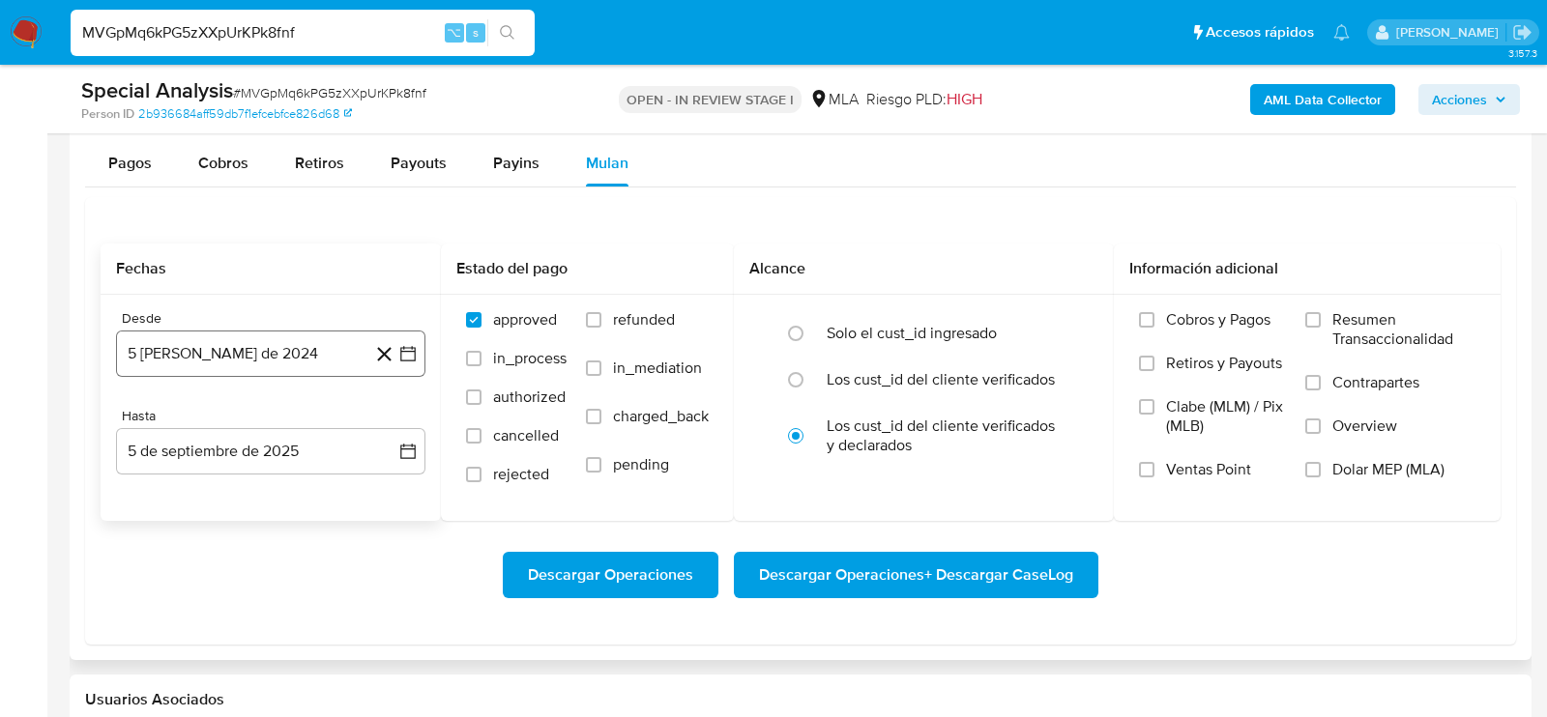
click at [287, 337] on button "5 [PERSON_NAME] de 2024" at bounding box center [270, 354] width 309 height 46
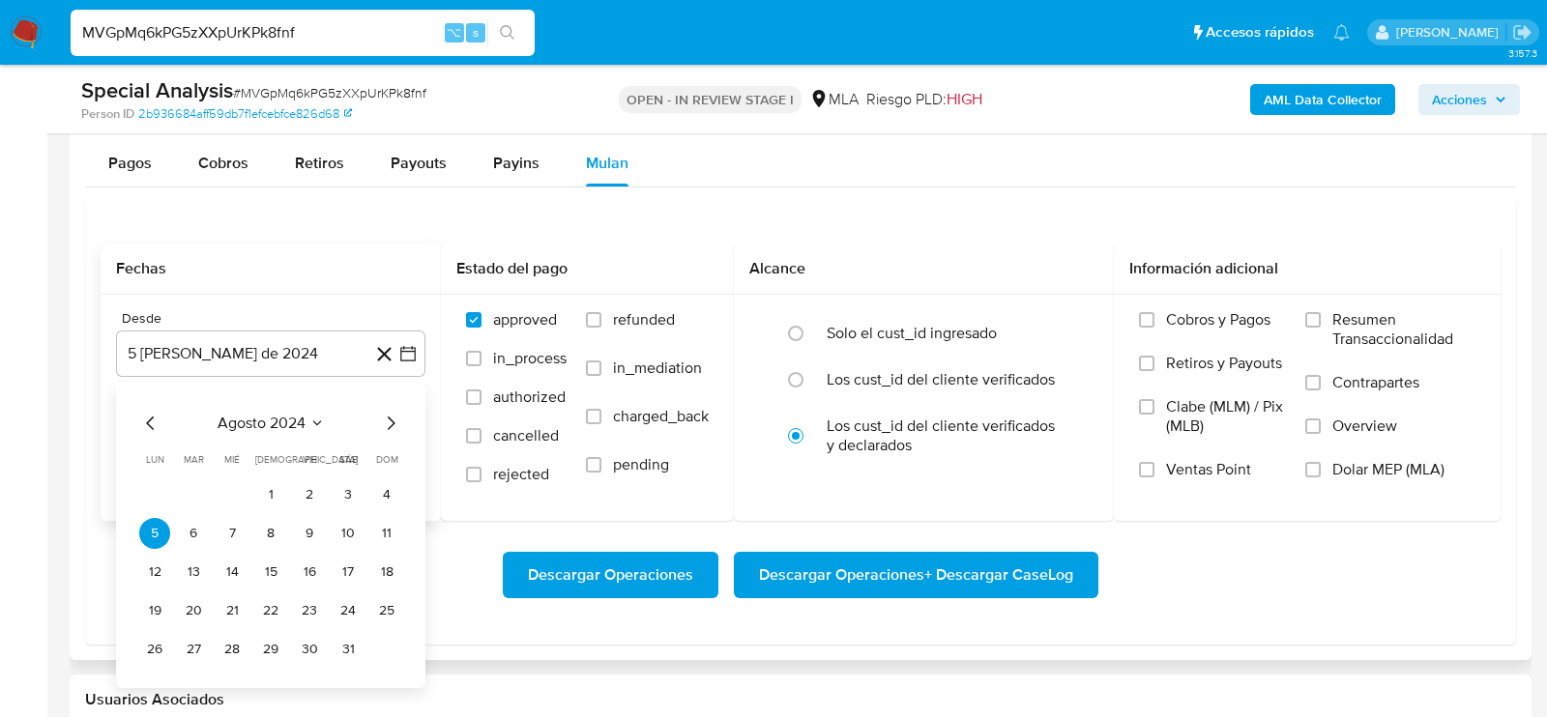
click at [395, 412] on icon "Mes siguiente" at bounding box center [390, 423] width 23 height 23
click at [394, 487] on button "1" at bounding box center [386, 495] width 31 height 31
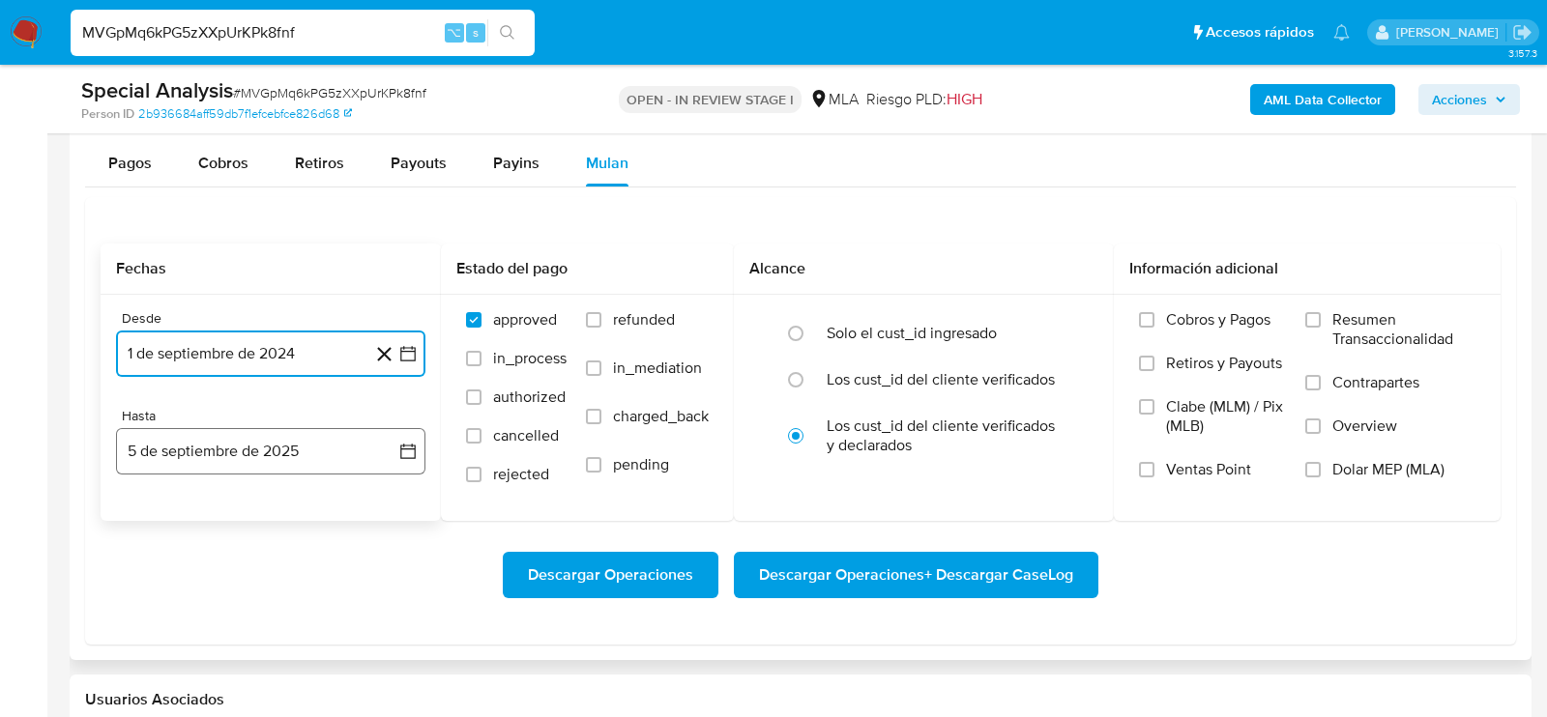
click at [288, 455] on button "5 de septiembre de 2025" at bounding box center [270, 451] width 309 height 46
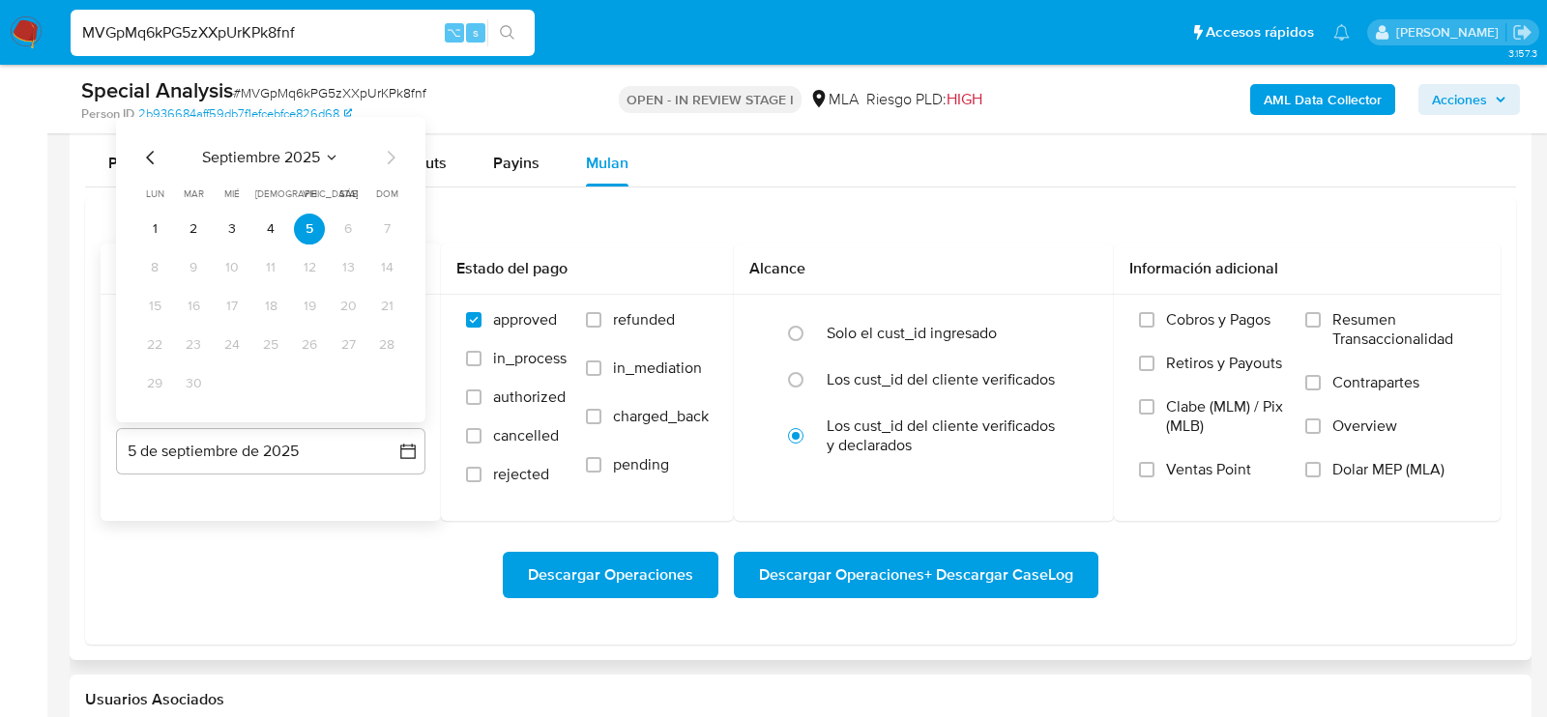
click at [155, 163] on div "septiembre 2025 septiembre 2025 lun lunes mar martes mié miércoles jue jueves v…" at bounding box center [270, 272] width 263 height 253
click at [155, 160] on icon "Mes anterior" at bounding box center [150, 157] width 23 height 23
click at [305, 378] on button "29" at bounding box center [309, 383] width 31 height 31
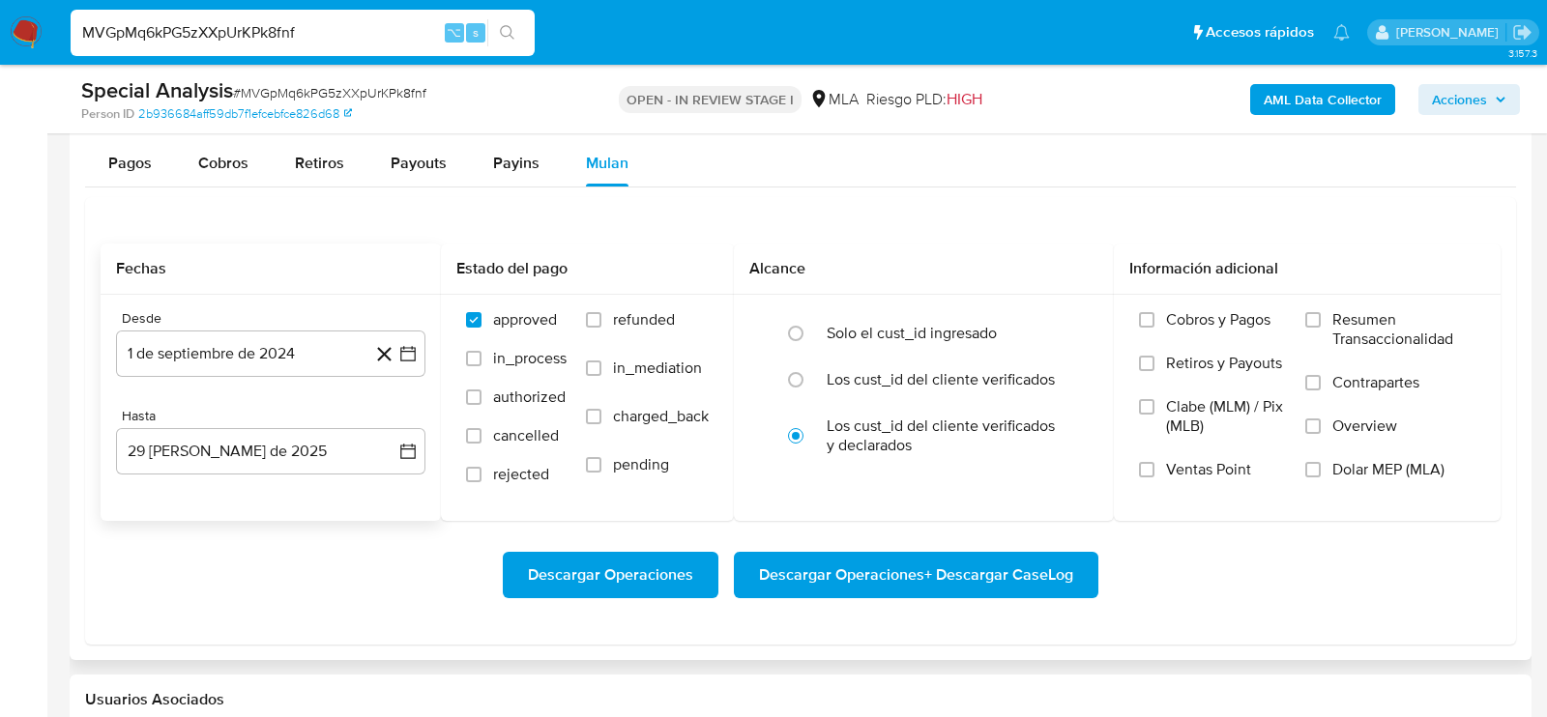
click at [316, 523] on div "Descargar Operaciones Descargar Operaciones + Descargar CaseLog" at bounding box center [801, 575] width 1400 height 108
click at [1387, 467] on span "Dolar MEP (MLA)" at bounding box center [1388, 469] width 112 height 19
click at [1321, 467] on input "Dolar MEP (MLA)" at bounding box center [1312, 469] width 15 height 15
click at [947, 554] on span "Descargar Operaciones + Descargar CaseLog" at bounding box center [916, 575] width 314 height 43
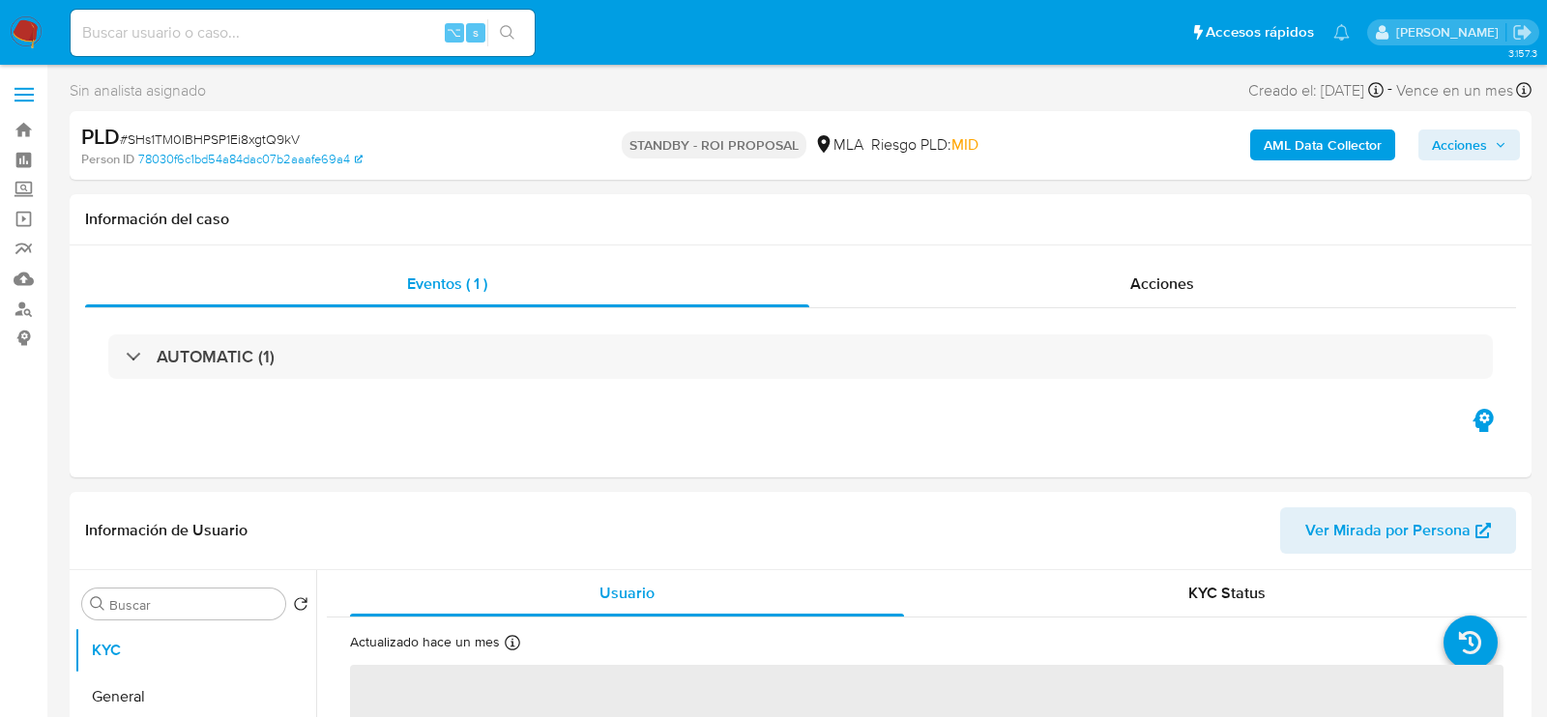
select select "10"
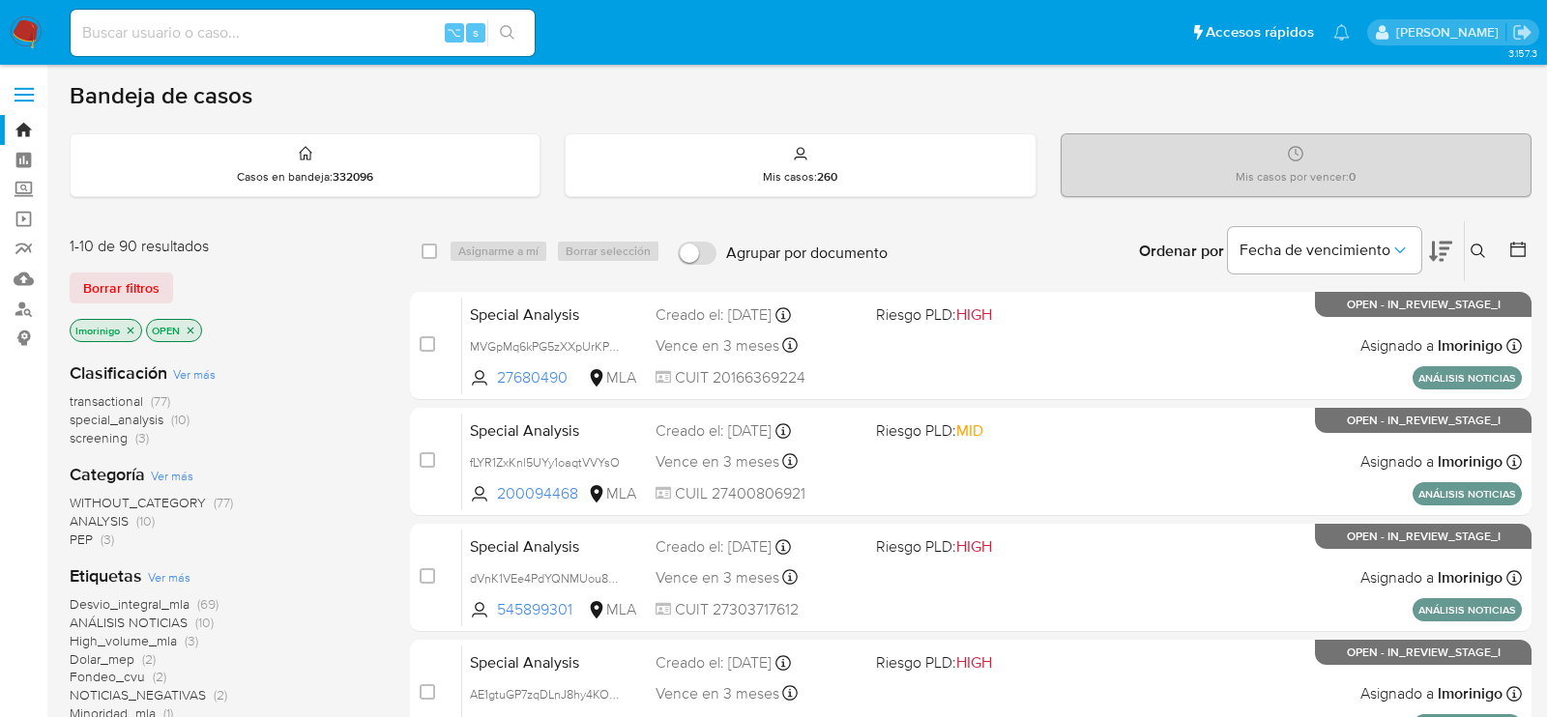
click at [380, 18] on div "⌥ s" at bounding box center [303, 33] width 464 height 46
click at [380, 29] on input at bounding box center [303, 32] width 464 height 25
paste input "SHs1TM0IBHPSP1Ei8xgtQ9kV"
type input "SHs1TM0IBHPSP1Ei8xgtQ9kV"
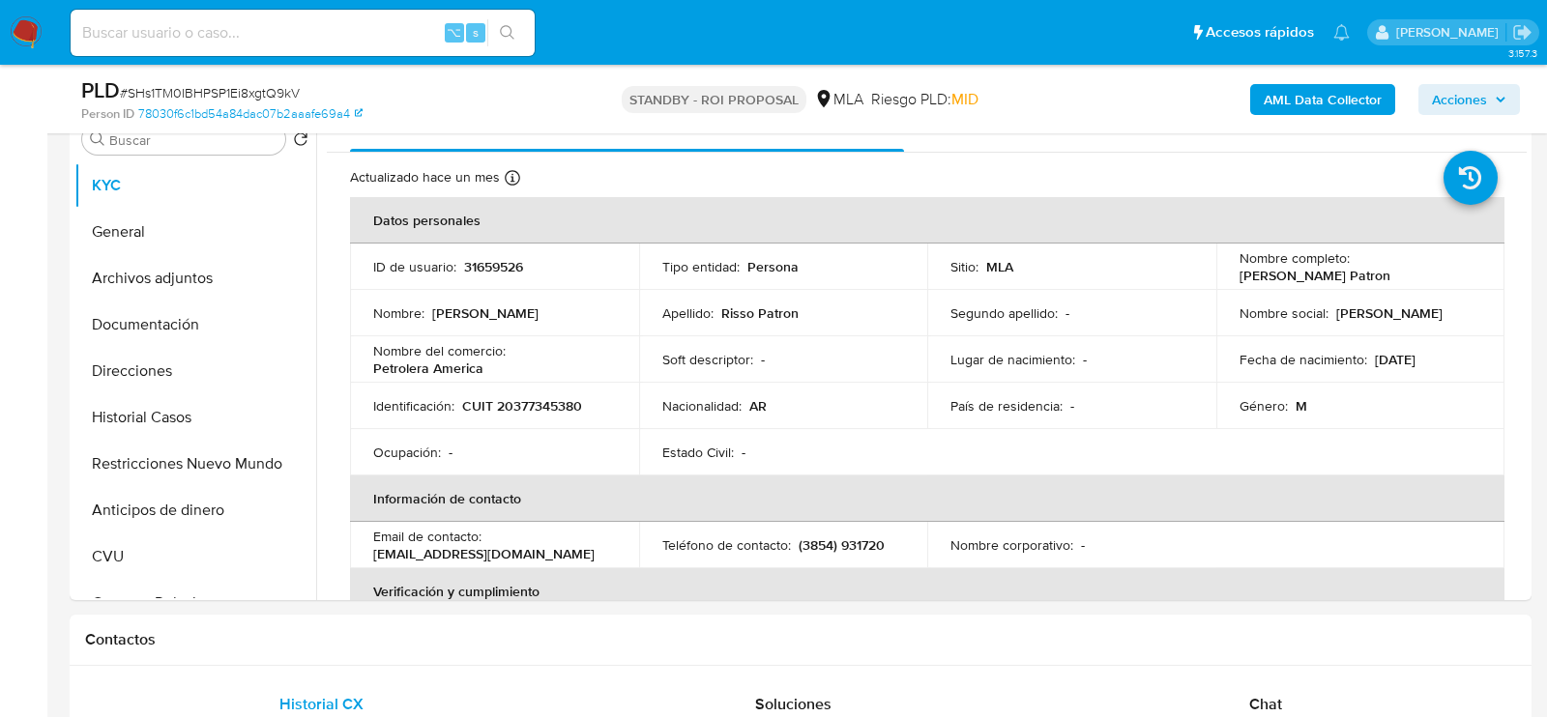
select select "10"
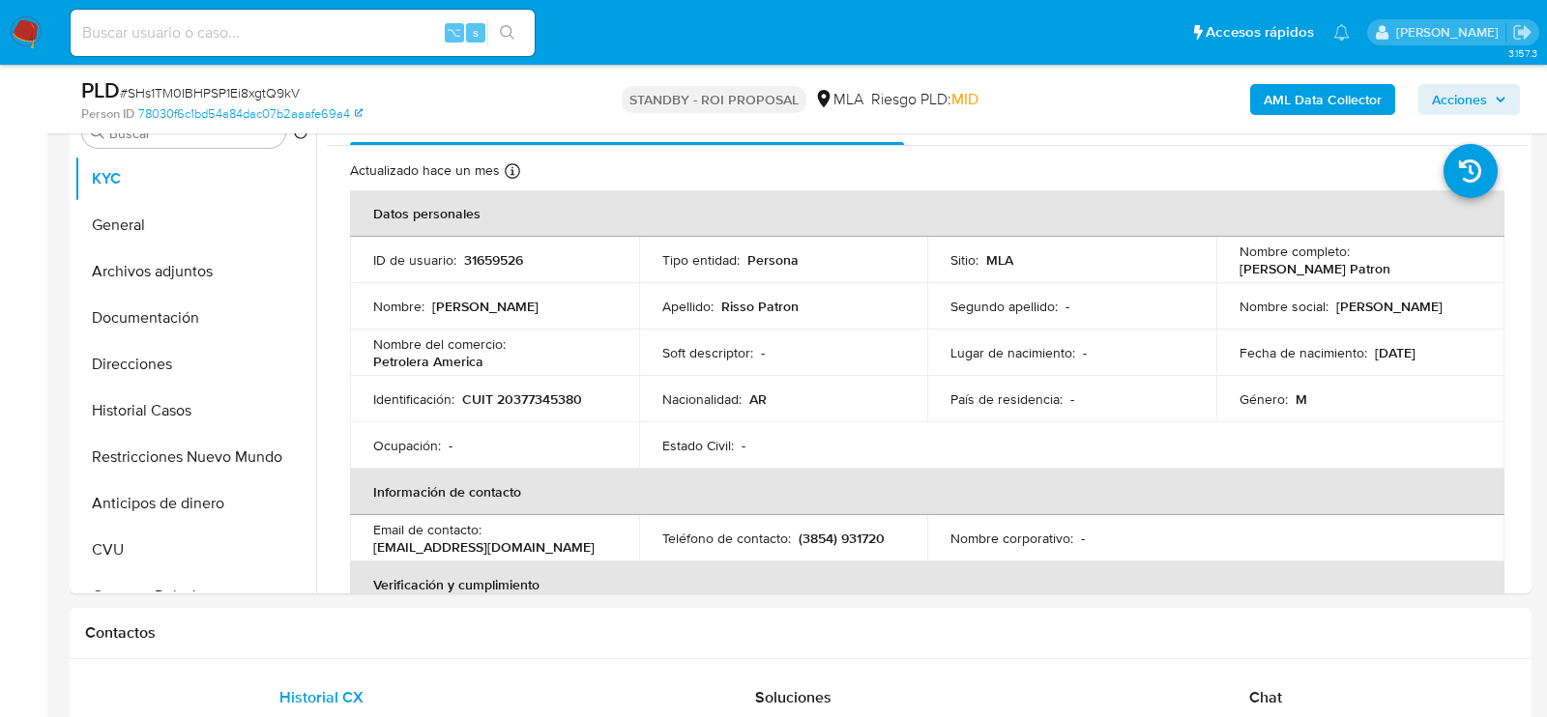
scroll to position [410, 0]
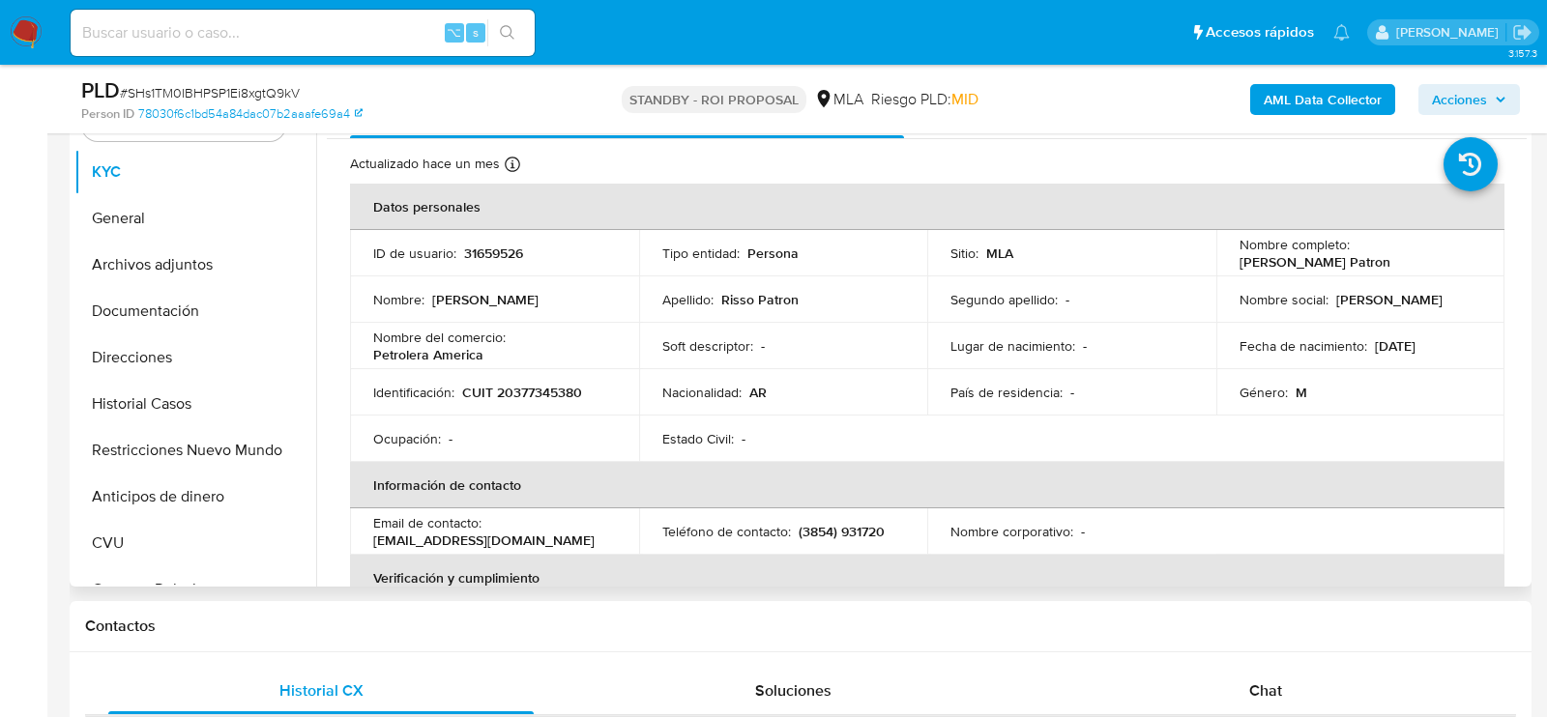
click at [497, 264] on td "ID de usuario : 31659526" at bounding box center [494, 253] width 289 height 46
click at [497, 258] on p "31659526" at bounding box center [493, 253] width 59 height 17
copy p "31659526"
click at [514, 380] on td "Identificación : CUIT 20377345380" at bounding box center [494, 392] width 289 height 46
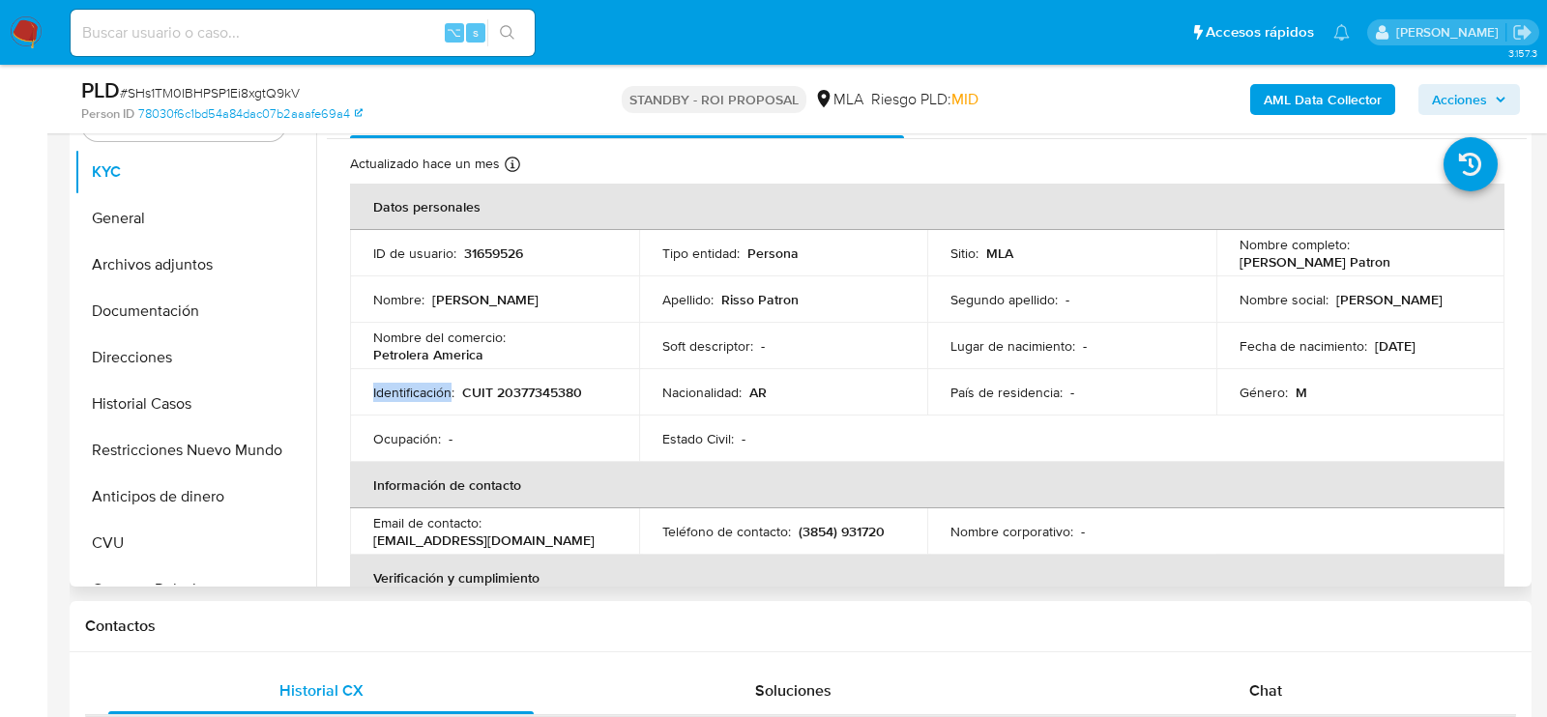
click at [514, 380] on td "Identificación : CUIT 20377345380" at bounding box center [494, 392] width 289 height 46
click at [514, 384] on p "CUIT 20377345380" at bounding box center [522, 392] width 120 height 17
click at [522, 392] on p "CUIT 20377345380" at bounding box center [522, 392] width 120 height 17
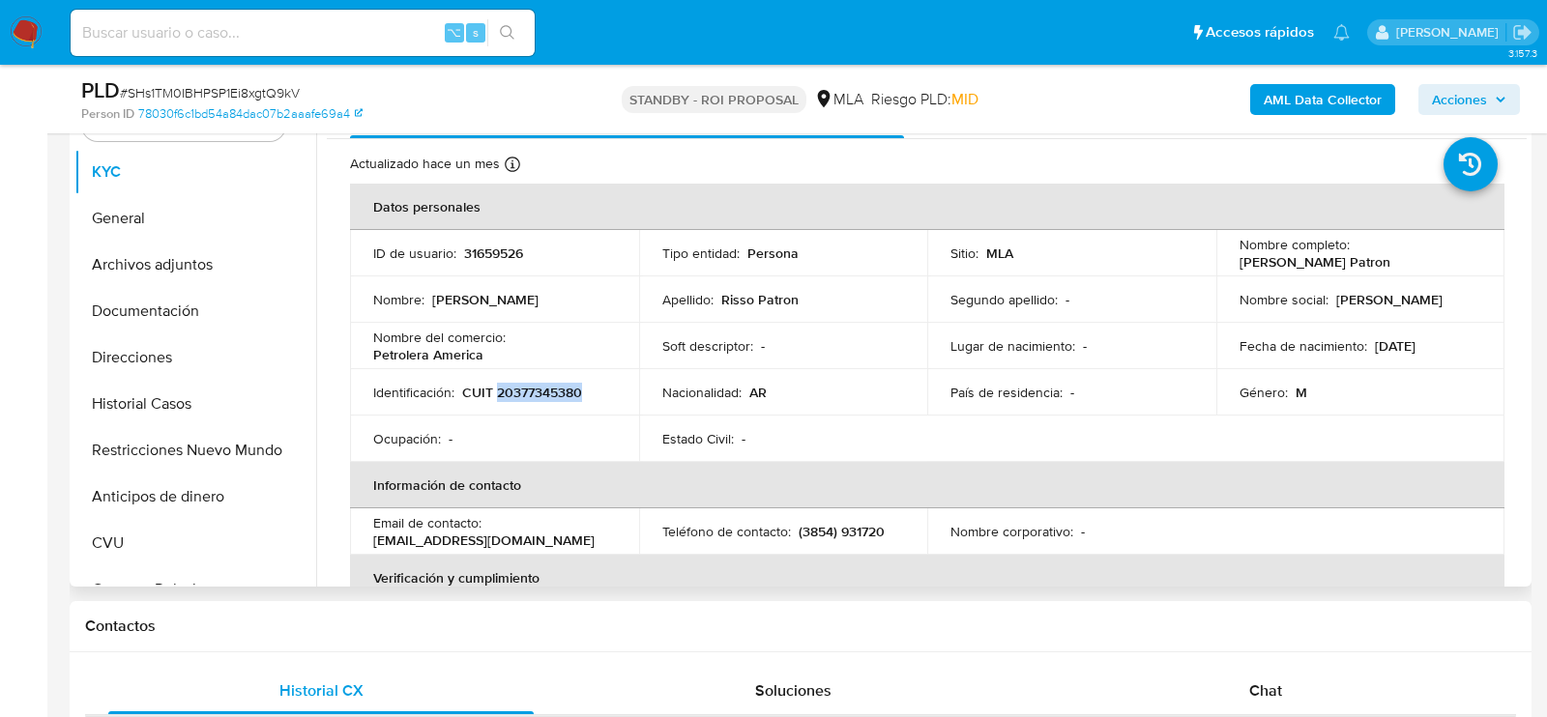
click at [522, 392] on p "CUIT 20377345380" at bounding box center [522, 392] width 120 height 17
copy p "20377345380"
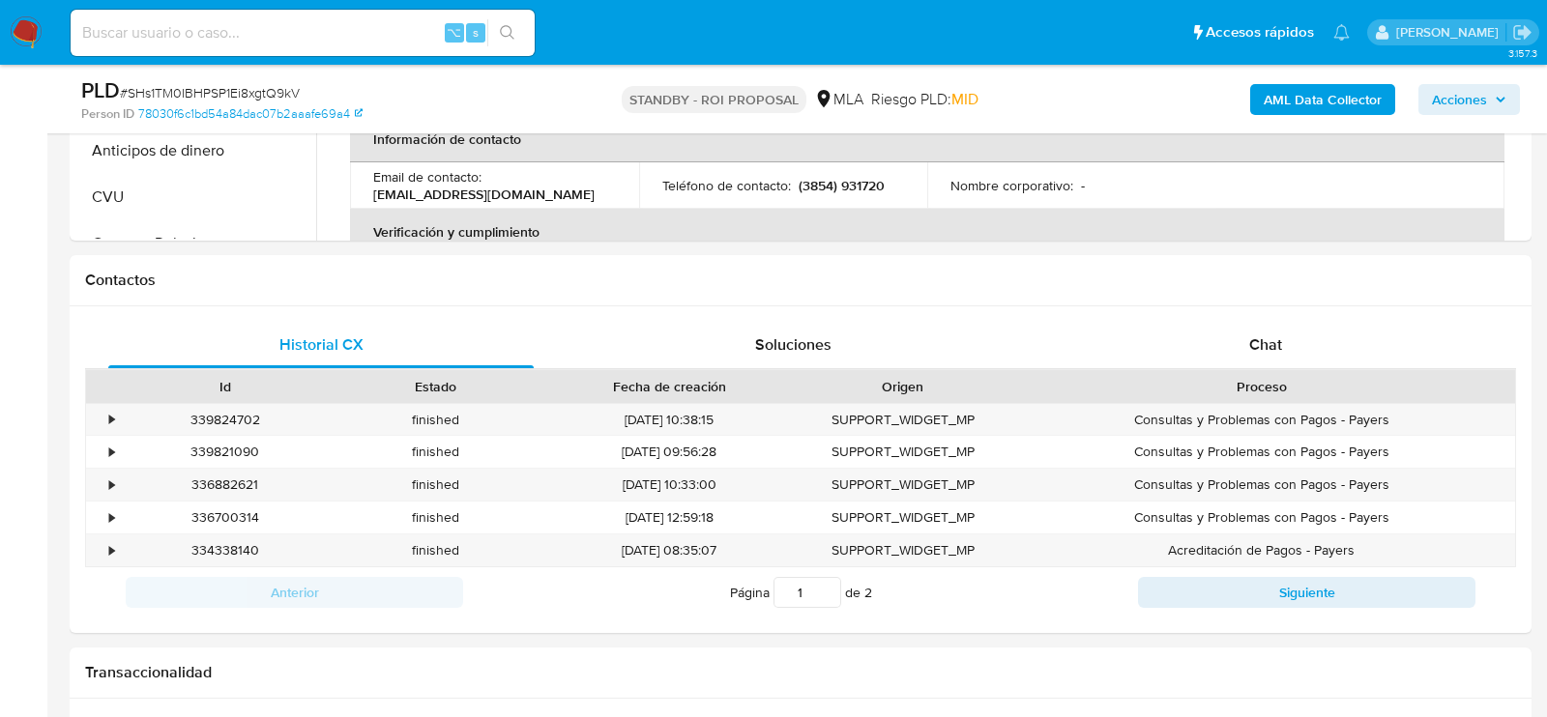
scroll to position [808, 0]
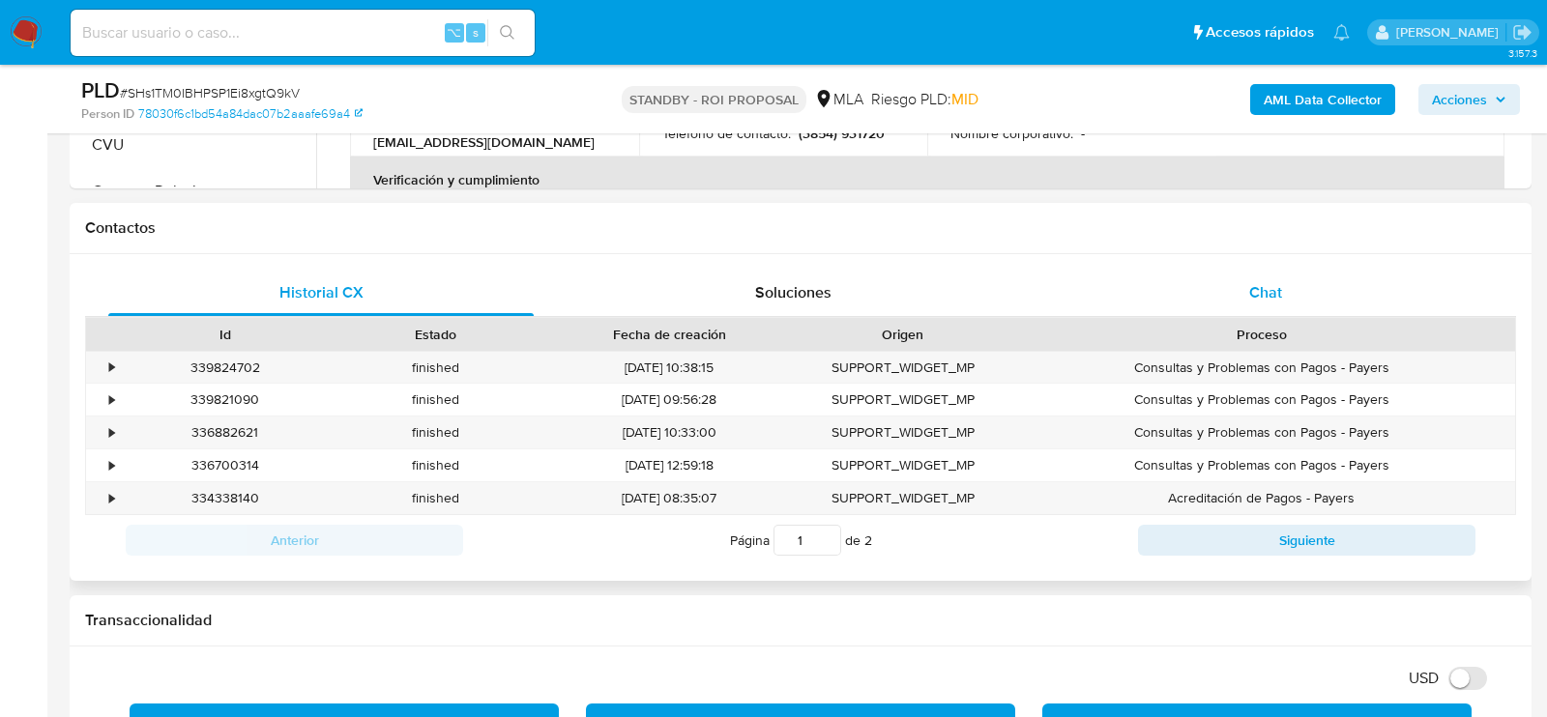
click at [1189, 311] on div "Chat" at bounding box center [1265, 293] width 425 height 46
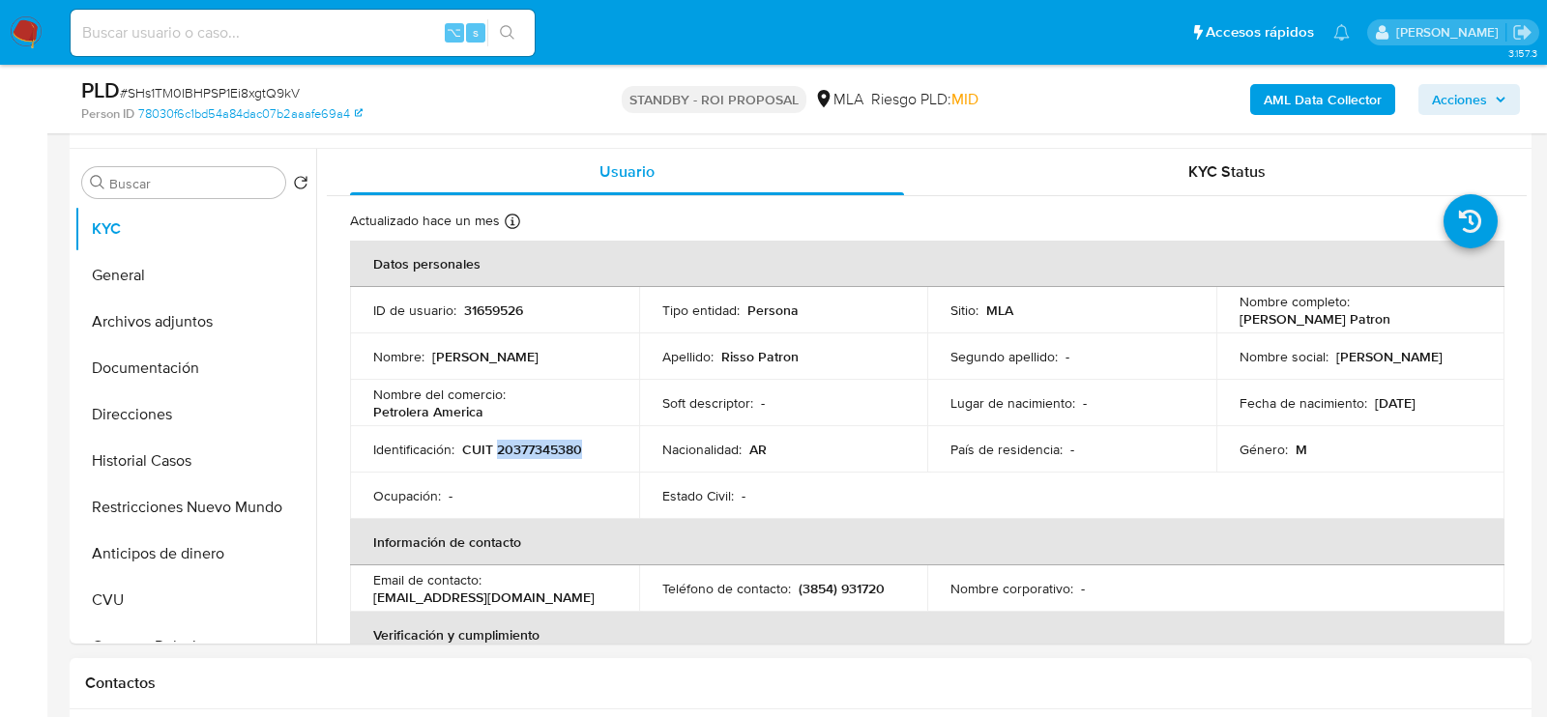
scroll to position [358, 0]
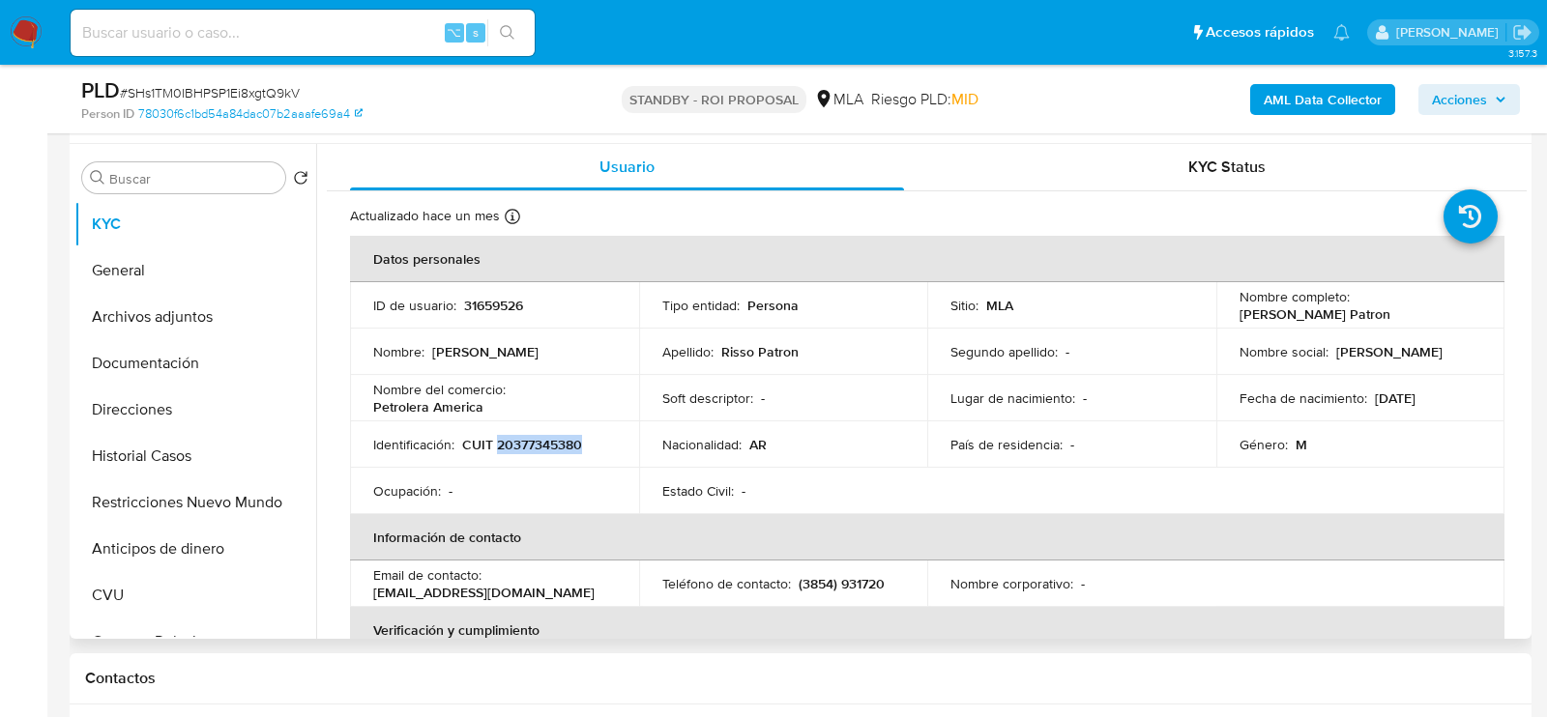
copy p "20377345380"
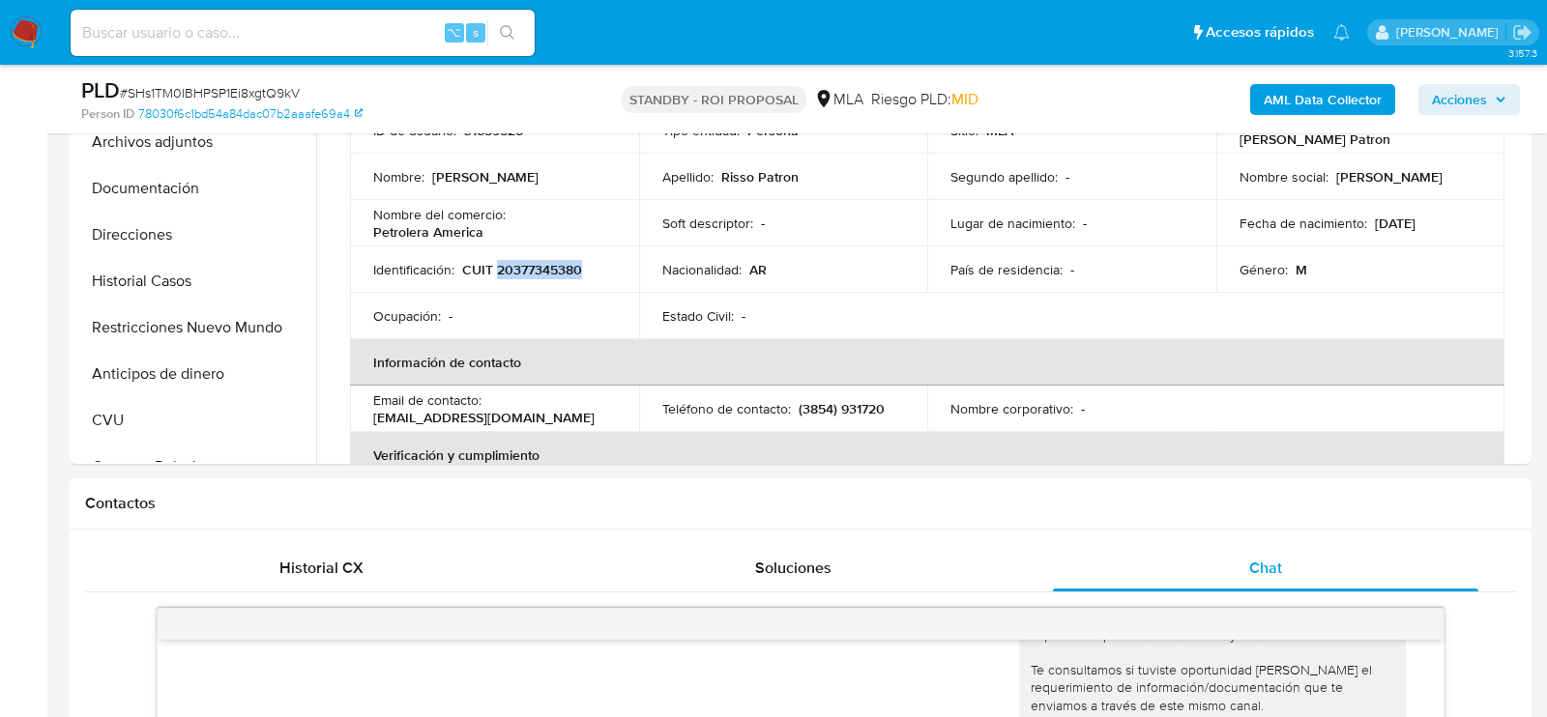
scroll to position [557, 0]
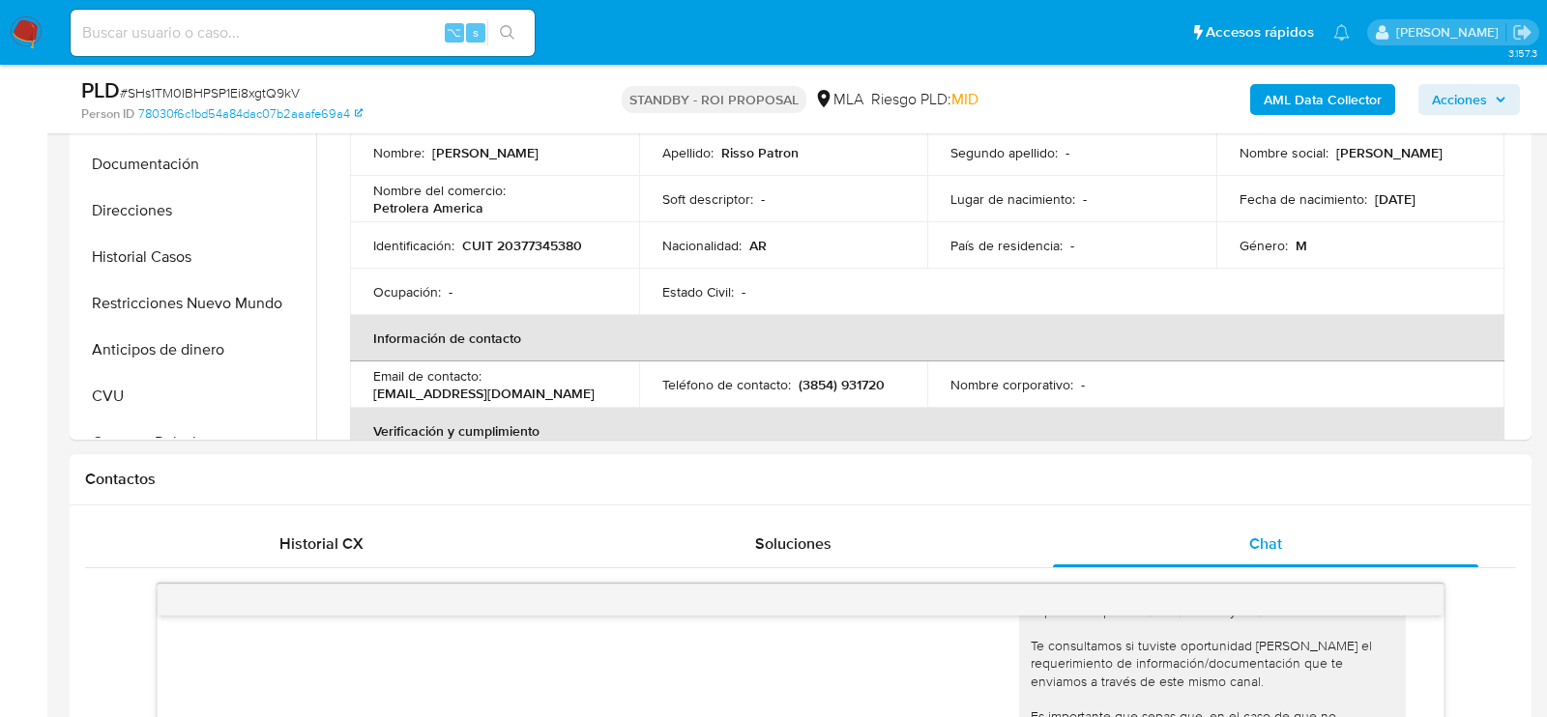
click at [292, 556] on div "Historial CX" at bounding box center [320, 544] width 425 height 46
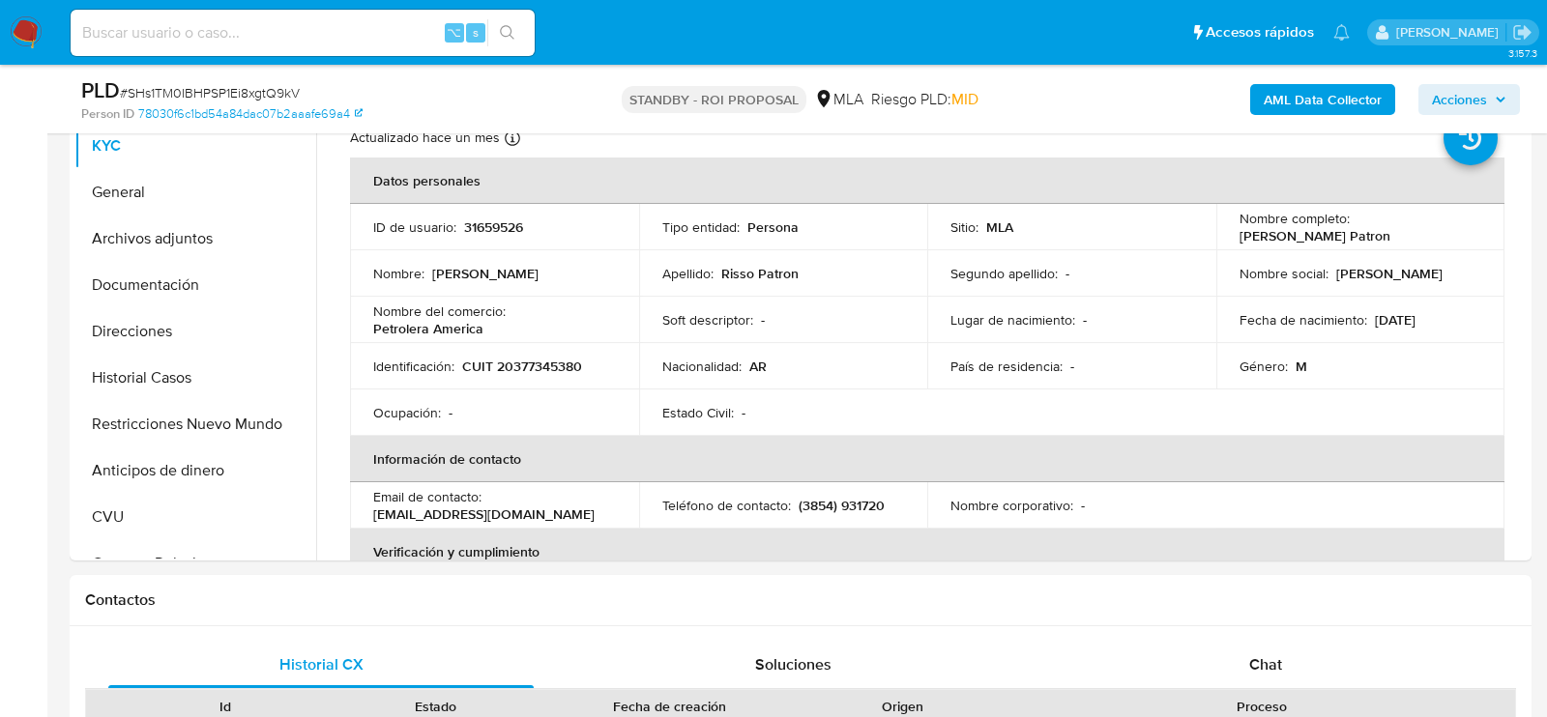
scroll to position [393, 0]
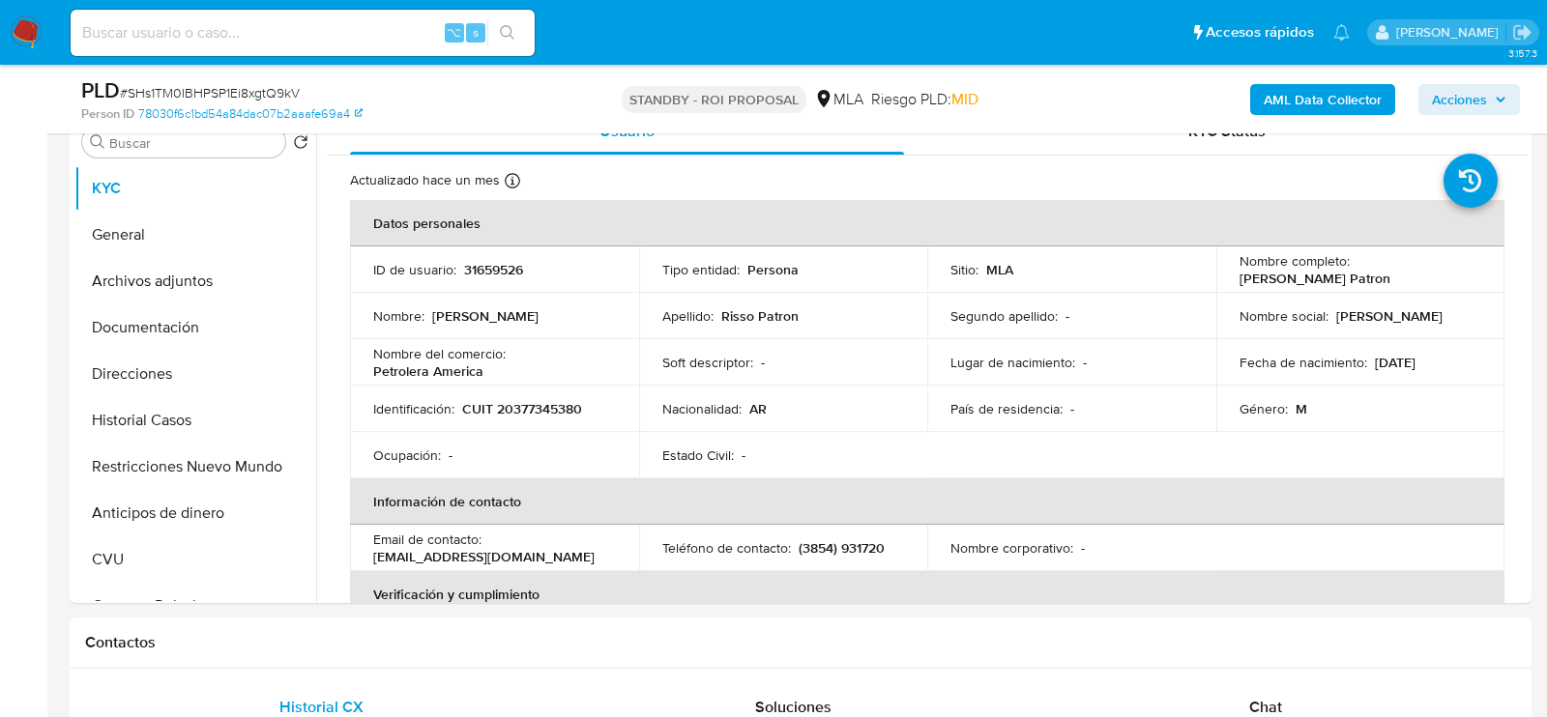
click at [238, 95] on span "# SHs1TM0IBHPSP1Ei8xgtQ9kV" at bounding box center [210, 92] width 180 height 19
copy span "SHs1TM0IBHPSP1Ei8xgtQ9kV"
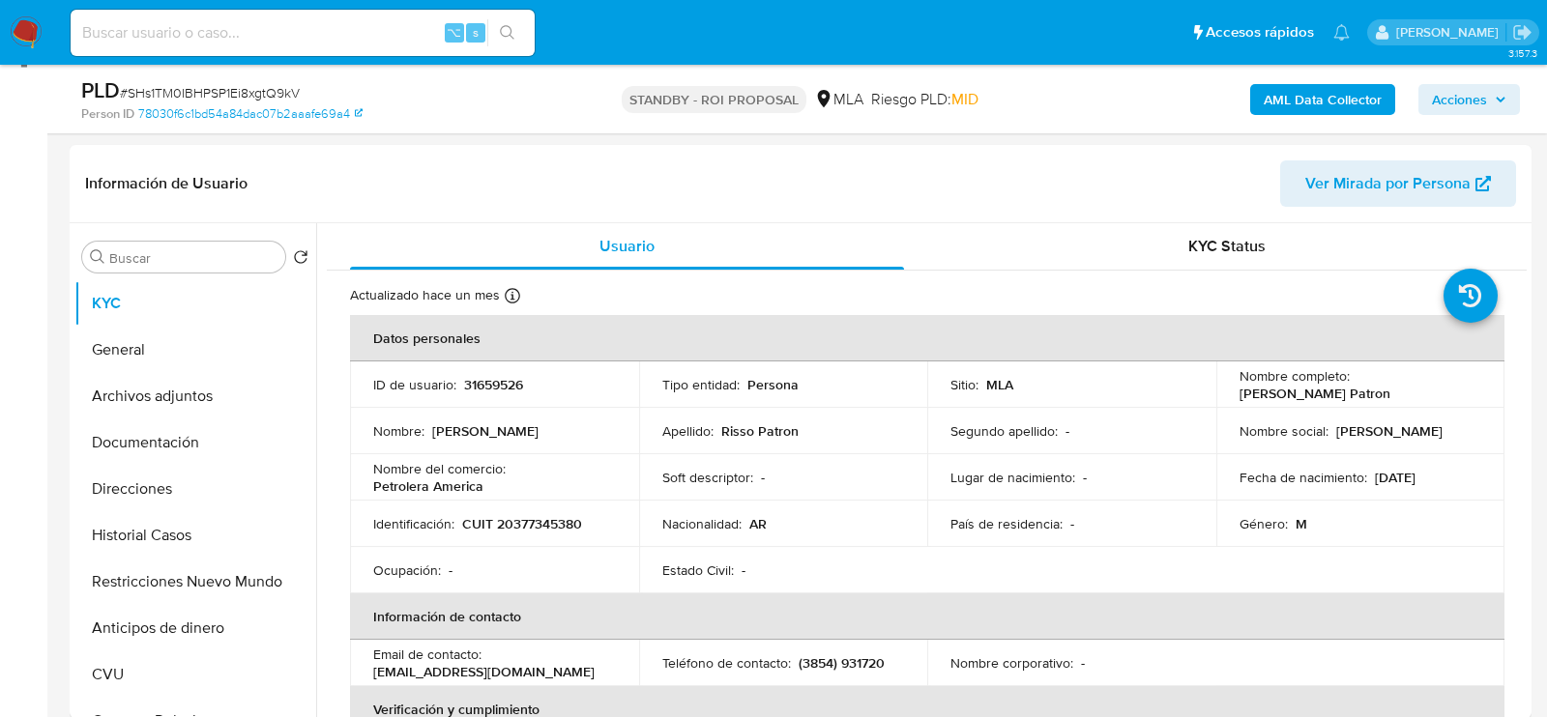
scroll to position [228, 0]
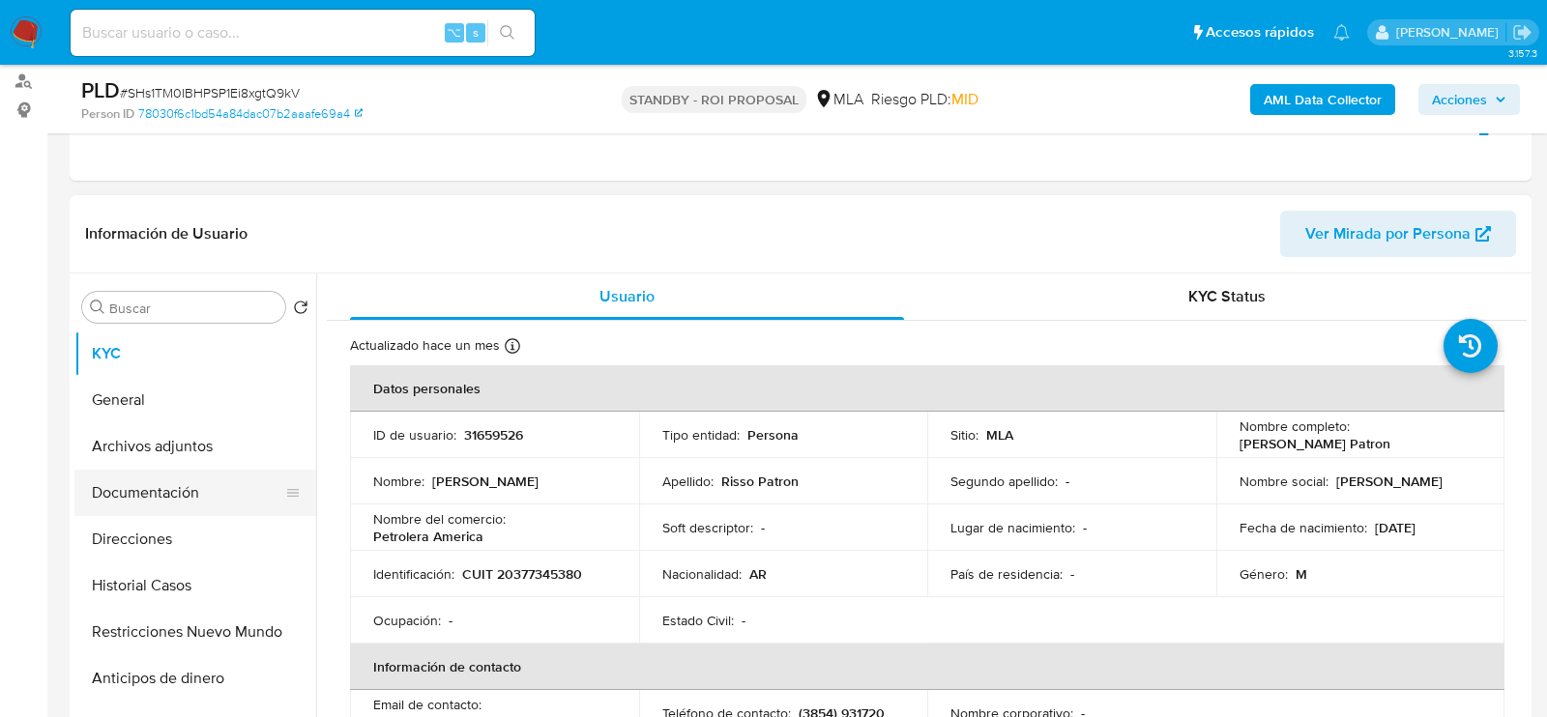
click at [146, 470] on button "Documentación" at bounding box center [187, 493] width 226 height 46
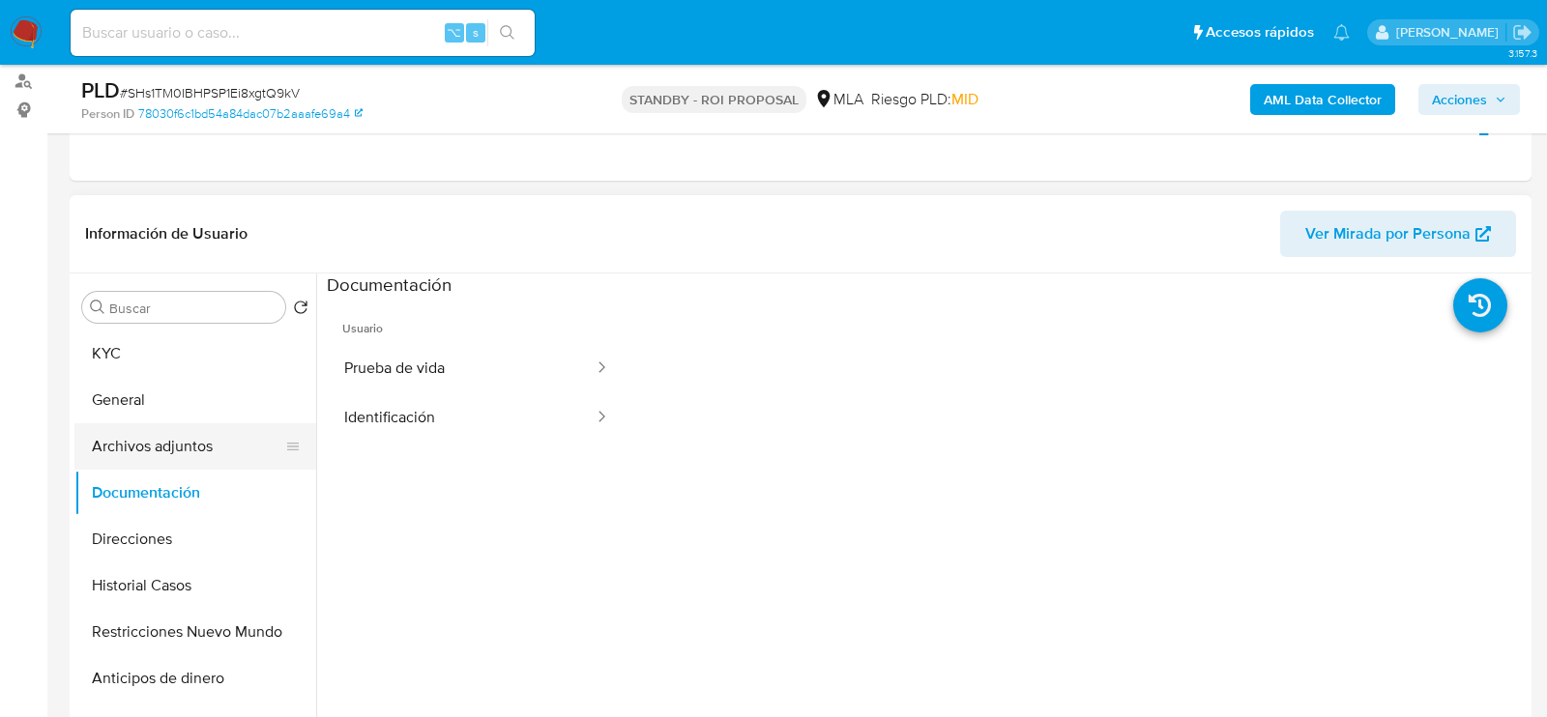
click at [137, 450] on button "Archivos adjuntos" at bounding box center [187, 446] width 226 height 46
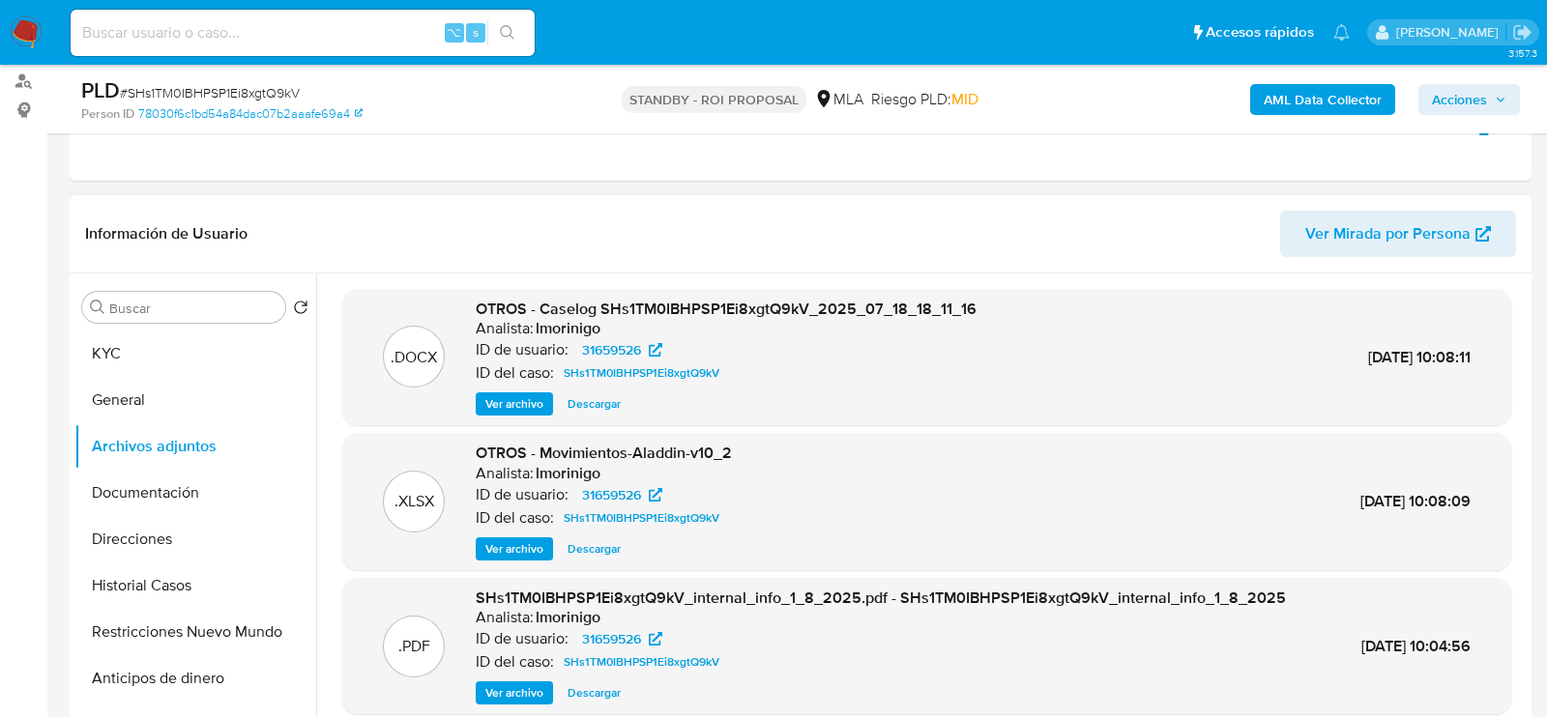
scroll to position [320, 0]
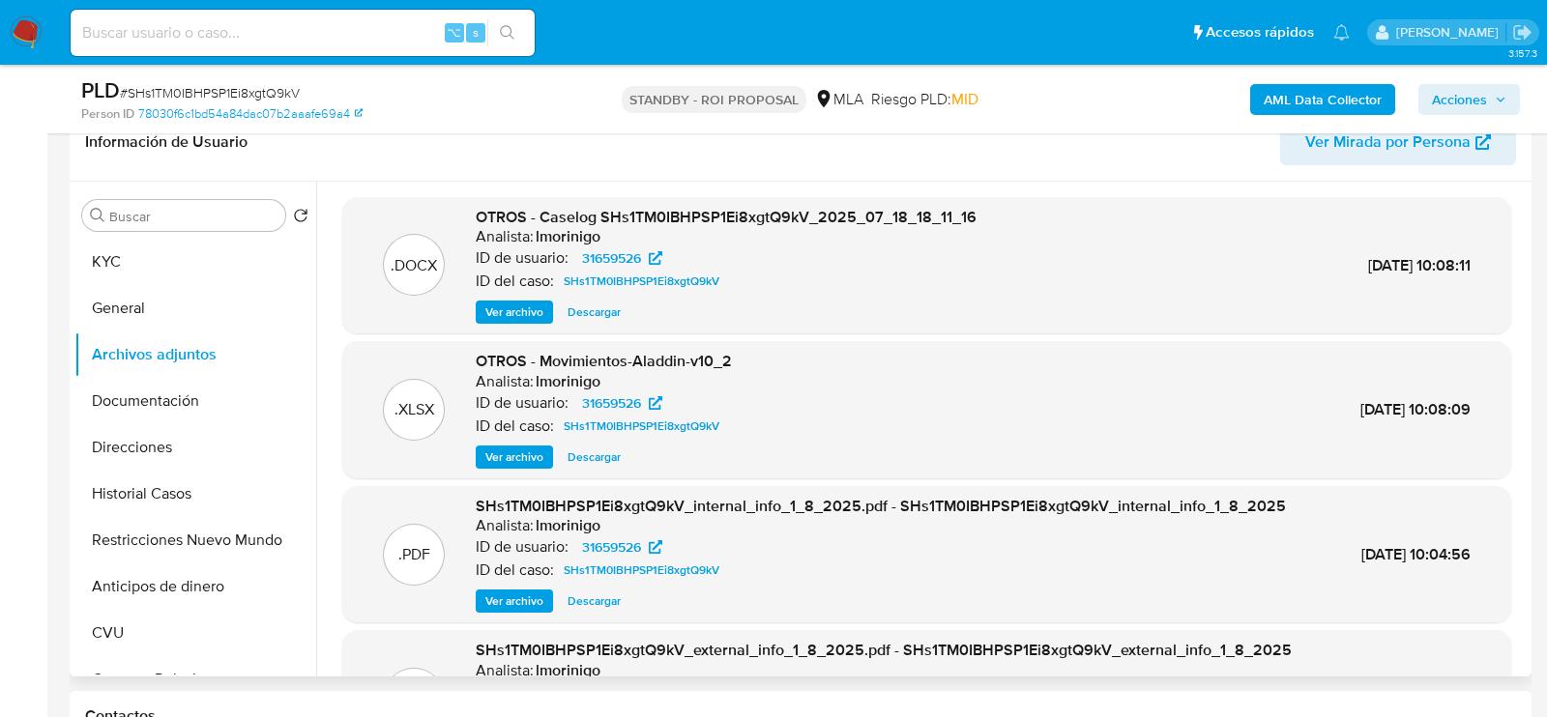
click at [579, 314] on span "Descargar" at bounding box center [594, 312] width 53 height 19
